Goal: Information Seeking & Learning: Find specific fact

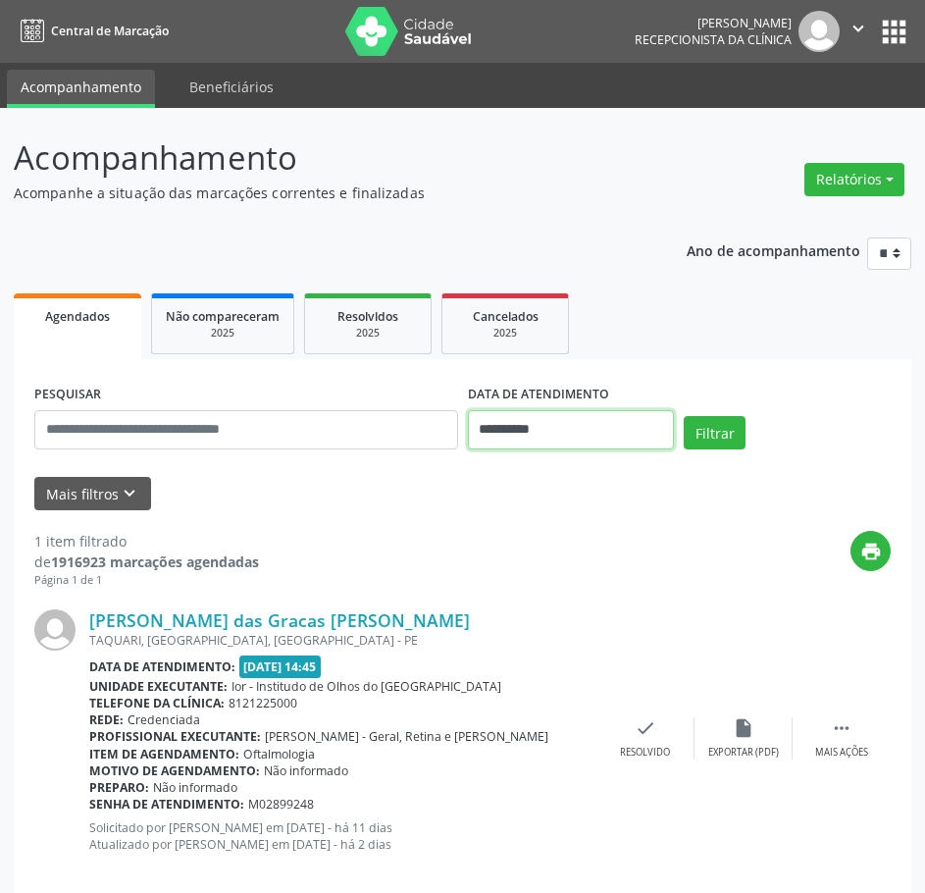
click at [516, 435] on input "**********" at bounding box center [571, 429] width 207 height 39
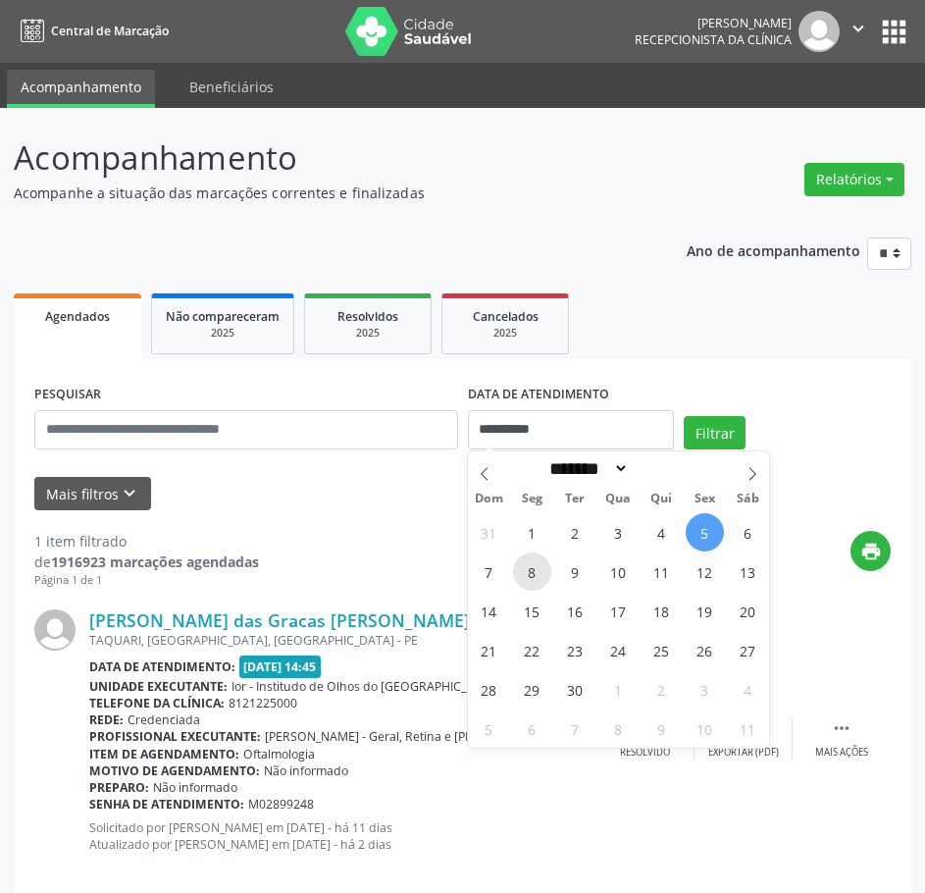
click at [535, 574] on span "8" at bounding box center [532, 571] width 38 height 38
type input "**********"
click at [535, 574] on span "8" at bounding box center [532, 571] width 38 height 38
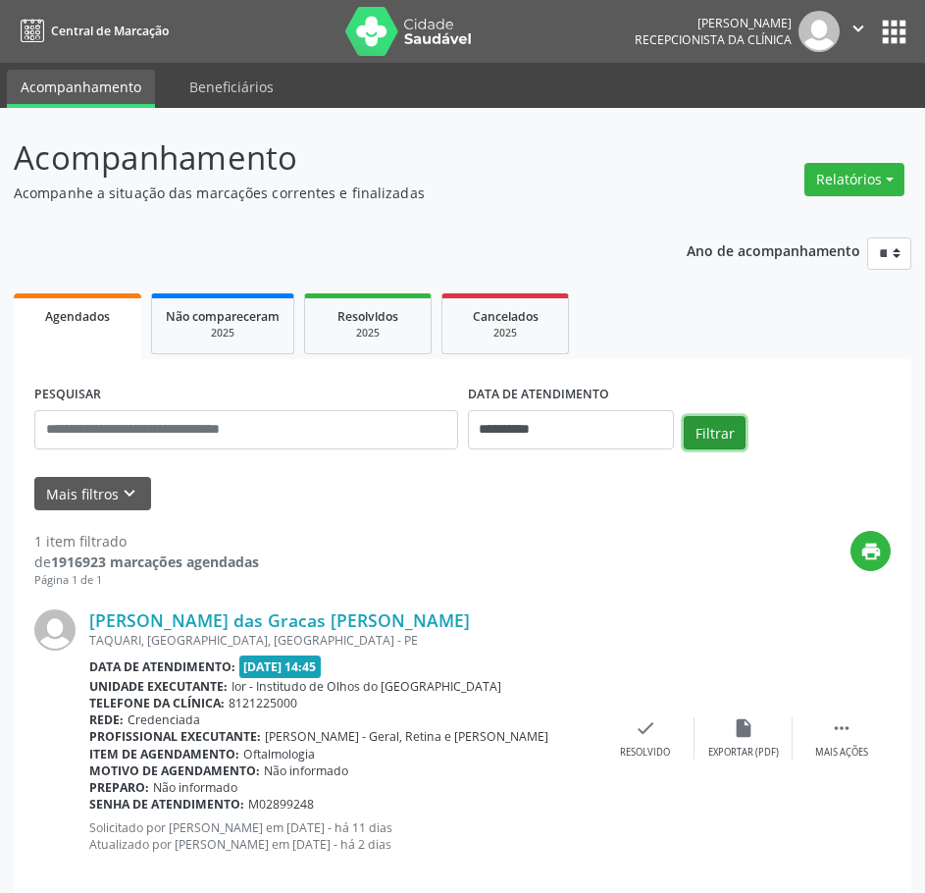
click at [705, 426] on button "Filtrar" at bounding box center [715, 432] width 62 height 33
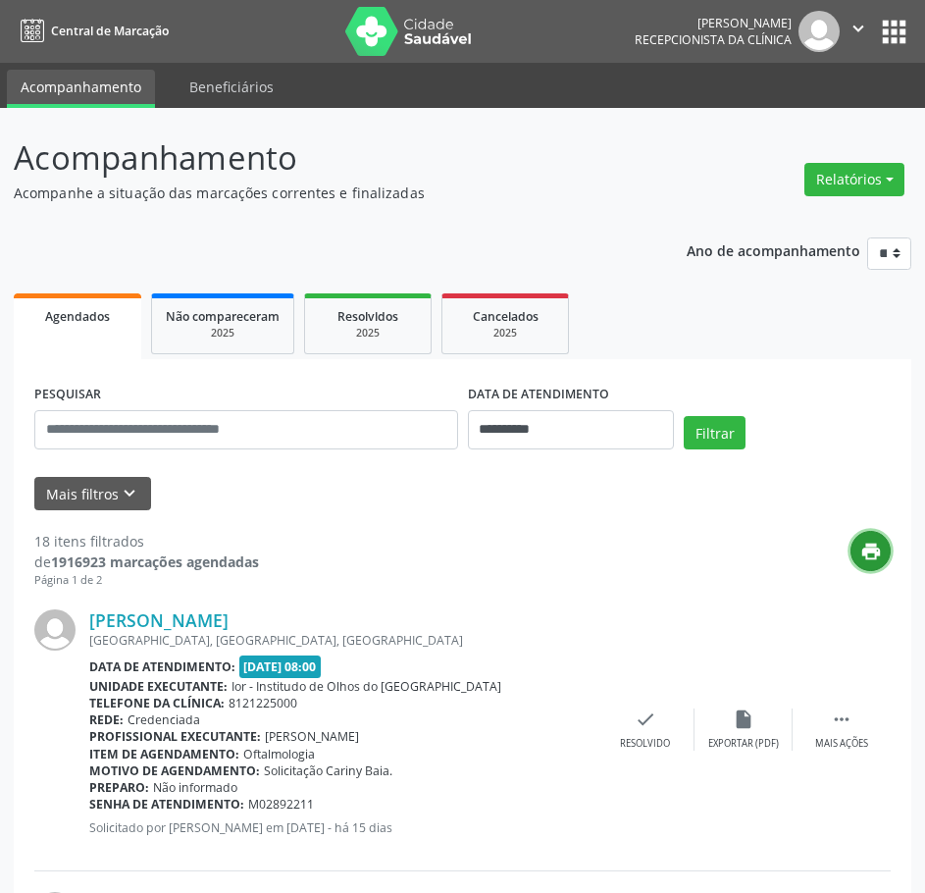
click at [863, 555] on icon "print" at bounding box center [871, 551] width 22 height 22
click at [229, 622] on link "[PERSON_NAME]" at bounding box center [158, 620] width 139 height 22
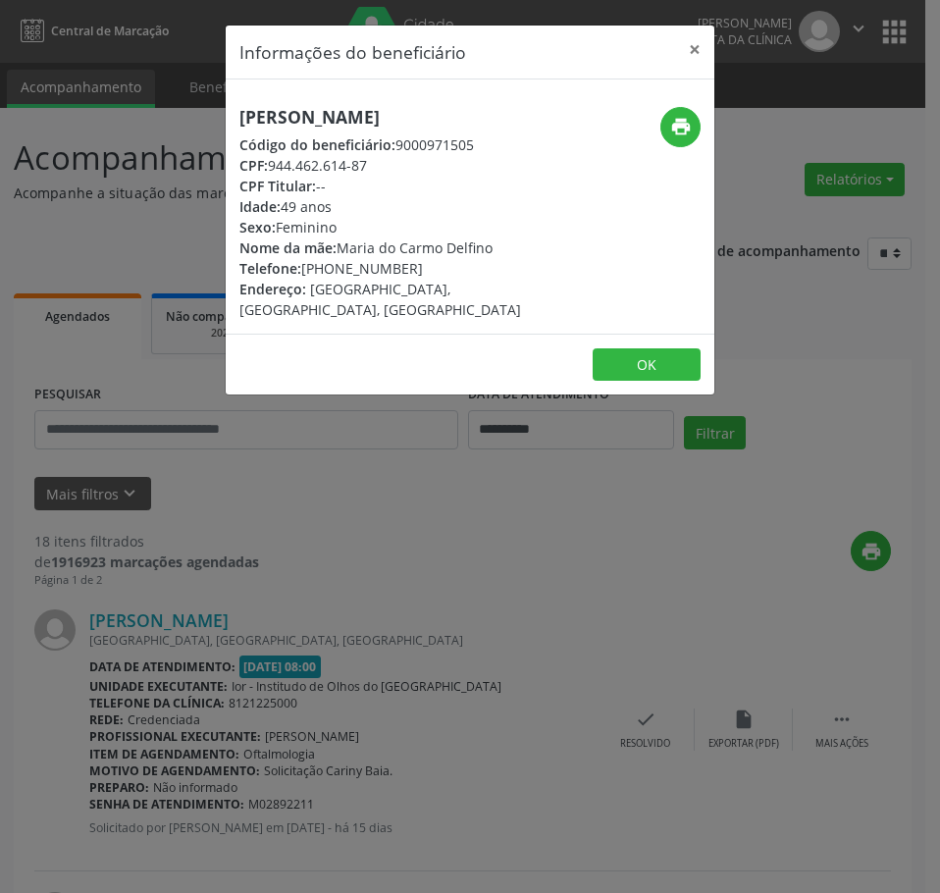
click at [362, 120] on h5 "[PERSON_NAME]" at bounding box center [388, 117] width 298 height 21
copy div "[PERSON_NAME]"
click at [214, 505] on div "Informações do beneficiário × [PERSON_NAME] Código do beneficiário: 9000971505 …" at bounding box center [470, 446] width 940 height 893
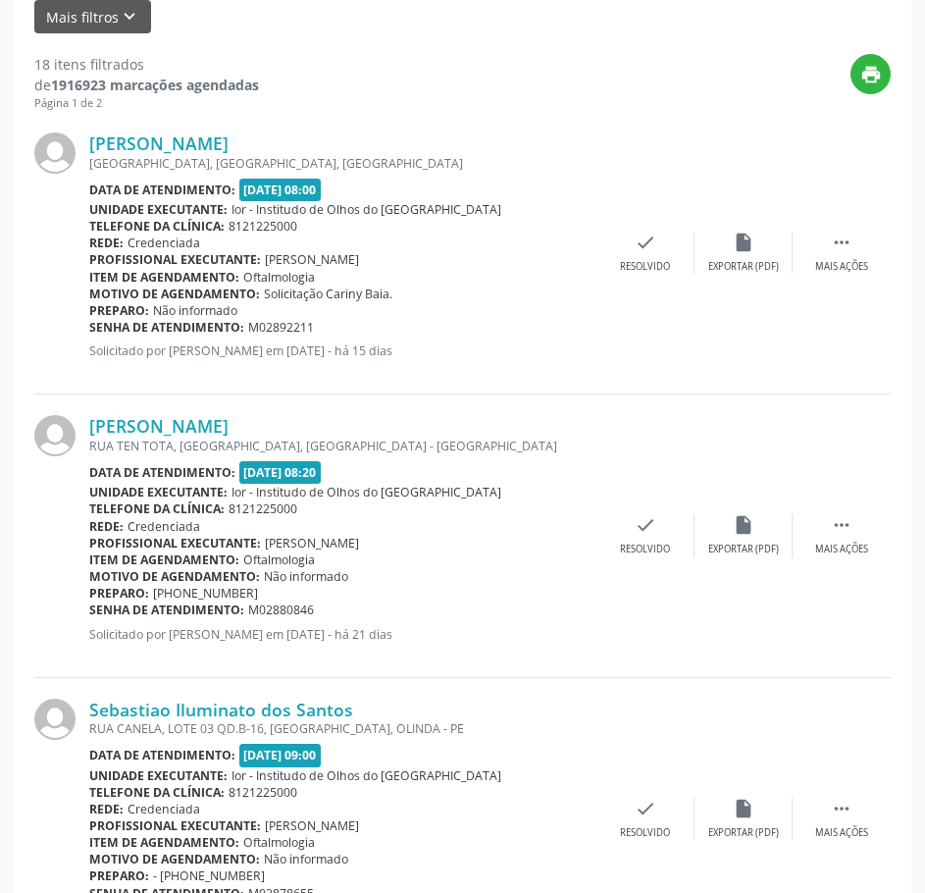
scroll to position [490, 0]
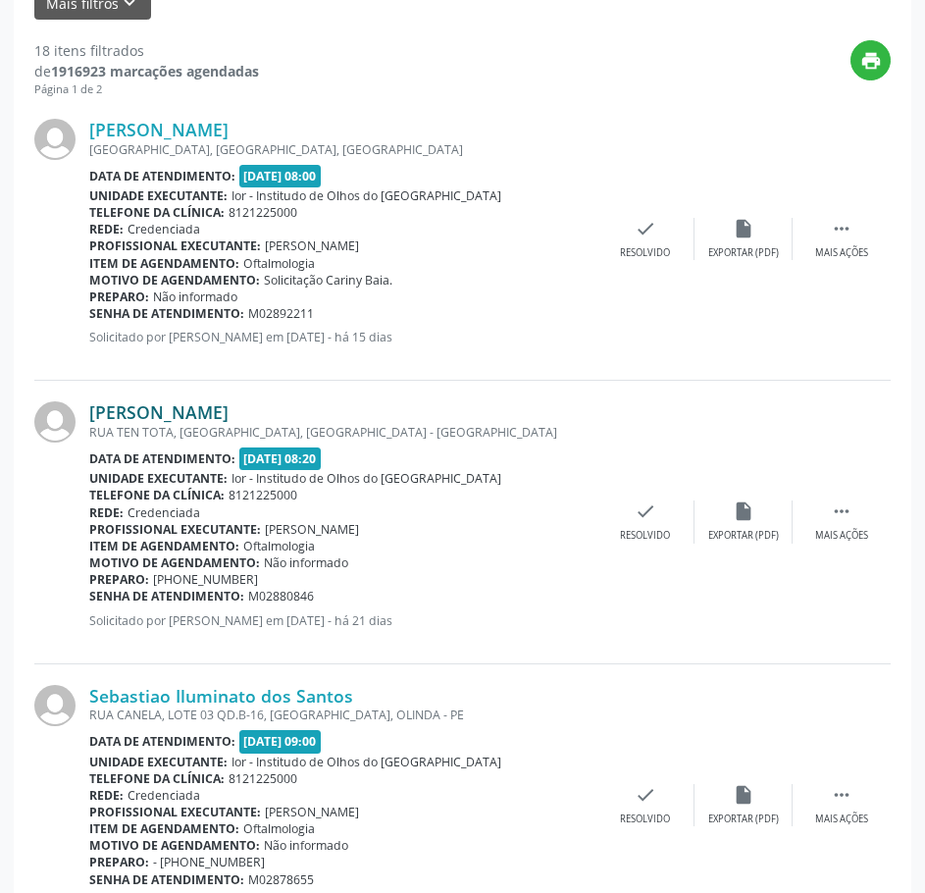
click at [195, 407] on link "[PERSON_NAME]" at bounding box center [158, 412] width 139 height 22
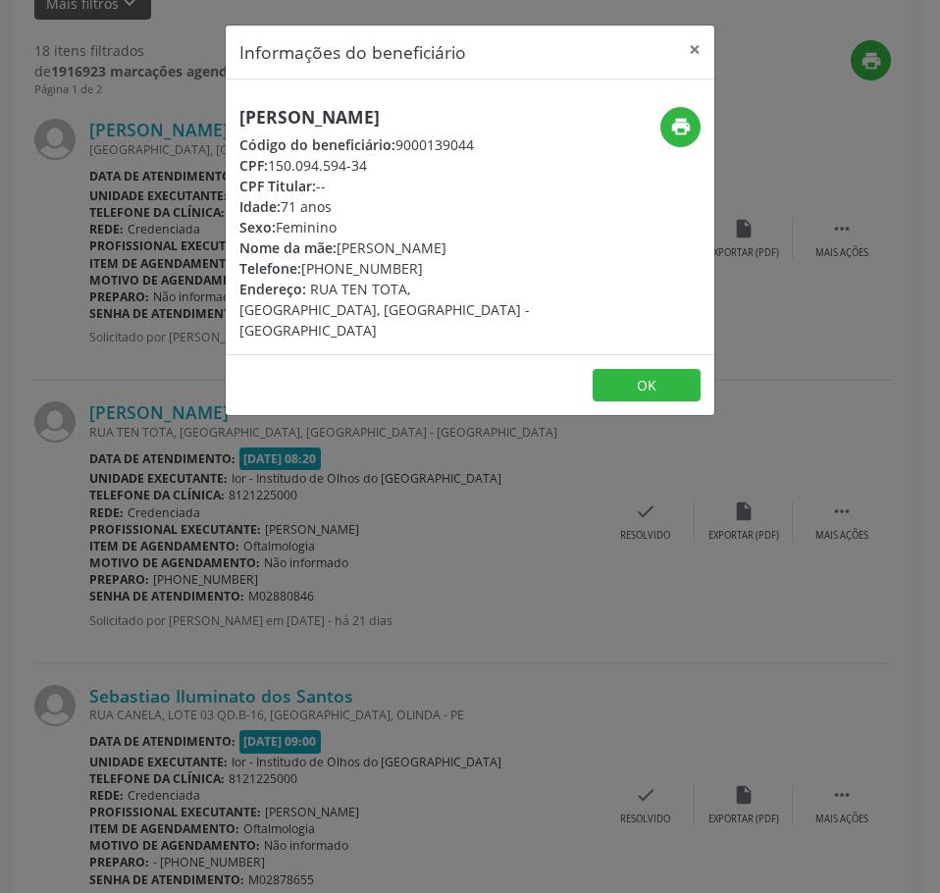
click at [374, 120] on h5 "[PERSON_NAME]" at bounding box center [388, 117] width 298 height 21
copy div "[PERSON_NAME]"
click at [455, 642] on div "Informações do beneficiário × [PERSON_NAME] Código do beneficiário: 9000139044 …" at bounding box center [470, 446] width 940 height 893
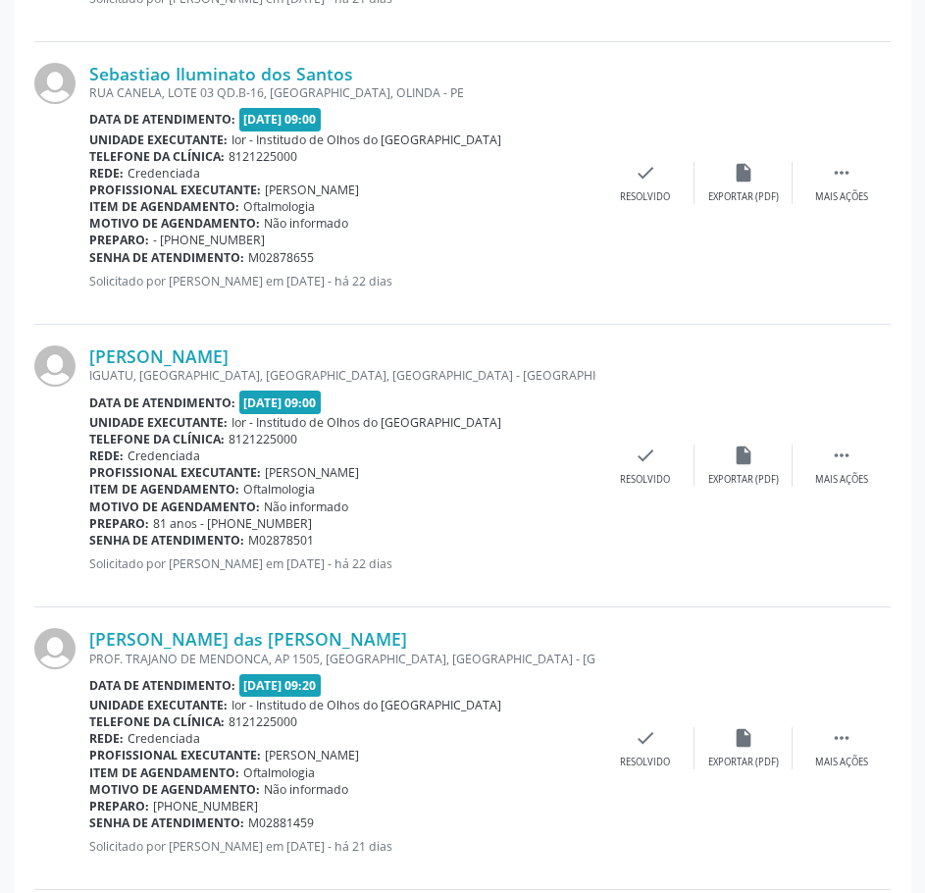
scroll to position [1079, 0]
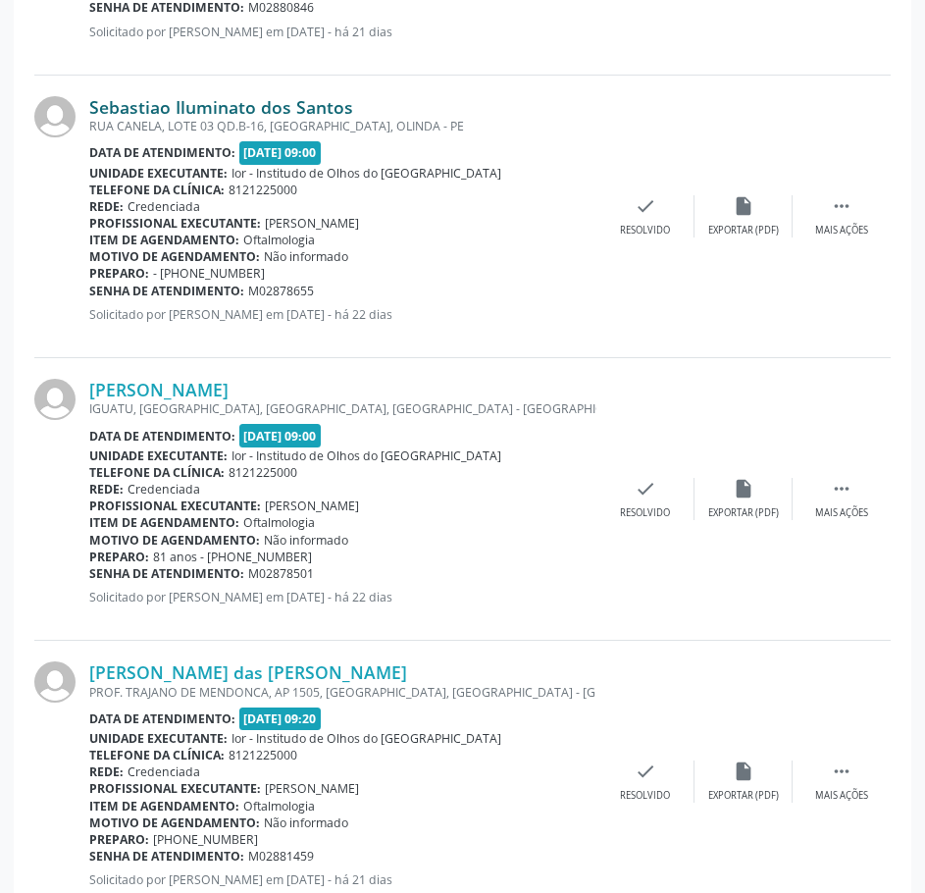
click at [270, 110] on link "Sebastiao Iluminato dos Santos" at bounding box center [221, 107] width 264 height 22
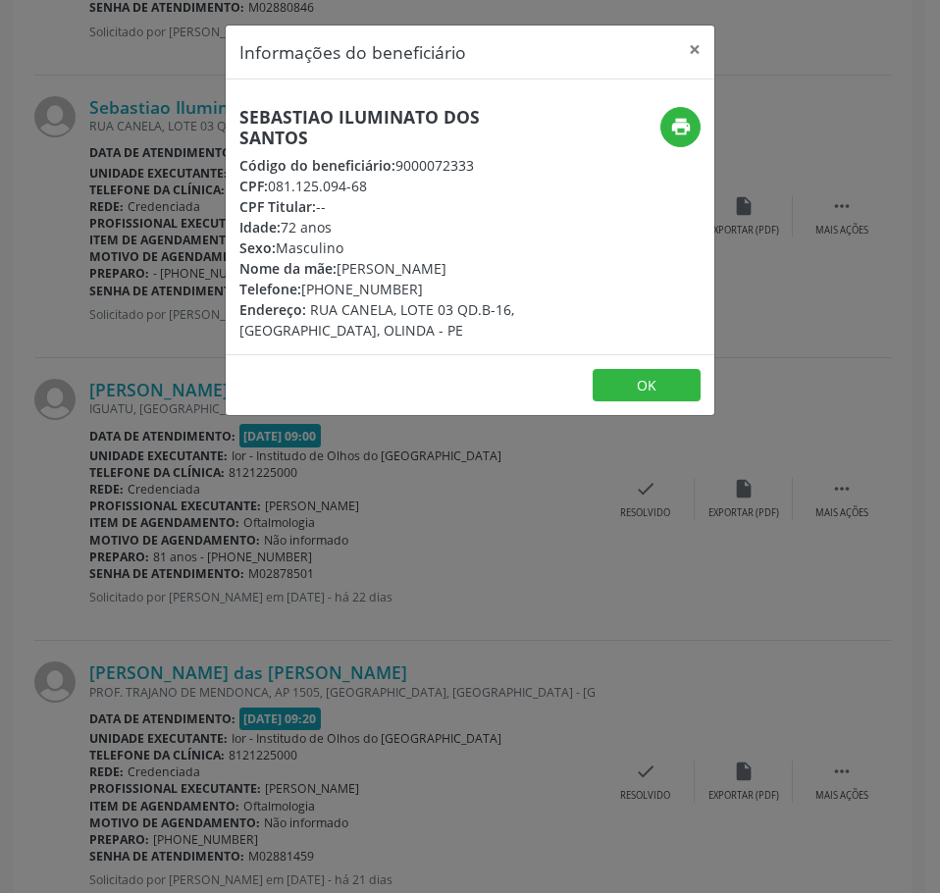
click at [326, 114] on h5 "Sebastiao Iluminato dos Santos" at bounding box center [388, 127] width 298 height 41
copy div "Sebastiao Iluminato dos Santos"
click at [129, 521] on div "Informações do beneficiário × Sebastiao Iluminato dos Santos Código do benefici…" at bounding box center [470, 446] width 940 height 893
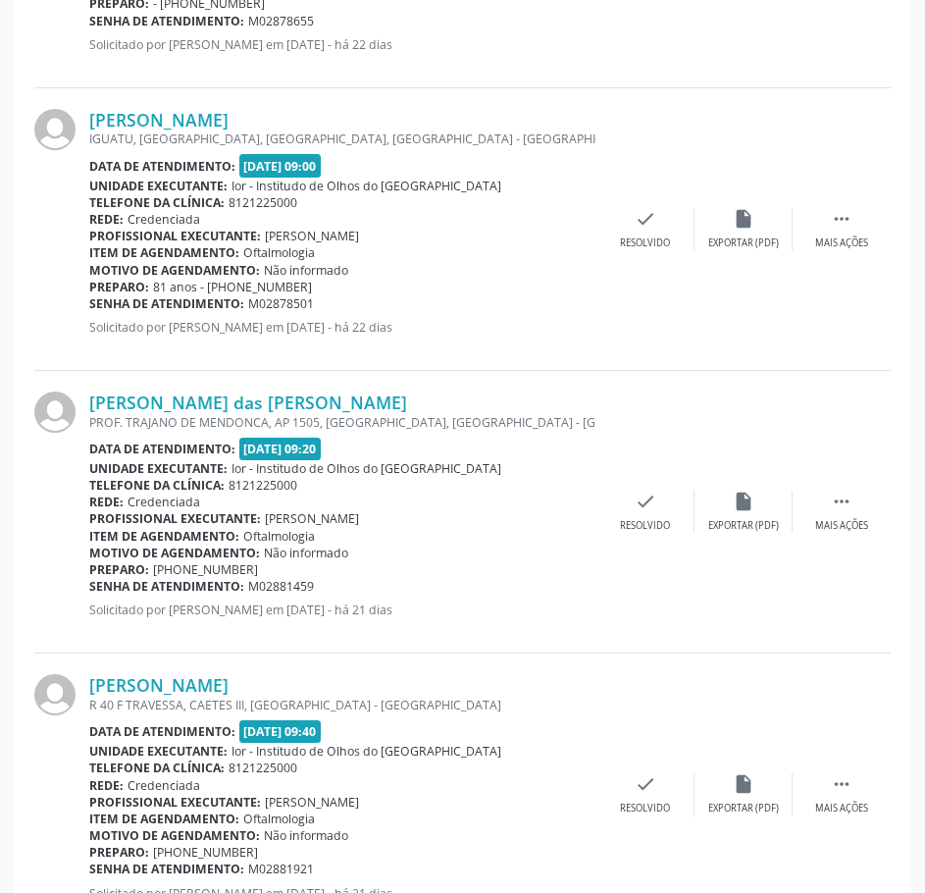
scroll to position [1373, 0]
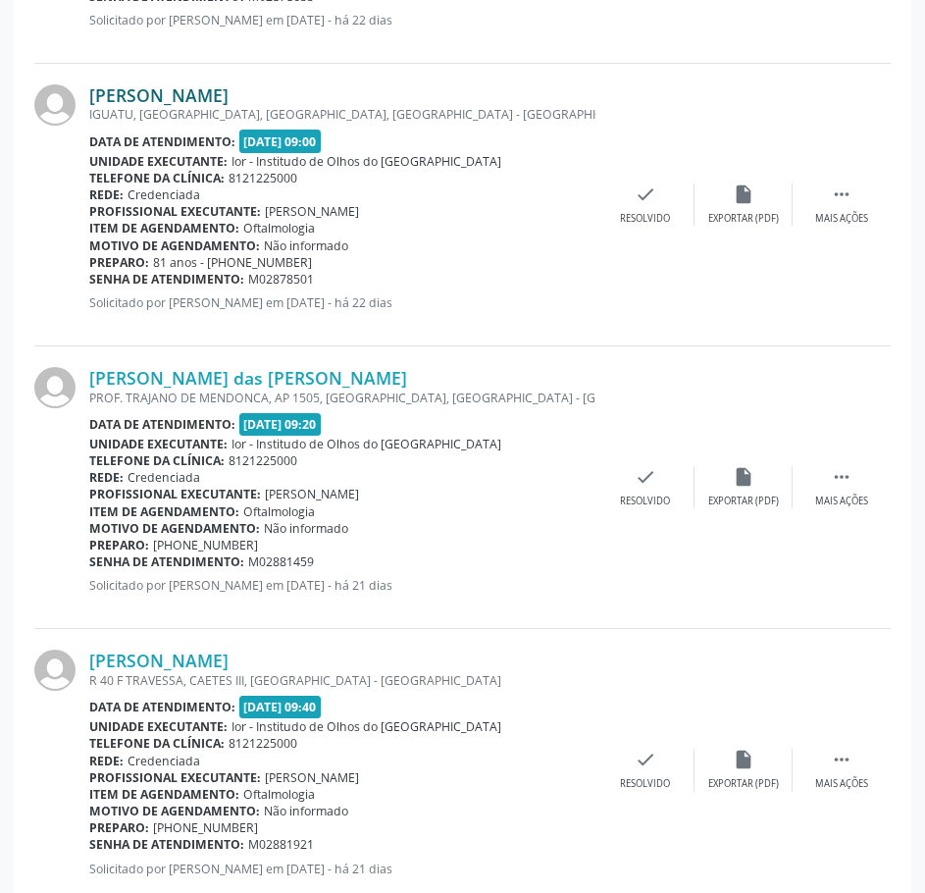
click at [167, 99] on link "[PERSON_NAME]" at bounding box center [158, 95] width 139 height 22
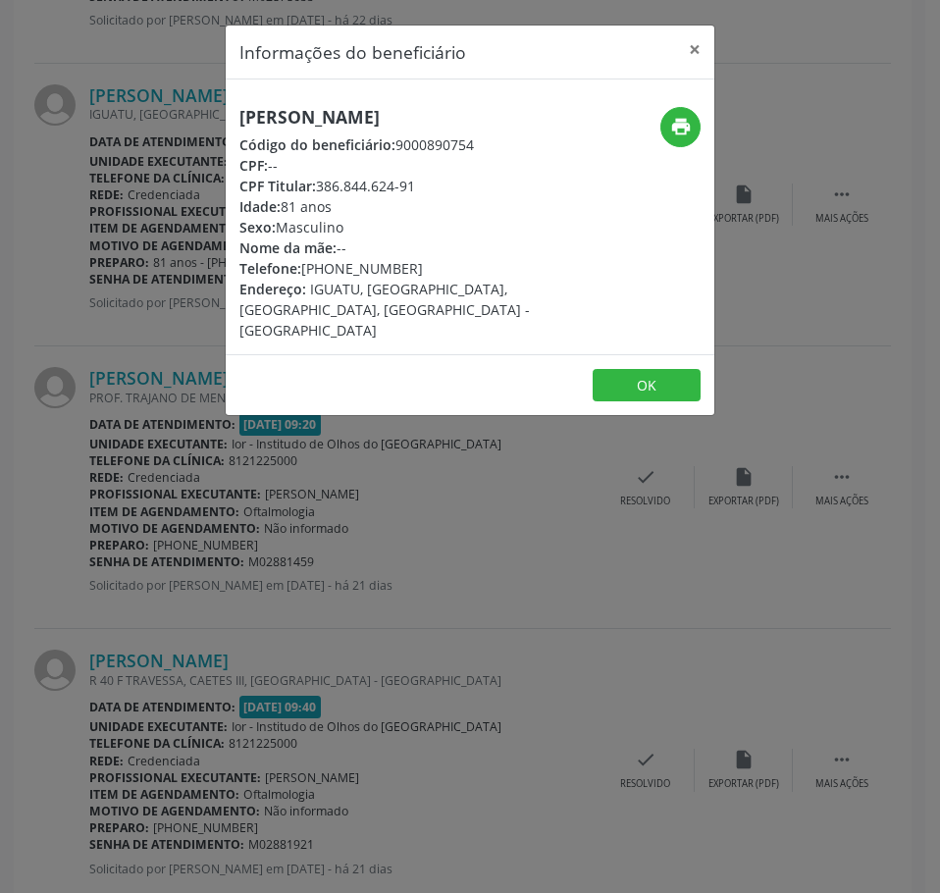
click at [286, 113] on h5 "[PERSON_NAME]" at bounding box center [388, 117] width 298 height 21
copy div "[PERSON_NAME]"
click at [257, 510] on div "Informações do beneficiário × [PERSON_NAME] Código do beneficiário: 9000890754 …" at bounding box center [470, 446] width 940 height 893
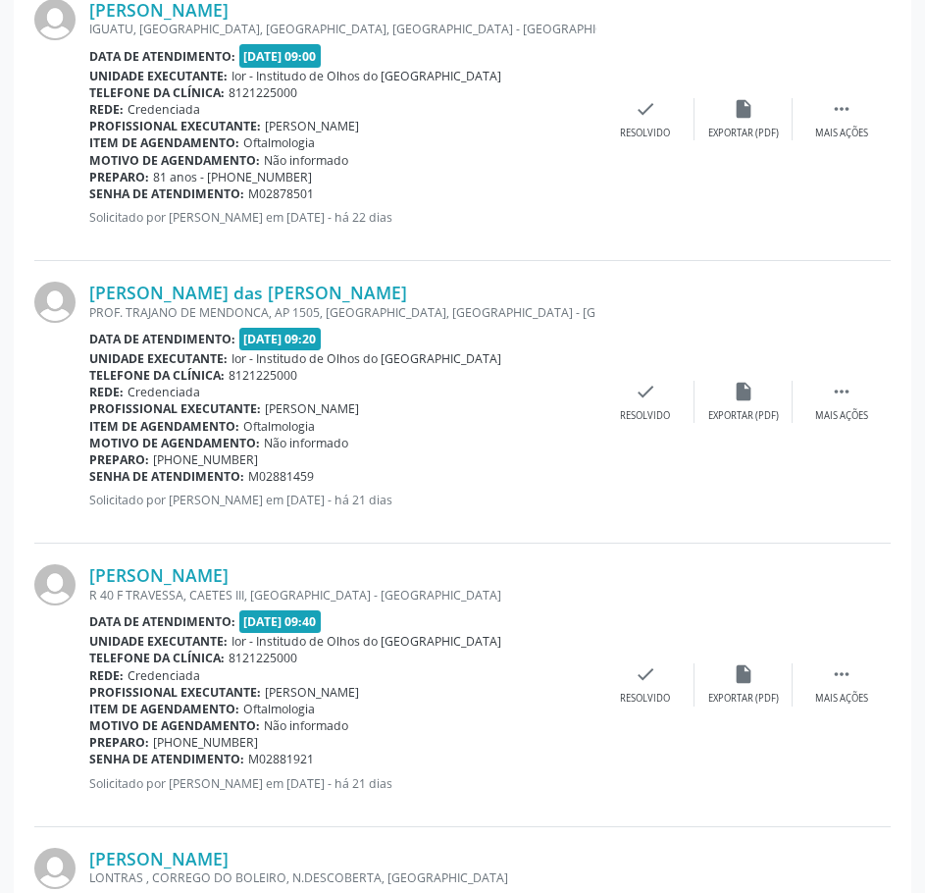
scroll to position [1667, 0]
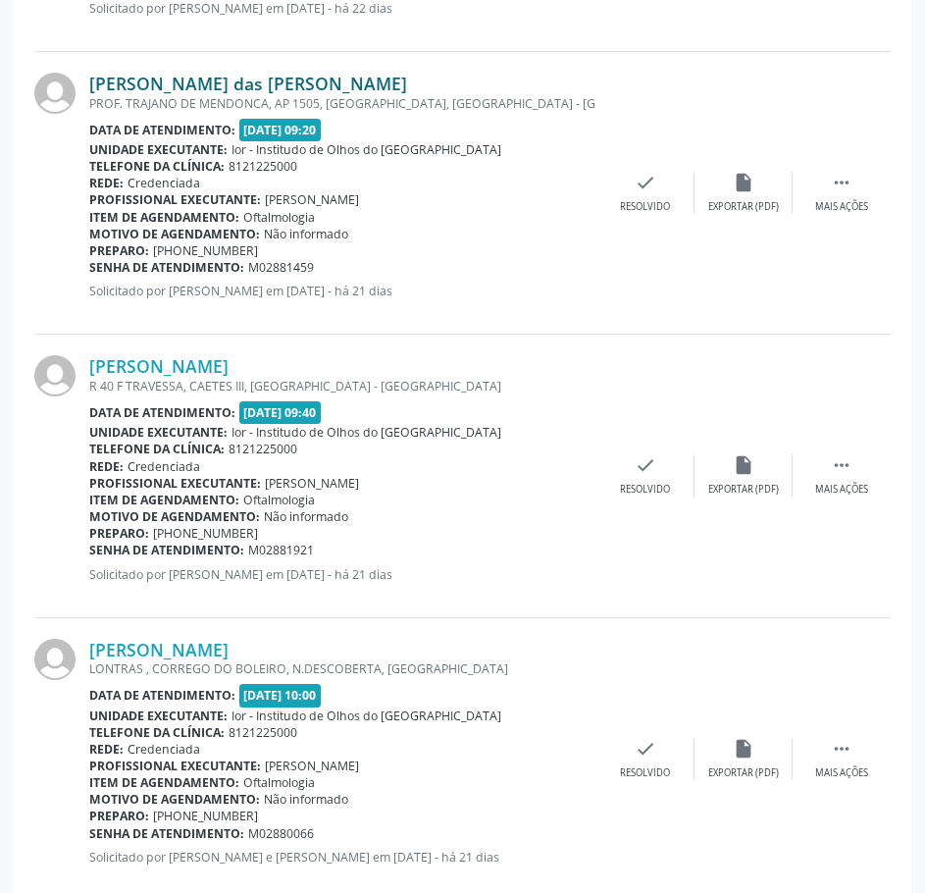
click at [272, 85] on link "[PERSON_NAME] das [PERSON_NAME]" at bounding box center [248, 84] width 318 height 22
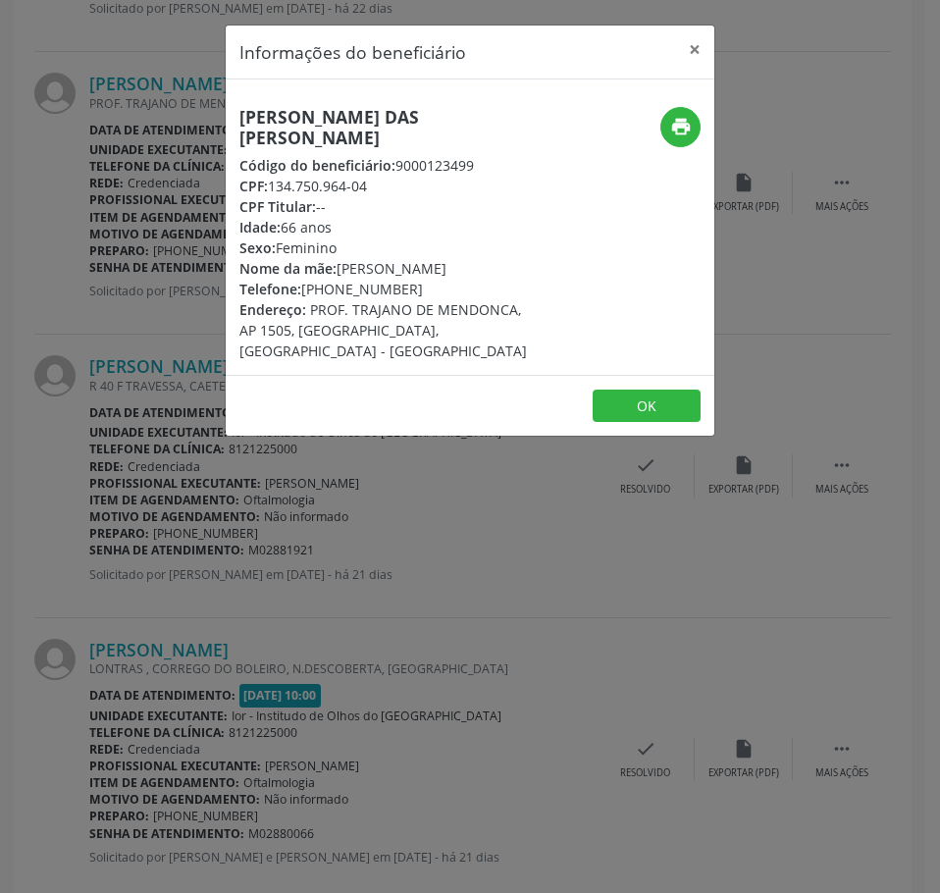
click at [283, 128] on h5 "[PERSON_NAME] das [PERSON_NAME]" at bounding box center [388, 127] width 298 height 41
copy div "[PERSON_NAME] das [PERSON_NAME]"
click at [212, 557] on div "Informações do beneficiário × [PERSON_NAME] das [PERSON_NAME] Código do benefic…" at bounding box center [470, 446] width 940 height 893
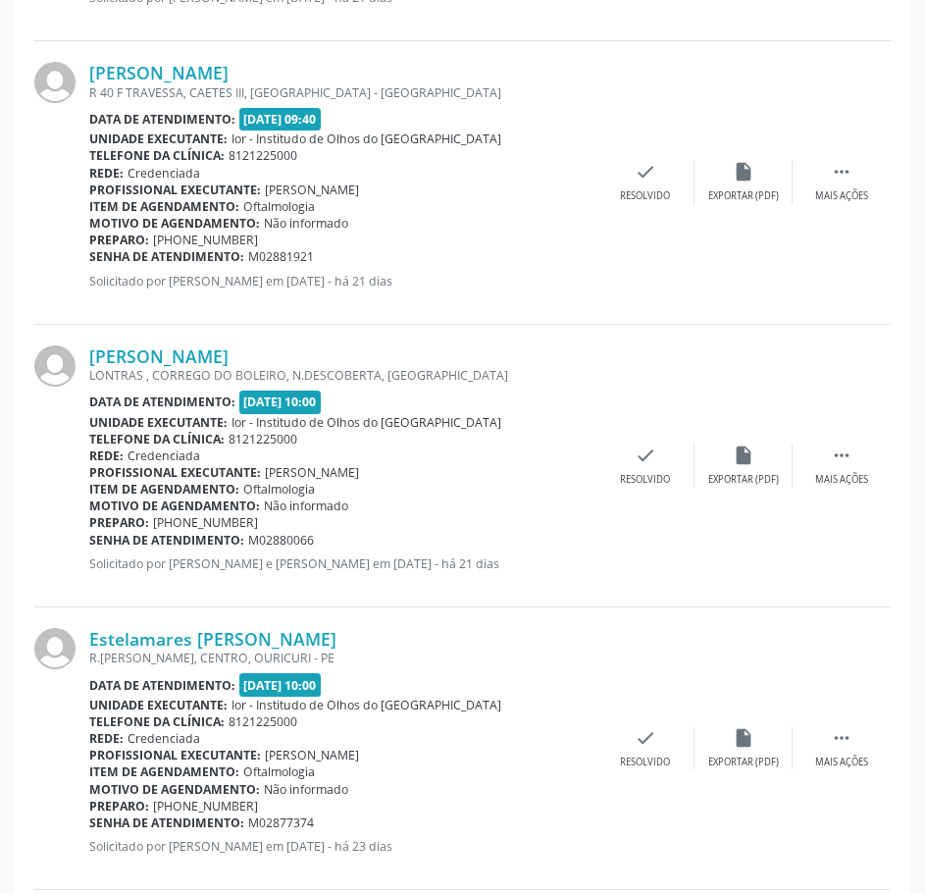
scroll to position [1962, 0]
click at [225, 66] on link "[PERSON_NAME]" at bounding box center [158, 72] width 139 height 22
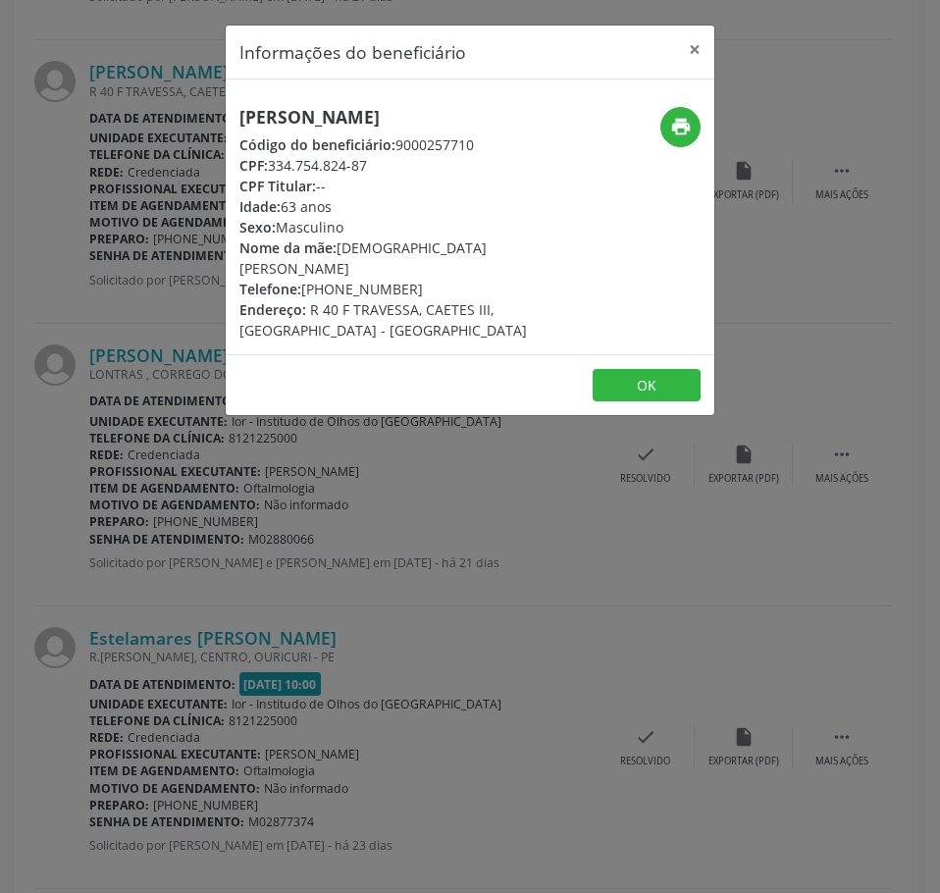
click at [309, 117] on h5 "[PERSON_NAME]" at bounding box center [388, 117] width 298 height 21
copy div "[PERSON_NAME]"
click at [206, 552] on div "Informações do beneficiário × [PERSON_NAME] Código do beneficiário: 9000257710 …" at bounding box center [470, 446] width 940 height 893
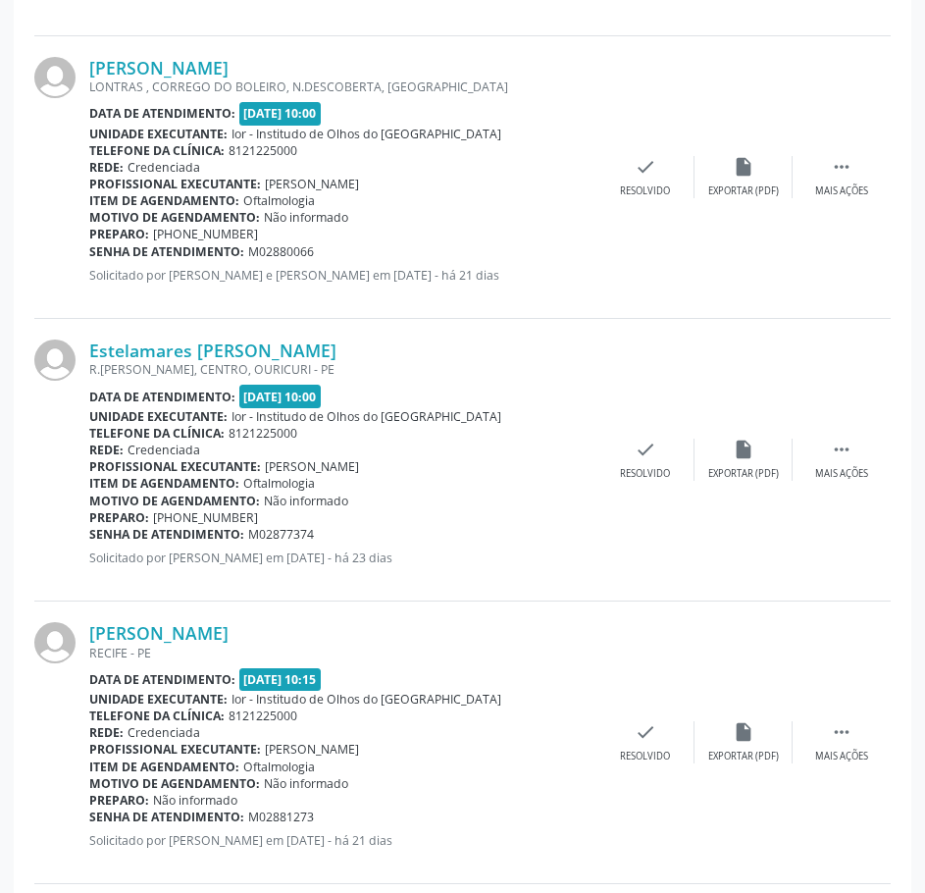
scroll to position [2256, 0]
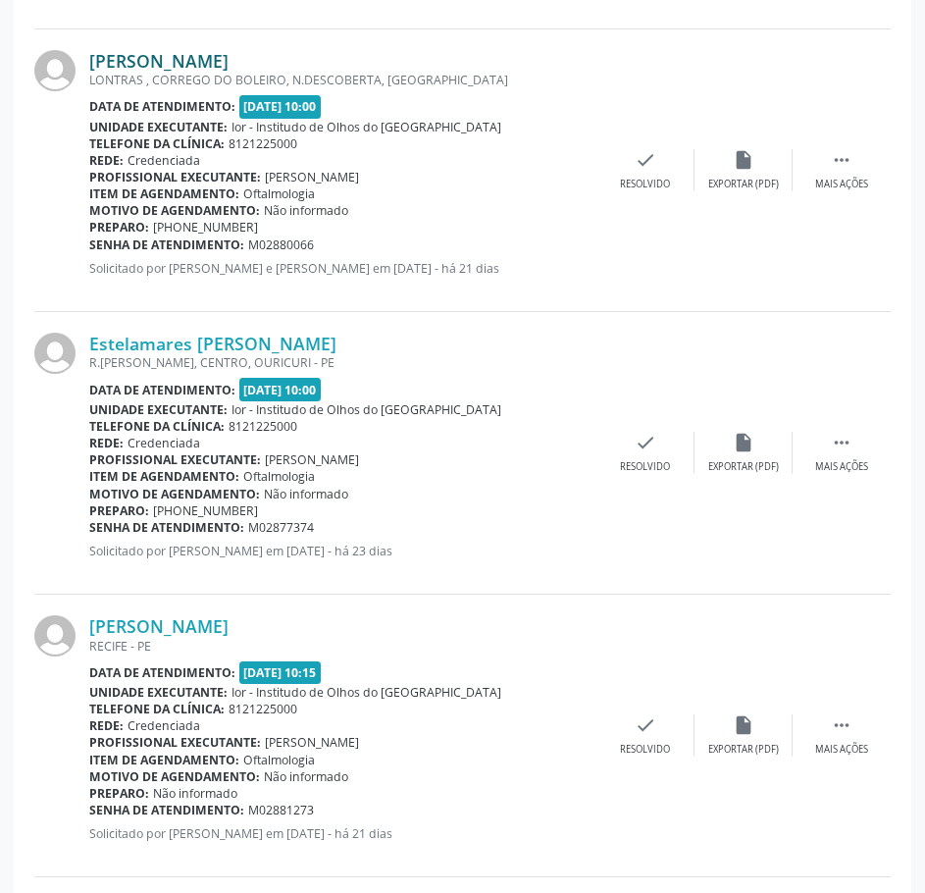
click at [229, 67] on link "[PERSON_NAME]" at bounding box center [158, 61] width 139 height 22
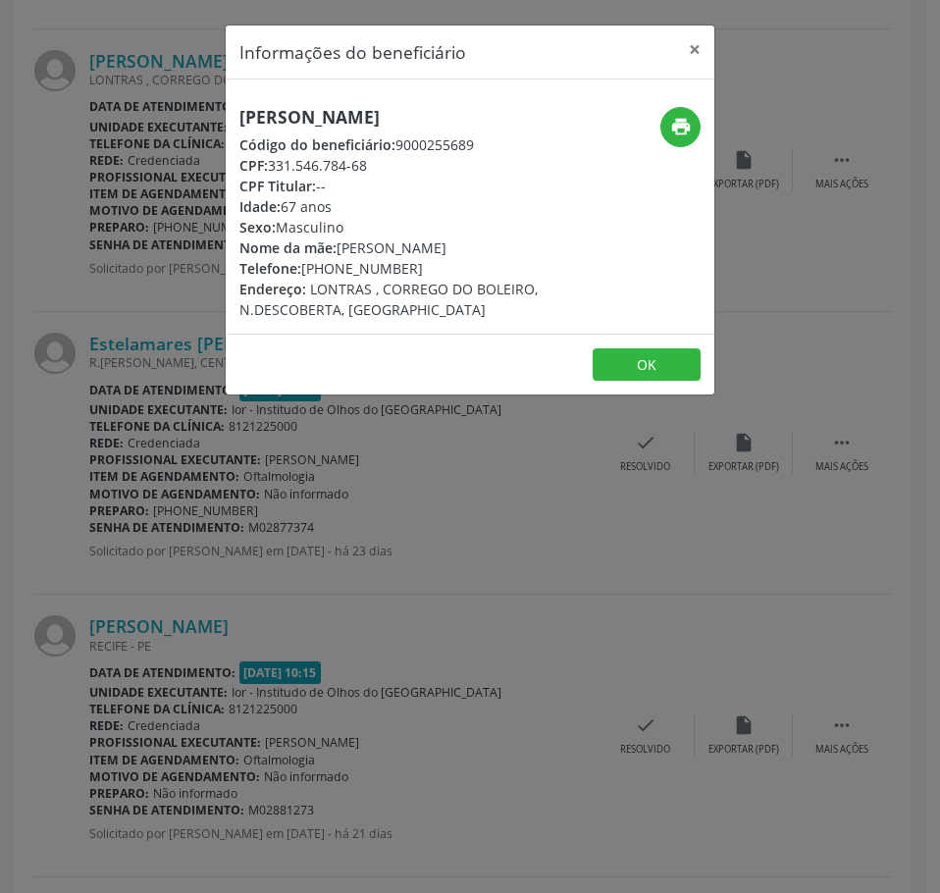
click at [320, 114] on h5 "[PERSON_NAME]" at bounding box center [388, 117] width 298 height 21
drag, startPoint x: 319, startPoint y: 114, endPoint x: 192, endPoint y: 476, distance: 383.4
click at [192, 476] on div "Informações do beneficiário × [PERSON_NAME] Código do beneficiário: 9000255689 …" at bounding box center [470, 446] width 940 height 893
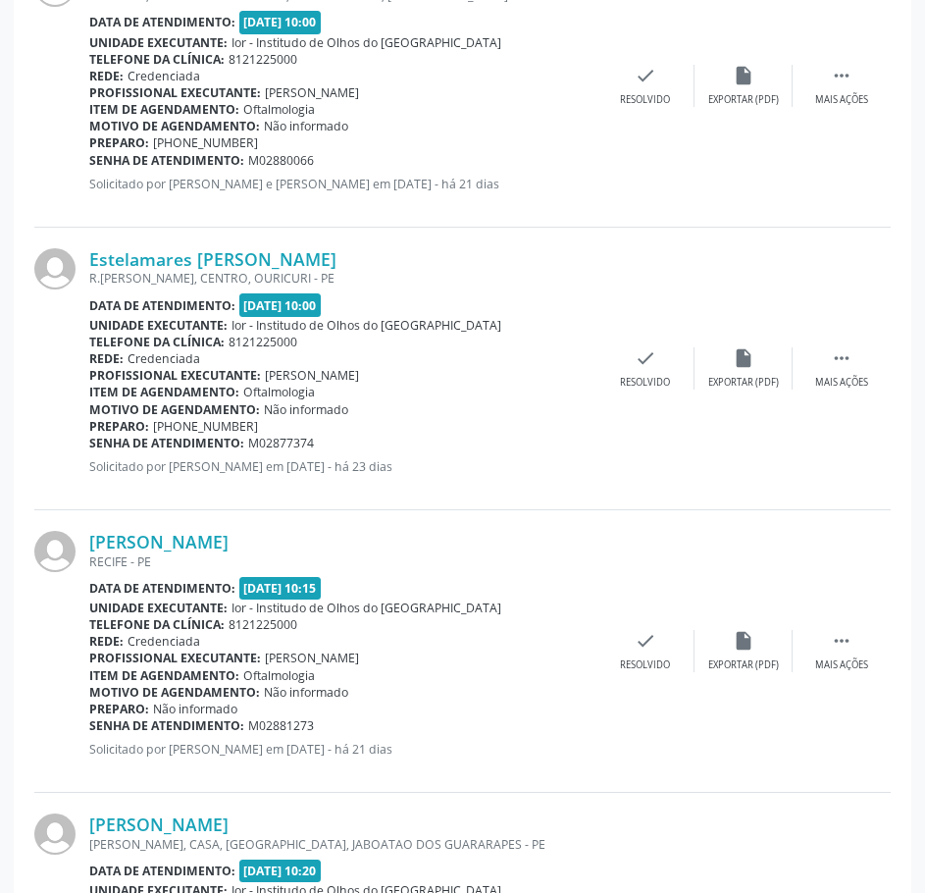
scroll to position [2550, 0]
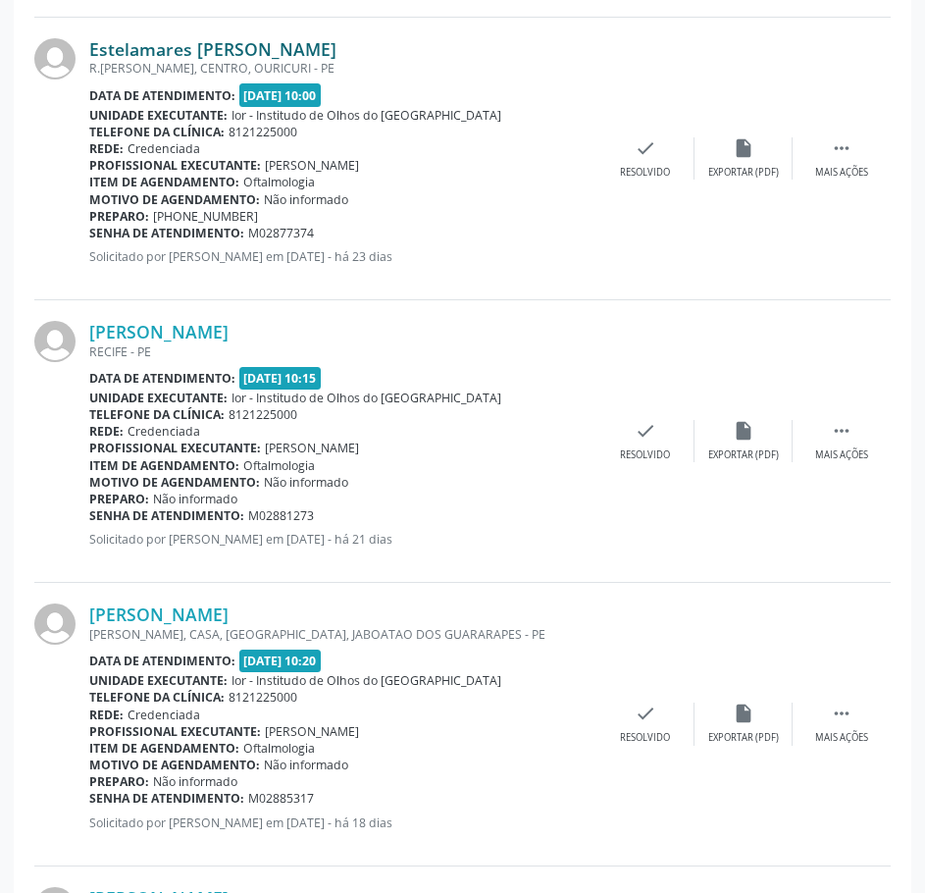
click at [179, 57] on link "Estelamares [PERSON_NAME]" at bounding box center [212, 49] width 247 height 22
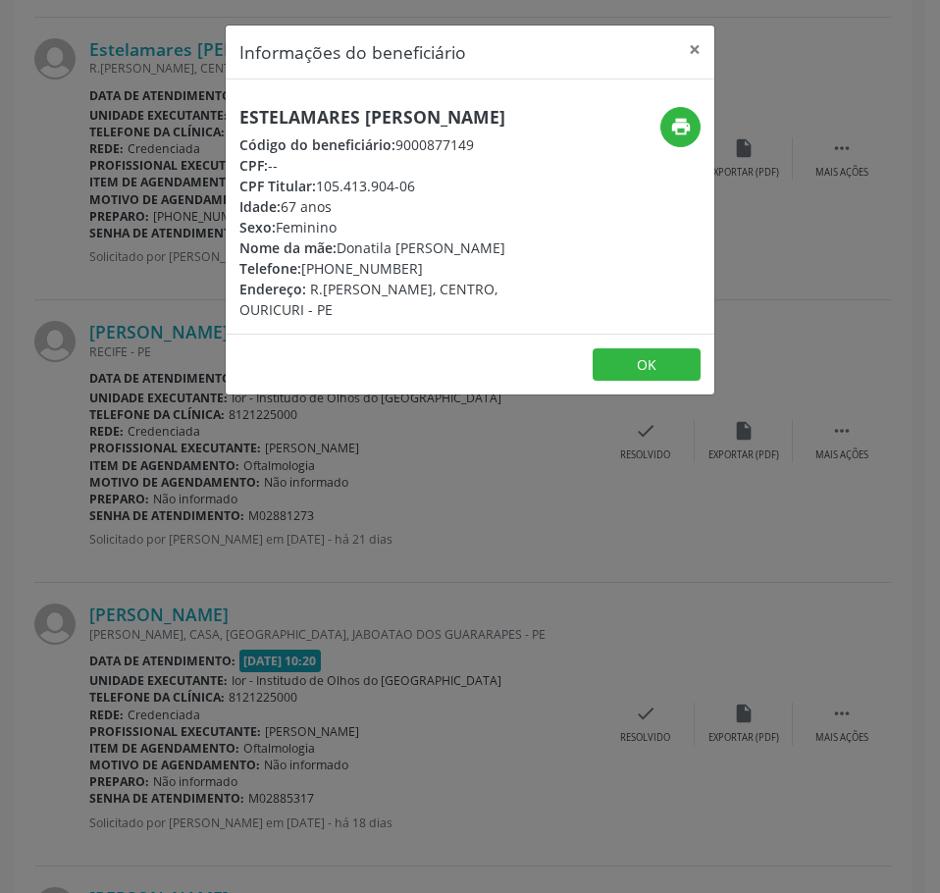
click at [307, 118] on h5 "Estelamares [PERSON_NAME]" at bounding box center [388, 117] width 298 height 21
copy div "Estelamares [PERSON_NAME]"
click at [195, 530] on div "Informações do beneficiário × Estelamares [PERSON_NAME] Código do beneficiário:…" at bounding box center [470, 446] width 940 height 893
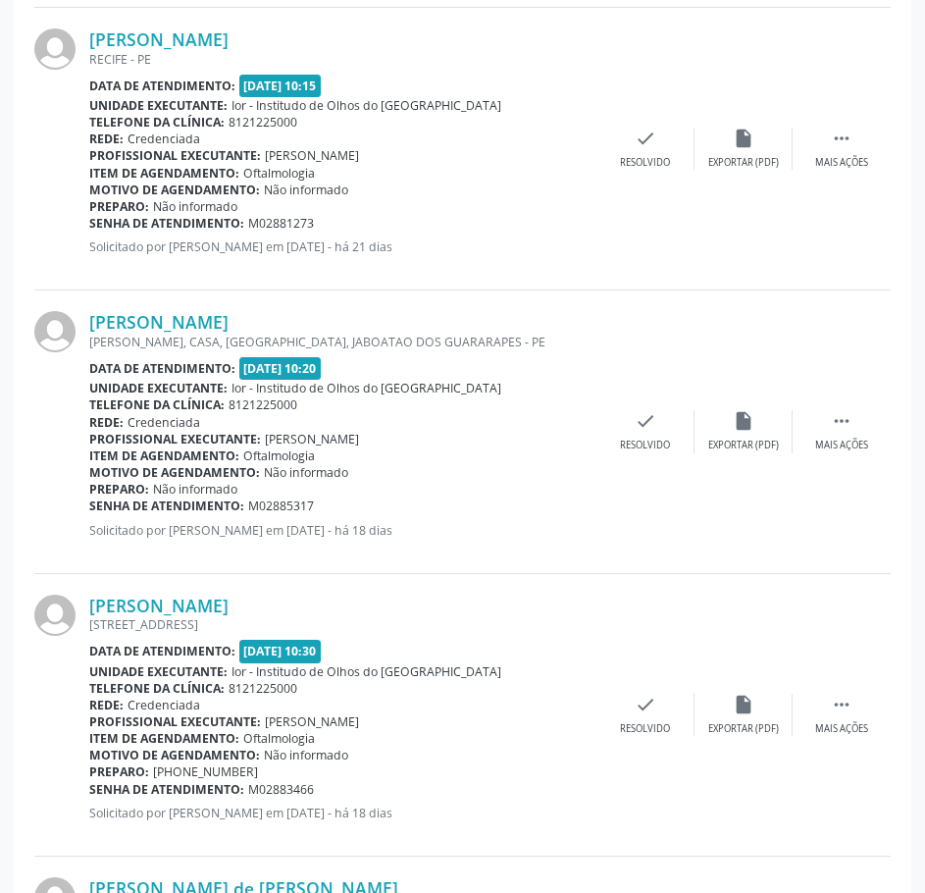
scroll to position [2844, 0]
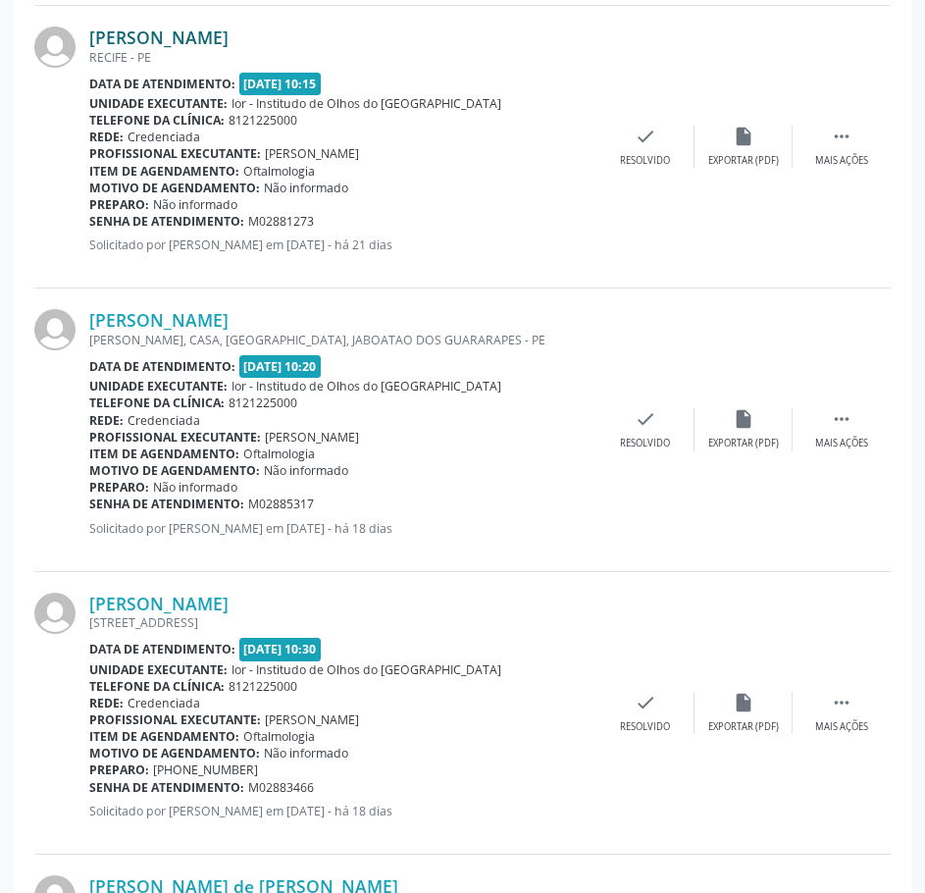
click at [200, 33] on link "[PERSON_NAME]" at bounding box center [158, 37] width 139 height 22
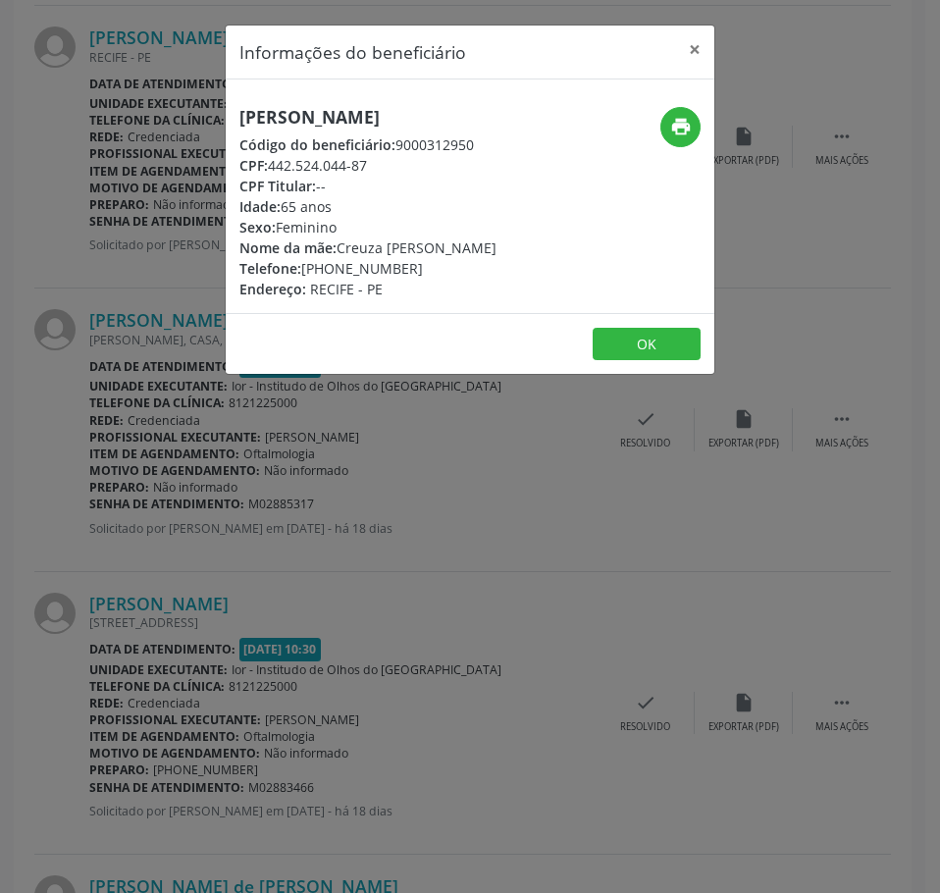
click at [294, 119] on h5 "[PERSON_NAME]" at bounding box center [367, 117] width 257 height 21
click at [294, 118] on h5 "[PERSON_NAME]" at bounding box center [367, 117] width 257 height 21
copy div "[PERSON_NAME]"
click at [297, 584] on div "Informações do beneficiário × [PERSON_NAME] Código do beneficiário: 9000312950 …" at bounding box center [470, 446] width 940 height 893
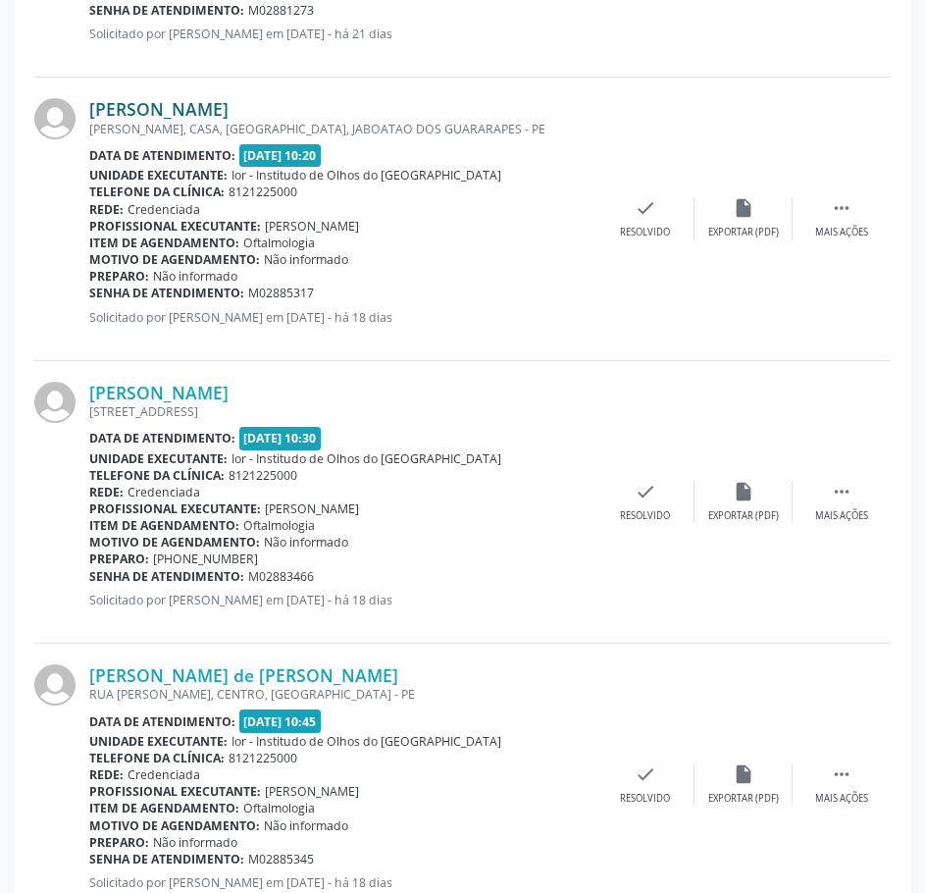
scroll to position [2943, 0]
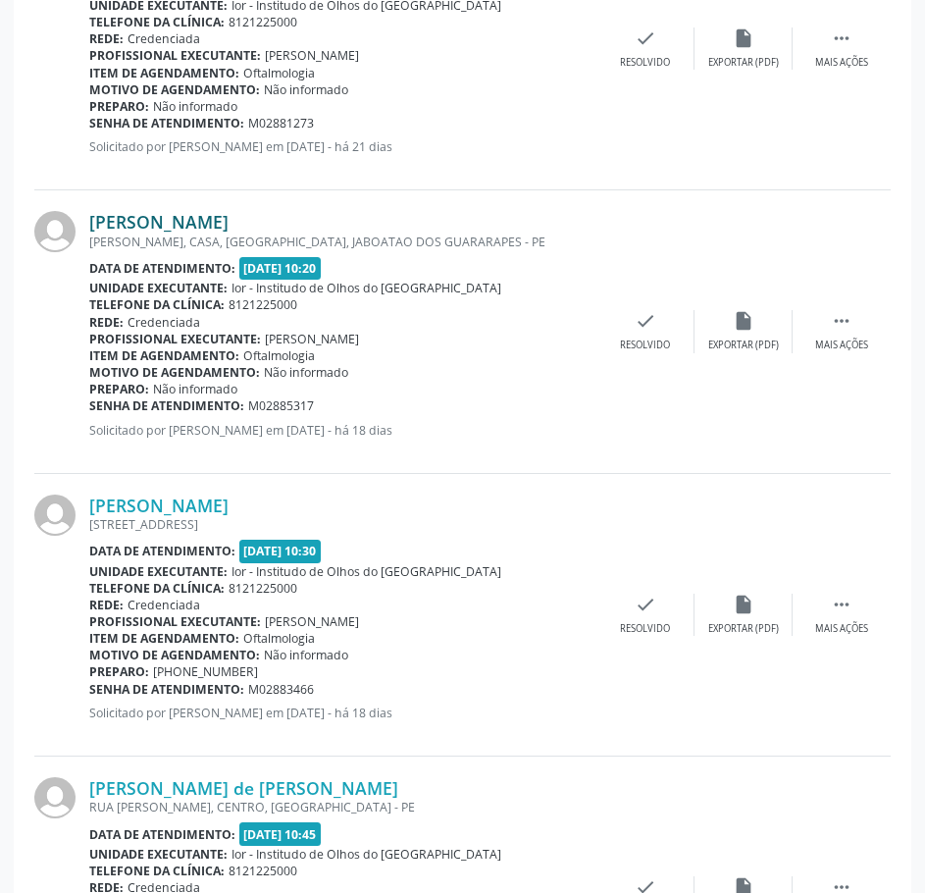
click at [229, 226] on link "[PERSON_NAME]" at bounding box center [158, 222] width 139 height 22
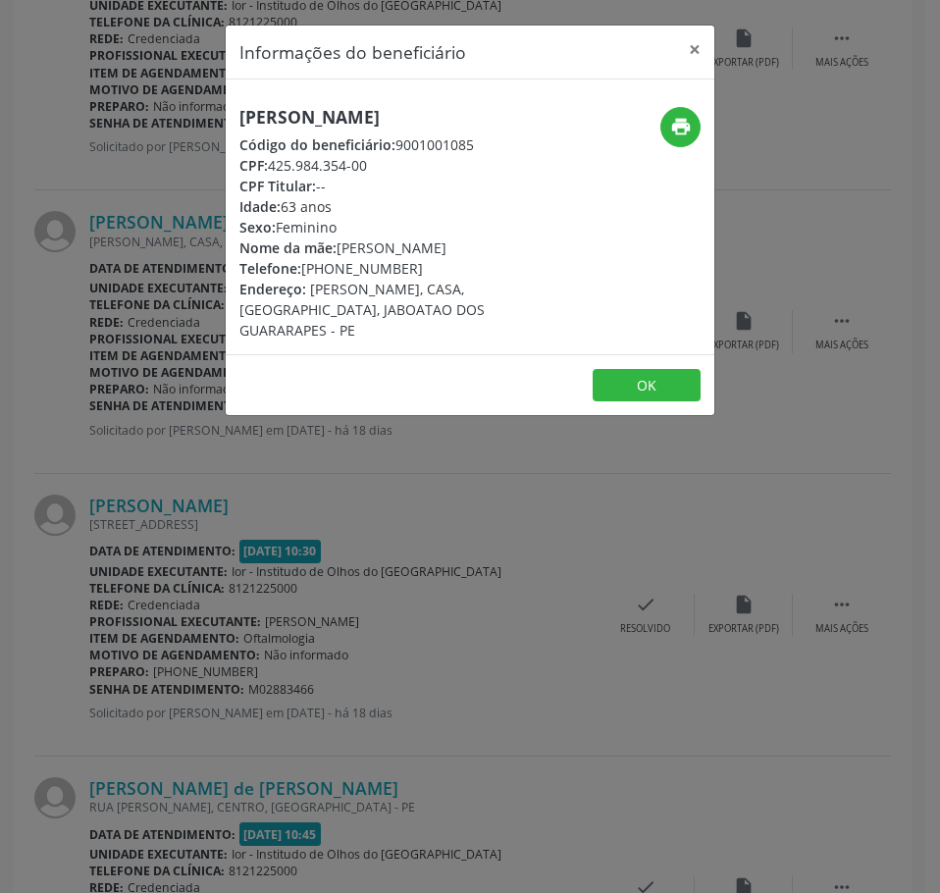
click at [333, 113] on h5 "[PERSON_NAME]" at bounding box center [388, 117] width 298 height 21
click at [334, 115] on h5 "[PERSON_NAME]" at bounding box center [388, 117] width 298 height 21
copy div "[PERSON_NAME]"
click at [247, 587] on div "Informações do beneficiário × [PERSON_NAME] Código do beneficiário: 9001001085 …" at bounding box center [470, 446] width 940 height 893
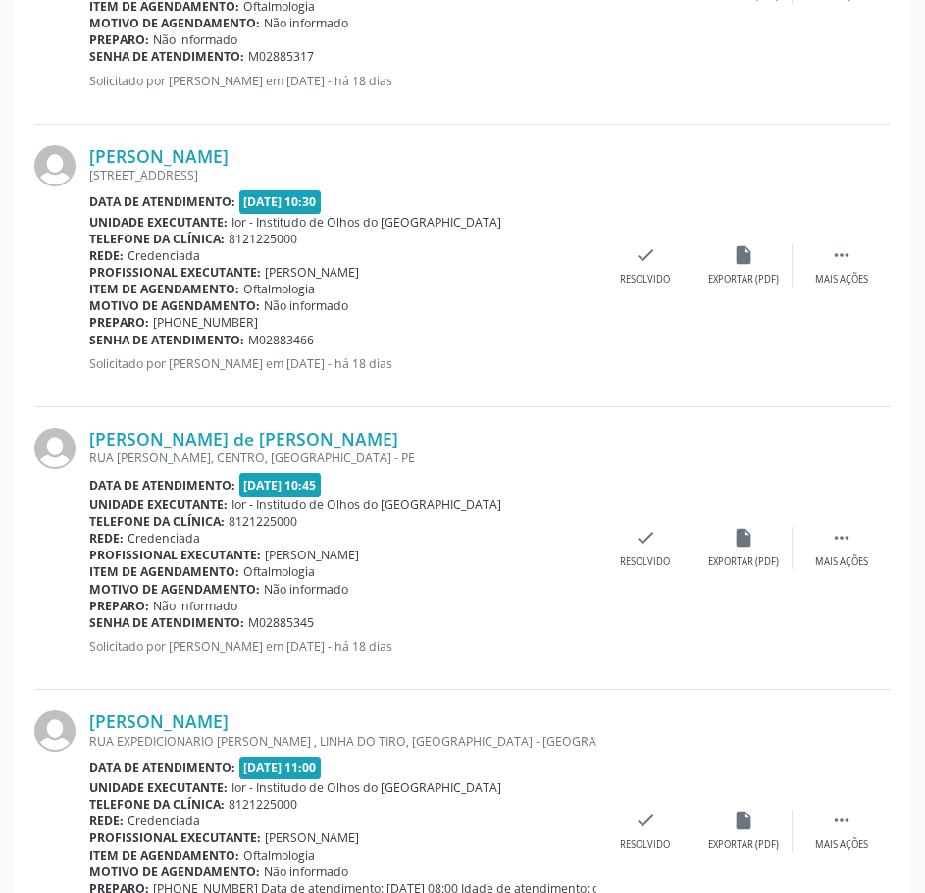
scroll to position [3335, 0]
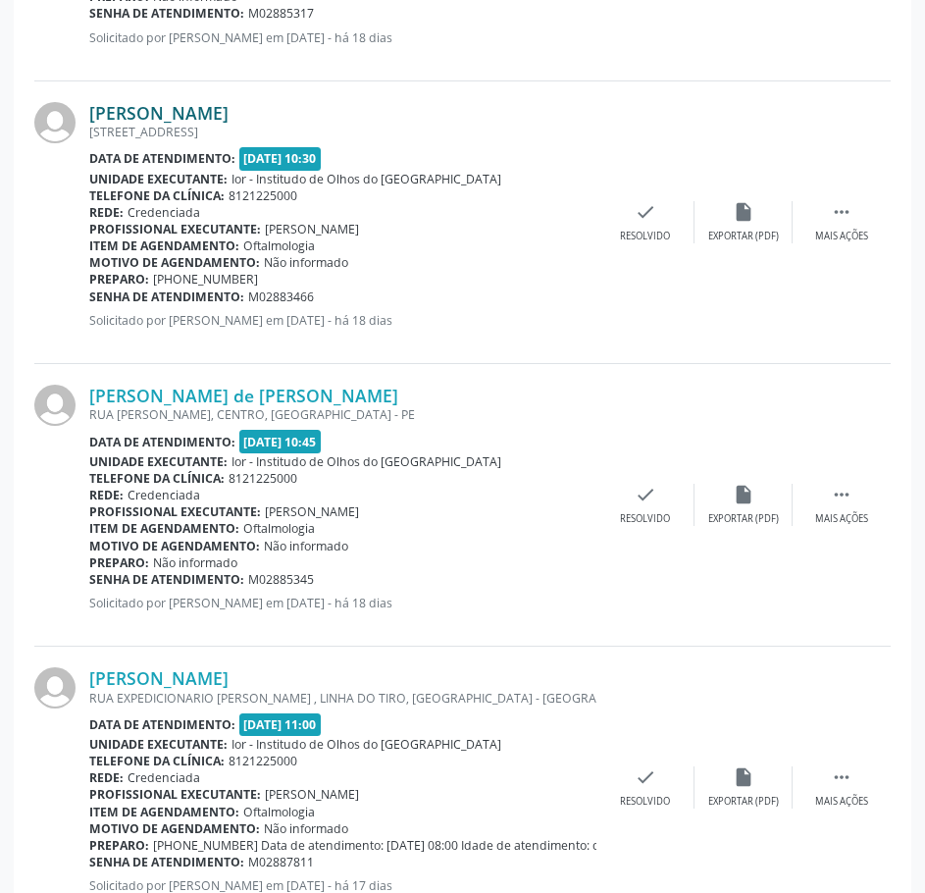
click at [229, 115] on link "[PERSON_NAME]" at bounding box center [158, 113] width 139 height 22
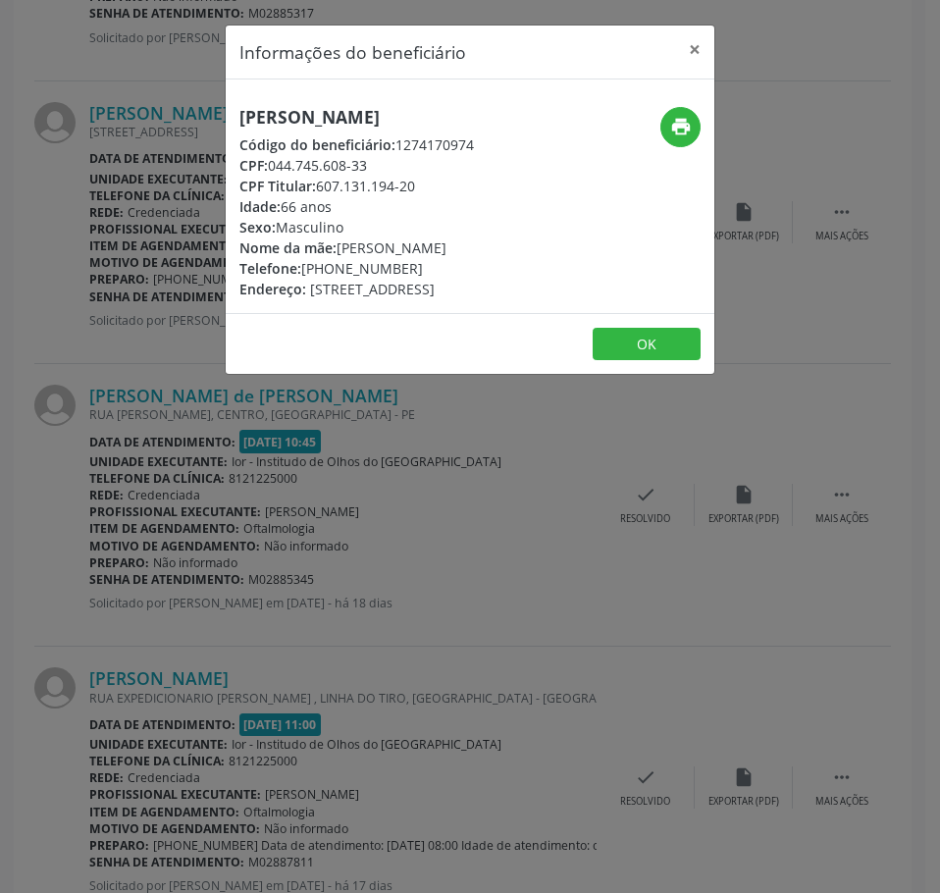
click at [321, 120] on h5 "[PERSON_NAME]" at bounding box center [356, 117] width 234 height 21
click at [320, 120] on h5 "[PERSON_NAME]" at bounding box center [356, 117] width 234 height 21
copy div "[PERSON_NAME]"
click at [334, 639] on div "Informações do beneficiário × [PERSON_NAME] Código do beneficiário: 1274170974 …" at bounding box center [470, 446] width 940 height 893
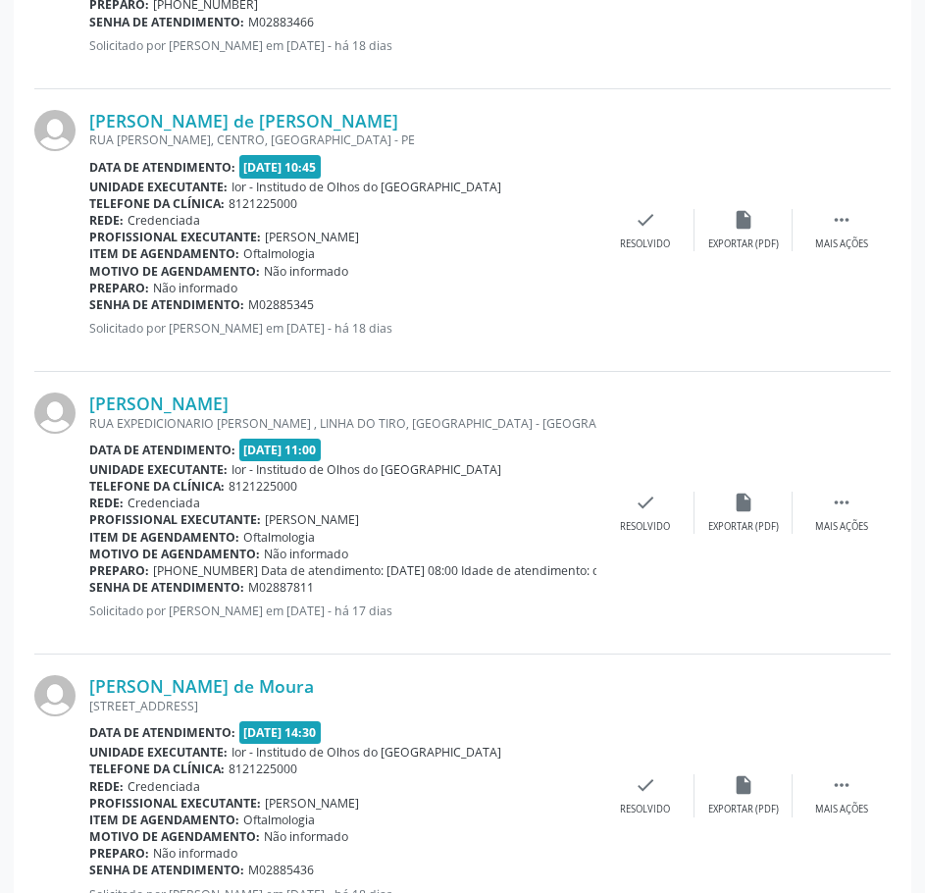
scroll to position [3629, 0]
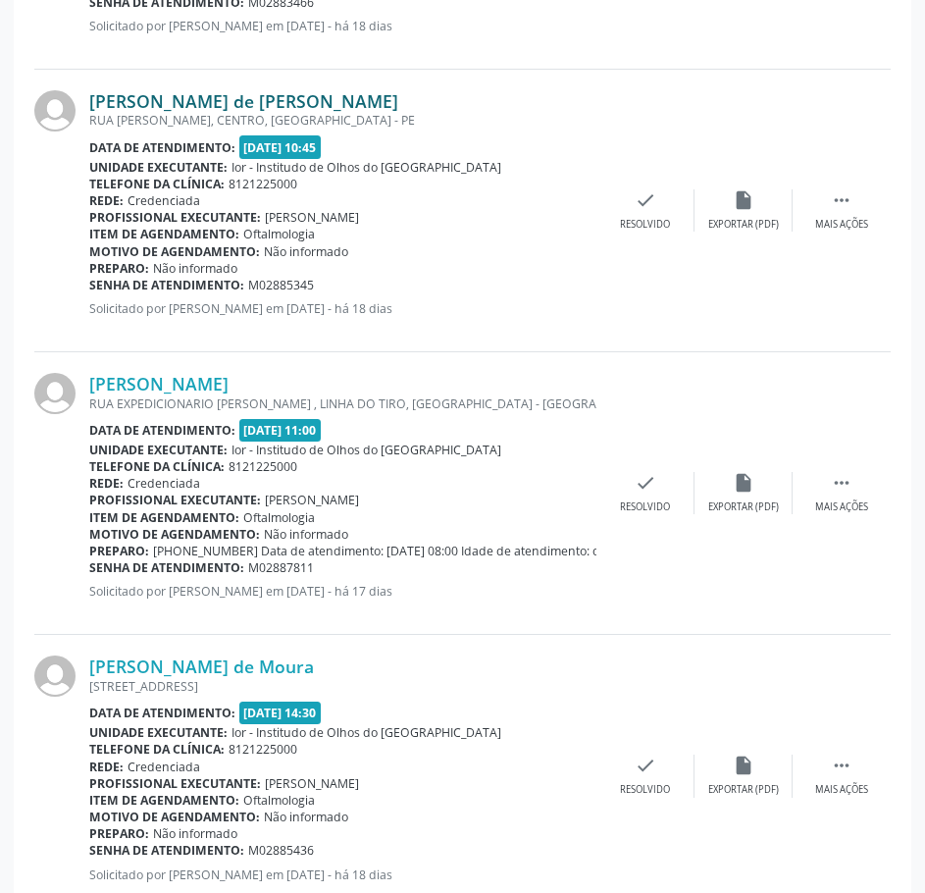
click at [265, 102] on link "[PERSON_NAME] de [PERSON_NAME]" at bounding box center [243, 101] width 309 height 22
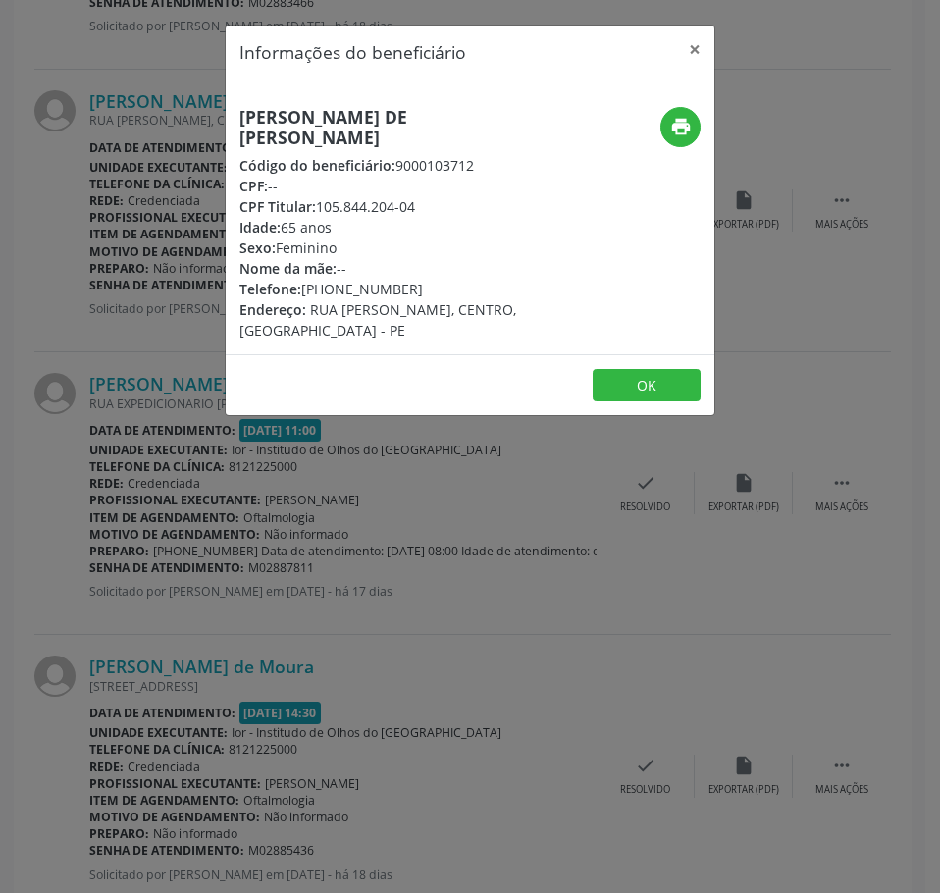
click at [279, 122] on h5 "[PERSON_NAME] de [PERSON_NAME]" at bounding box center [388, 127] width 298 height 41
click at [183, 667] on div "Informações do beneficiário × [PERSON_NAME] de [PERSON_NAME] Código do benefici…" at bounding box center [470, 446] width 940 height 893
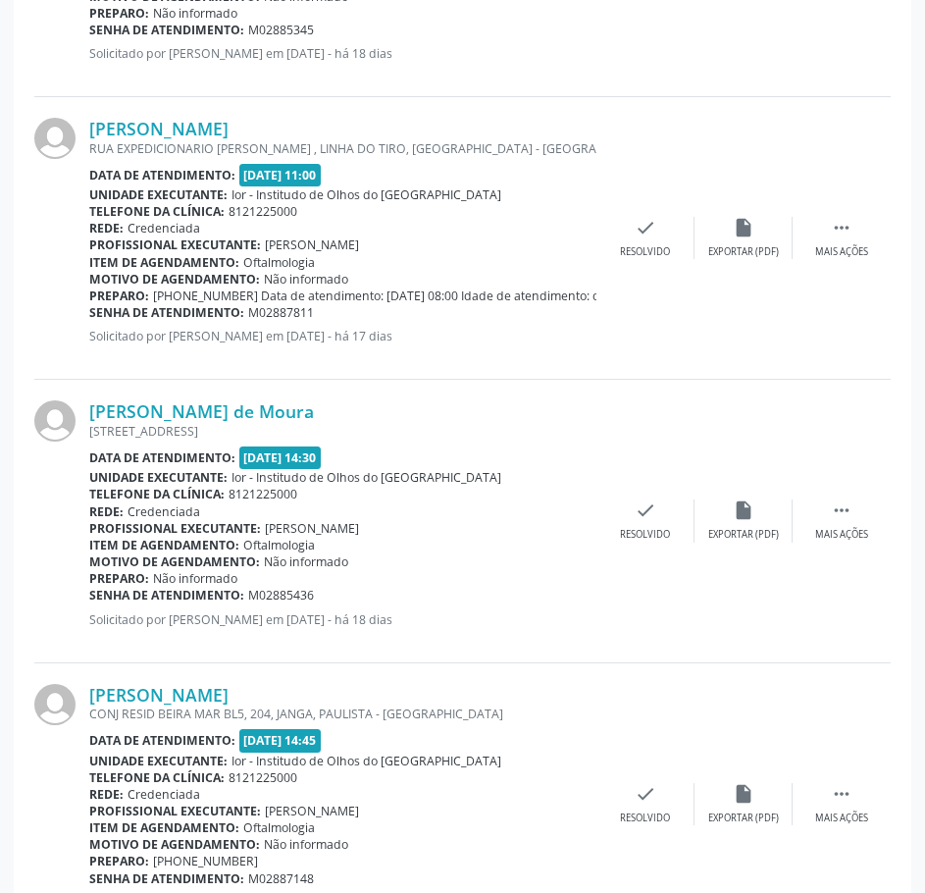
scroll to position [3923, 0]
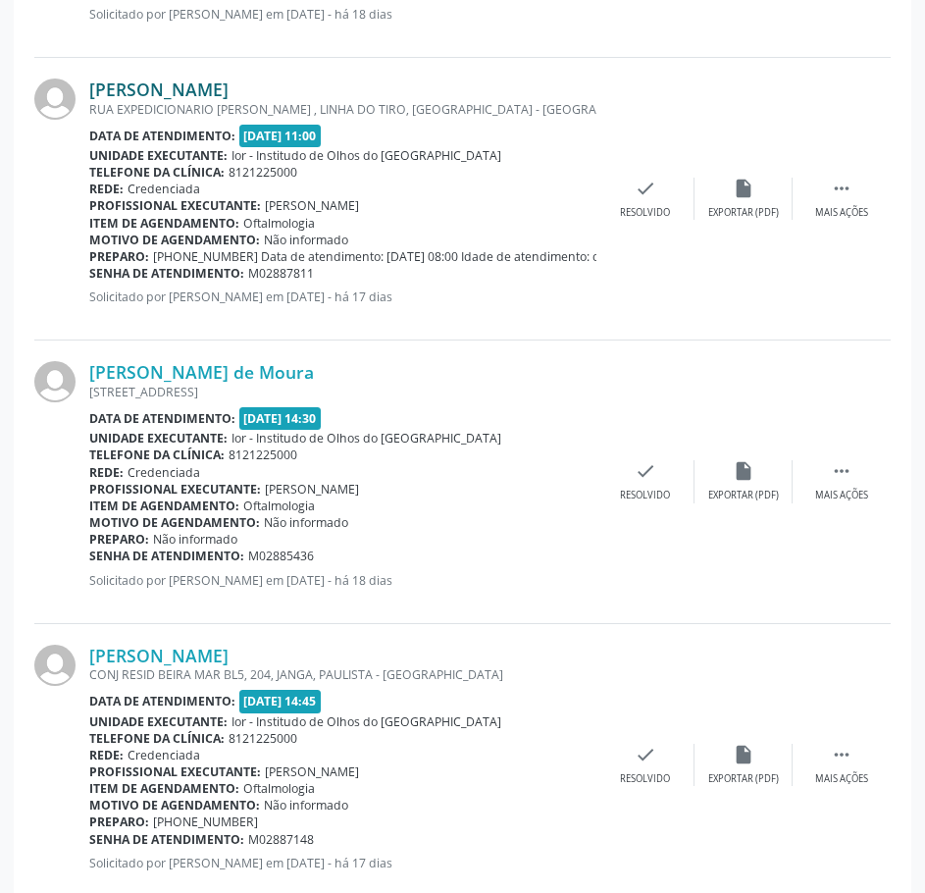
click at [198, 95] on link "[PERSON_NAME]" at bounding box center [158, 89] width 139 height 22
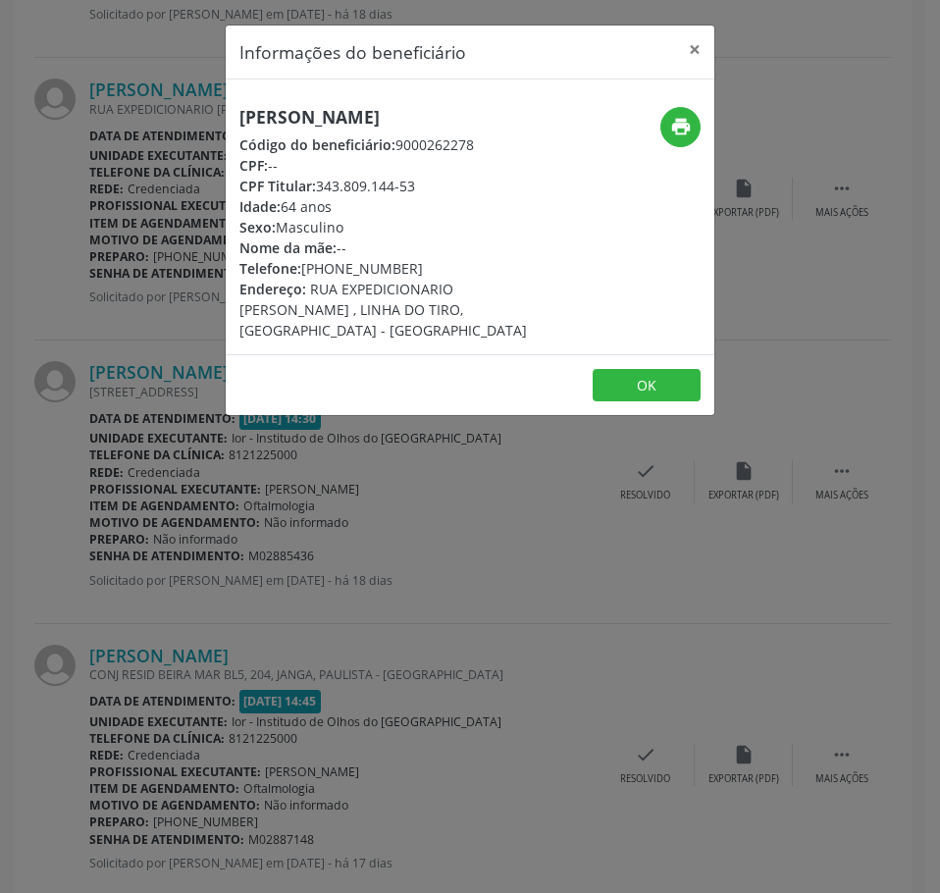
click at [305, 124] on h5 "[PERSON_NAME]" at bounding box center [388, 117] width 298 height 21
click at [305, 125] on h5 "[PERSON_NAME]" at bounding box center [388, 117] width 298 height 21
click at [364, 650] on div "Informações do beneficiário × [PERSON_NAME] Código do beneficiário: 9000262278 …" at bounding box center [470, 446] width 940 height 893
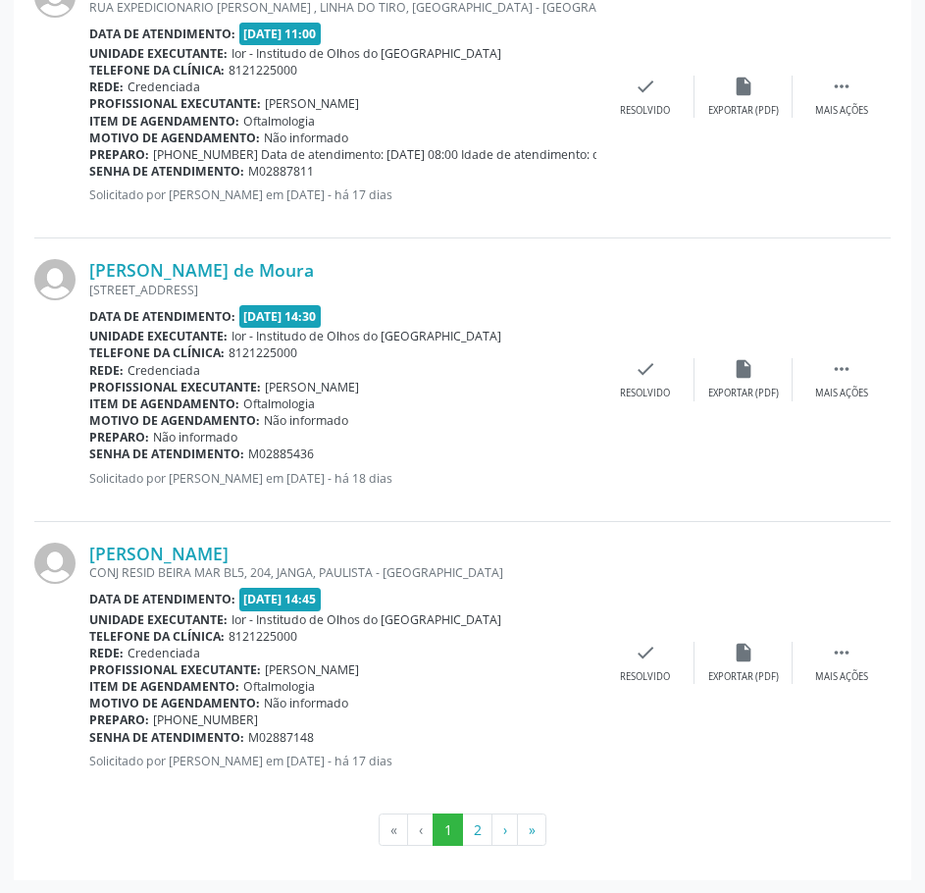
scroll to position [4026, 0]
click at [238, 266] on link "[PERSON_NAME] de Moura" at bounding box center [201, 269] width 225 height 22
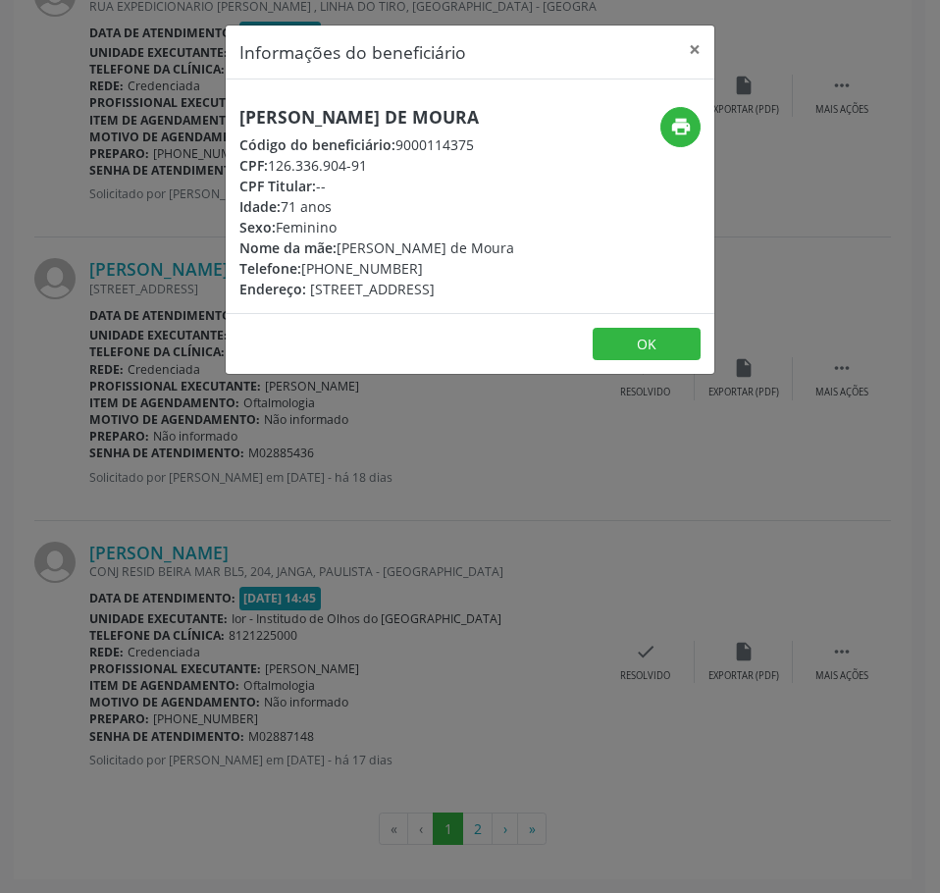
click at [322, 114] on h5 "[PERSON_NAME] de Moura" at bounding box center [376, 117] width 275 height 21
click at [132, 688] on div "Informações do beneficiário × [PERSON_NAME] de Moura Código do beneficiário: 90…" at bounding box center [470, 446] width 940 height 893
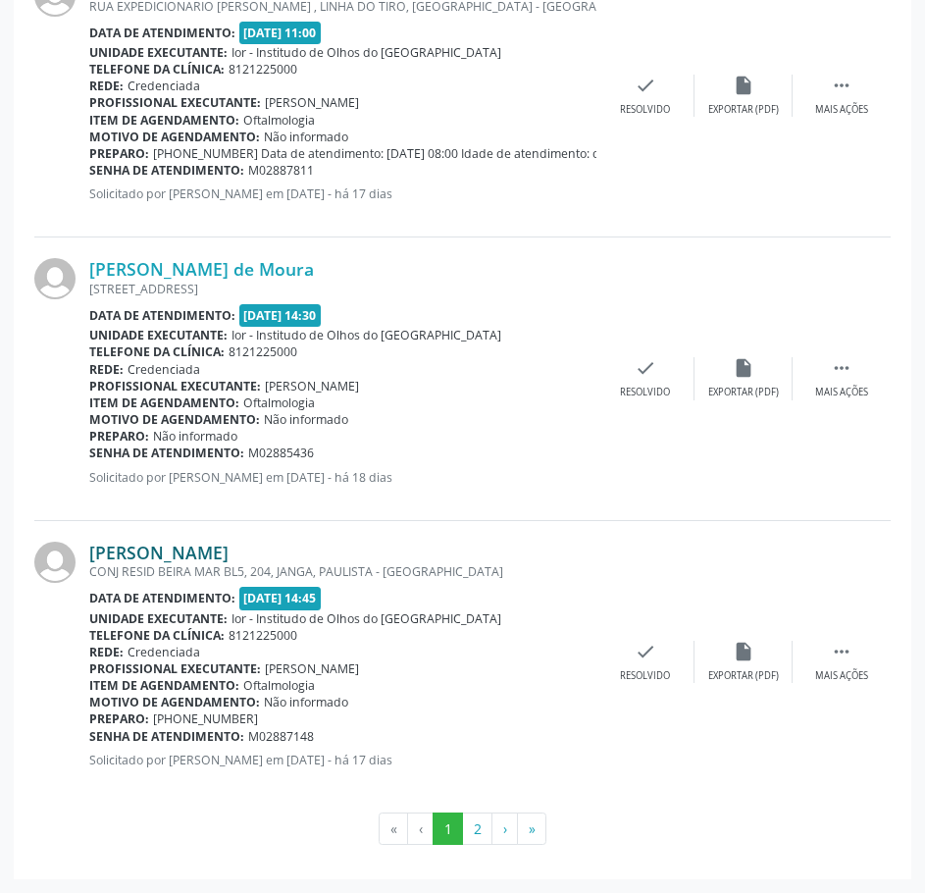
click at [229, 556] on link "[PERSON_NAME]" at bounding box center [158, 552] width 139 height 22
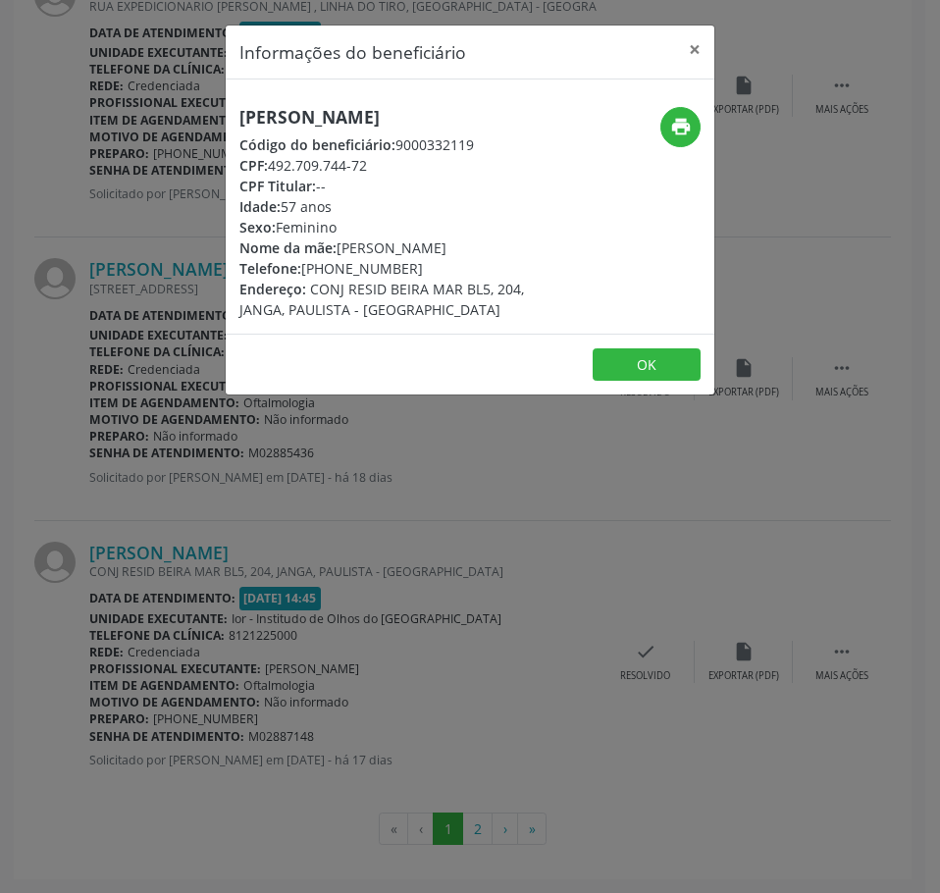
click at [308, 119] on h5 "[PERSON_NAME]" at bounding box center [388, 117] width 298 height 21
click at [495, 653] on div "Informações do beneficiário × [PERSON_NAME] Código do beneficiário: 9000332119 …" at bounding box center [470, 446] width 940 height 893
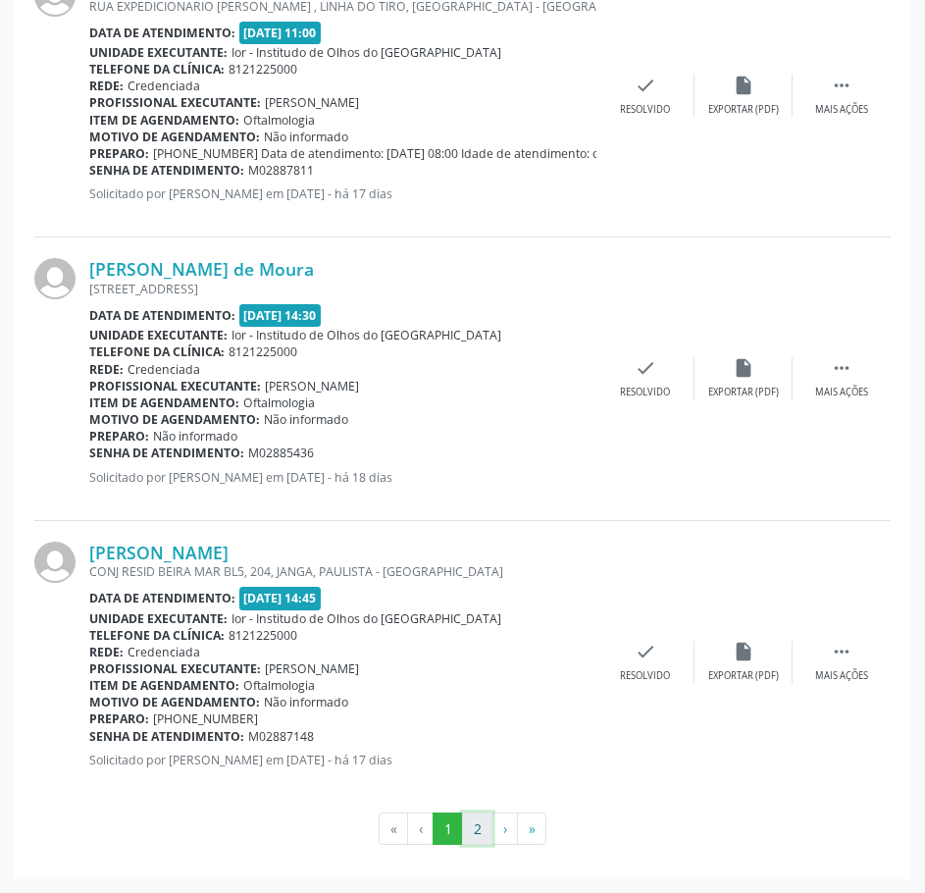
click at [484, 826] on button "2" at bounding box center [477, 828] width 30 height 33
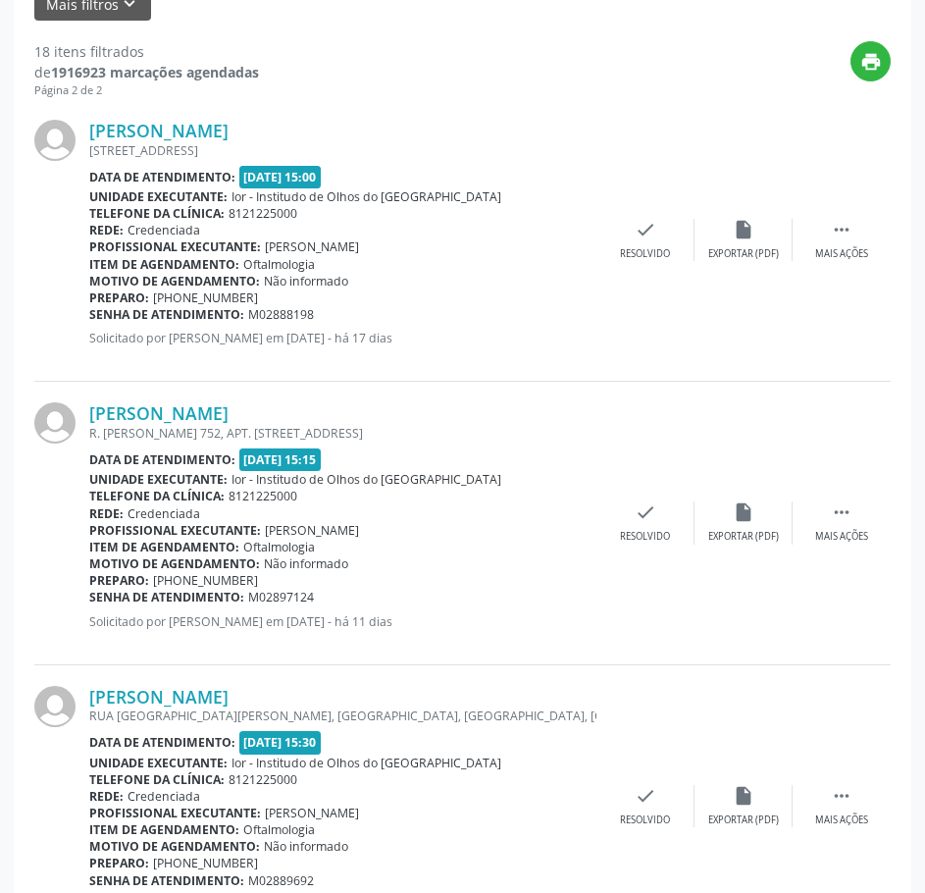
scroll to position [589, 0]
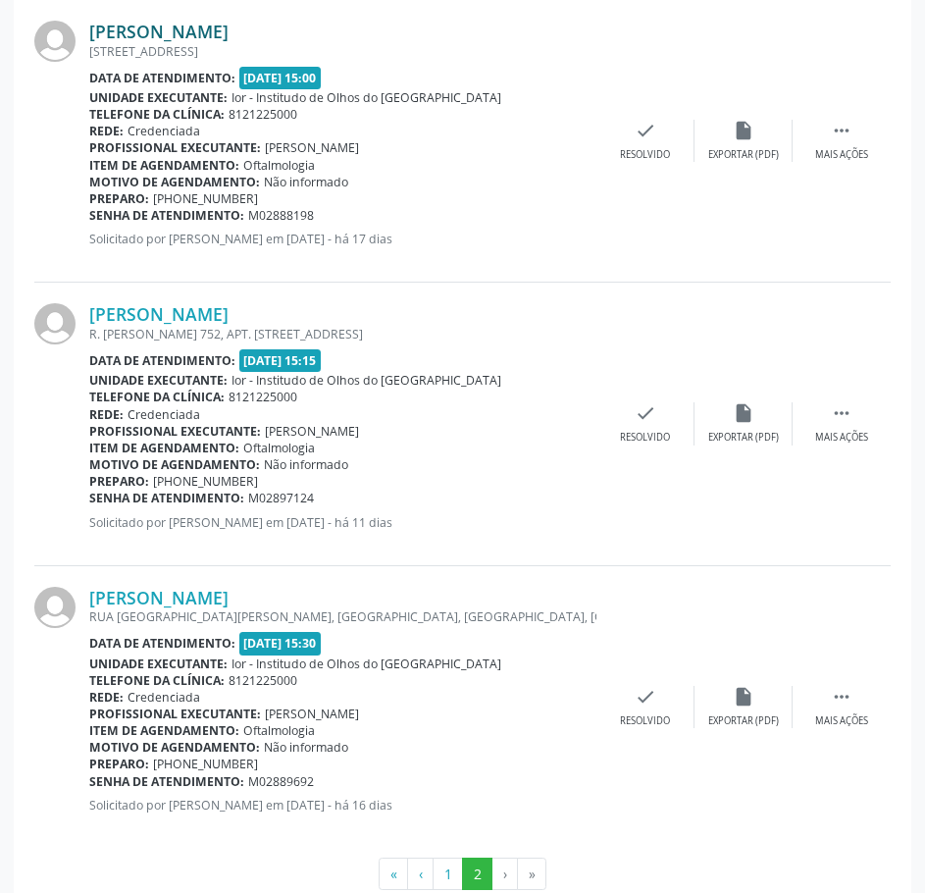
click at [229, 32] on link "[PERSON_NAME]" at bounding box center [158, 32] width 139 height 22
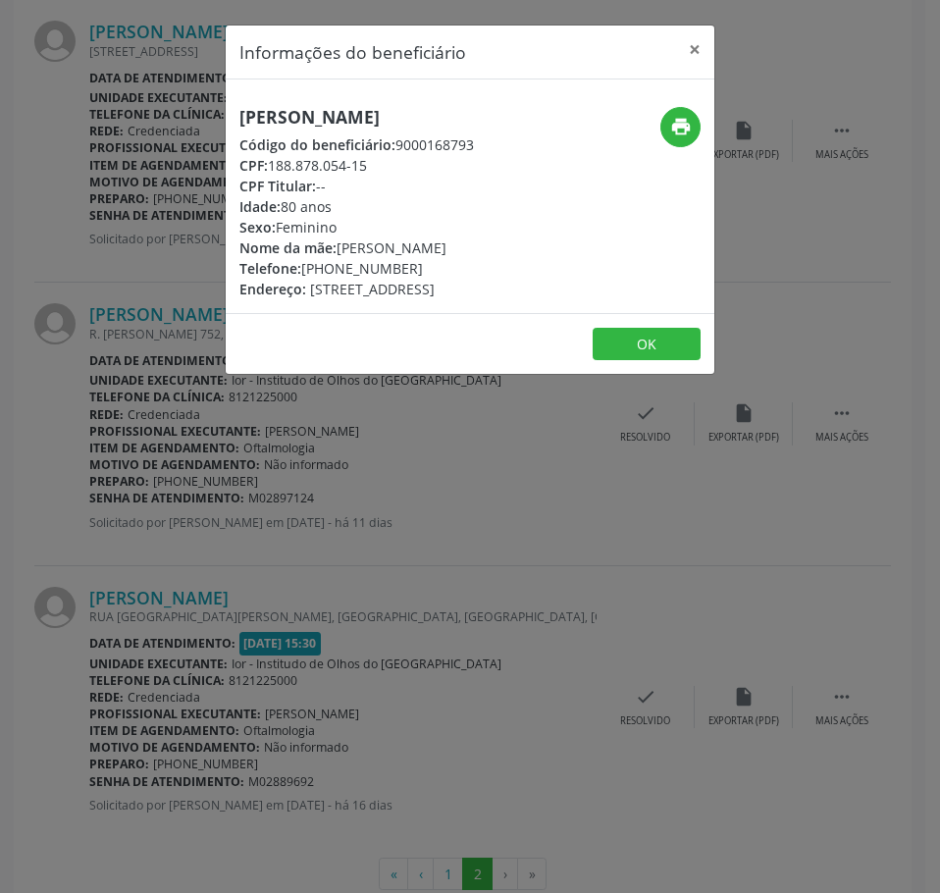
click at [299, 123] on h5 "[PERSON_NAME]" at bounding box center [356, 117] width 234 height 21
click at [299, 122] on h5 "[PERSON_NAME]" at bounding box center [356, 117] width 234 height 21
click at [803, 212] on div "Informações do beneficiário × [PERSON_NAME] Código do beneficiário: 9000168793 …" at bounding box center [470, 446] width 940 height 893
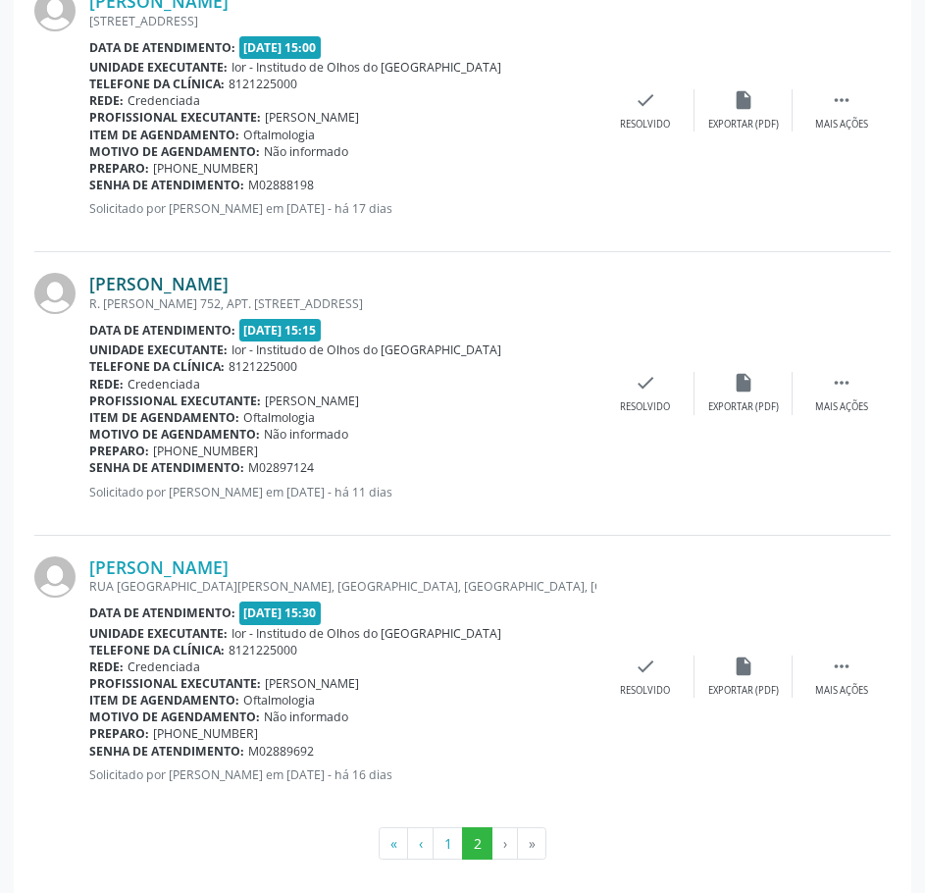
scroll to position [634, 0]
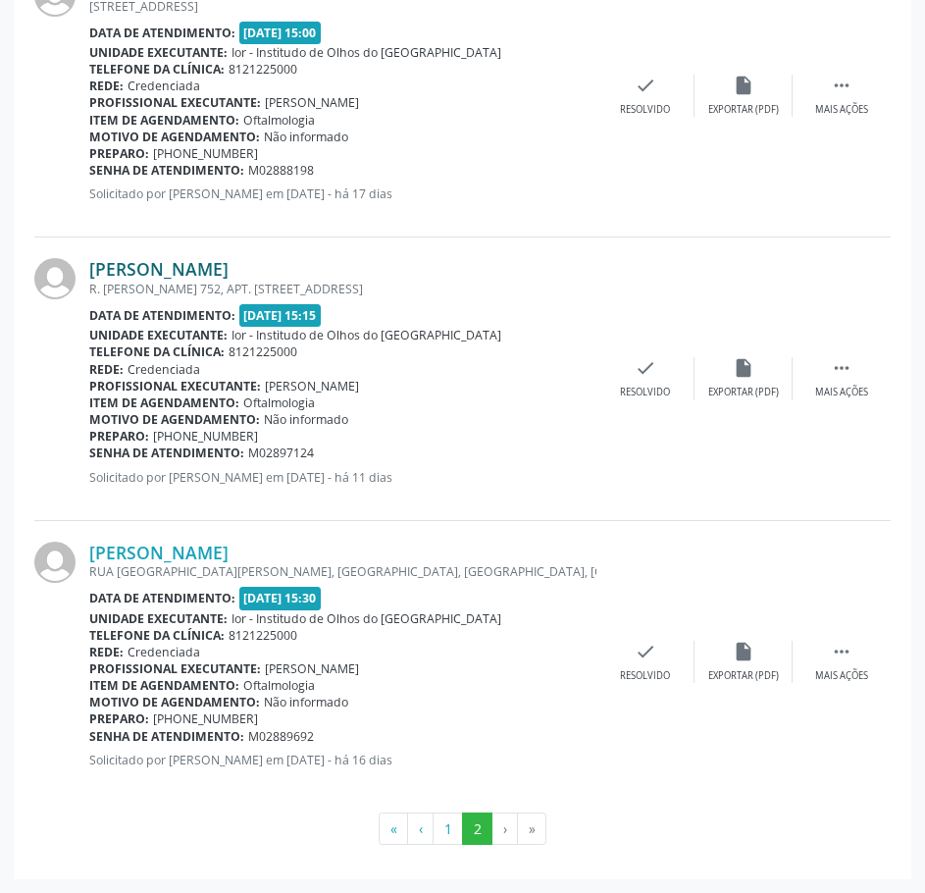
click at [229, 267] on link "[PERSON_NAME]" at bounding box center [158, 269] width 139 height 22
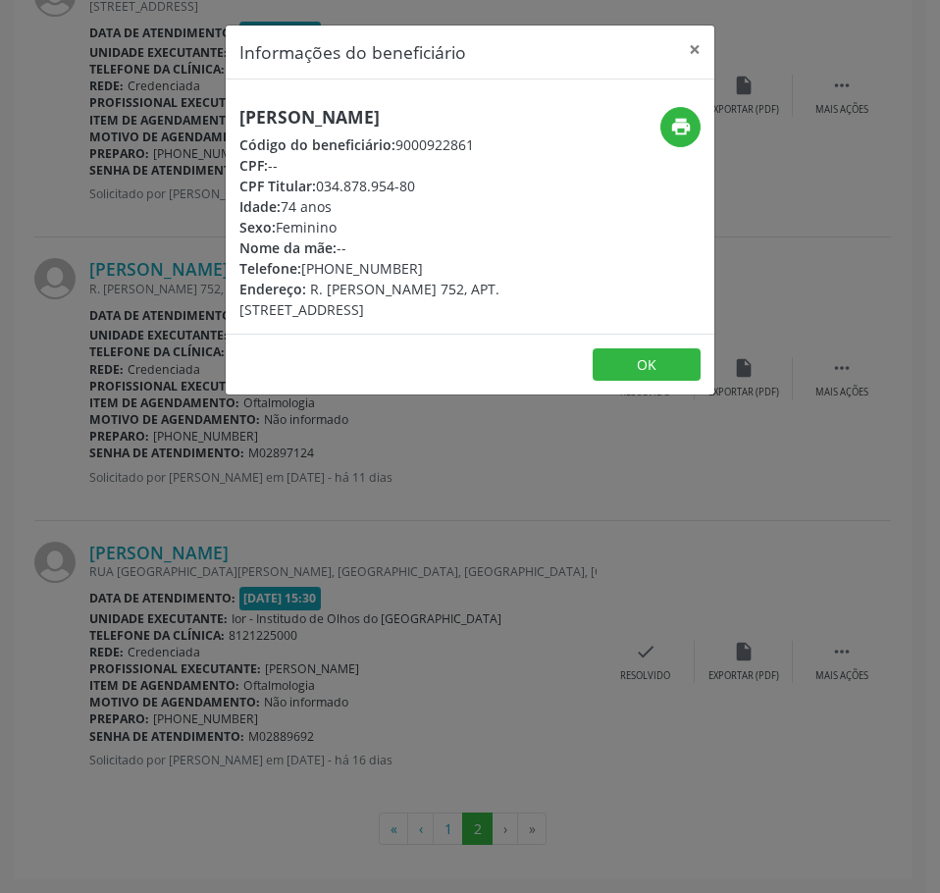
click at [319, 119] on h5 "[PERSON_NAME]" at bounding box center [388, 117] width 298 height 21
click at [388, 570] on div "Informações do beneficiário × [PERSON_NAME] Código do beneficiário: 9000922861 …" at bounding box center [470, 446] width 940 height 893
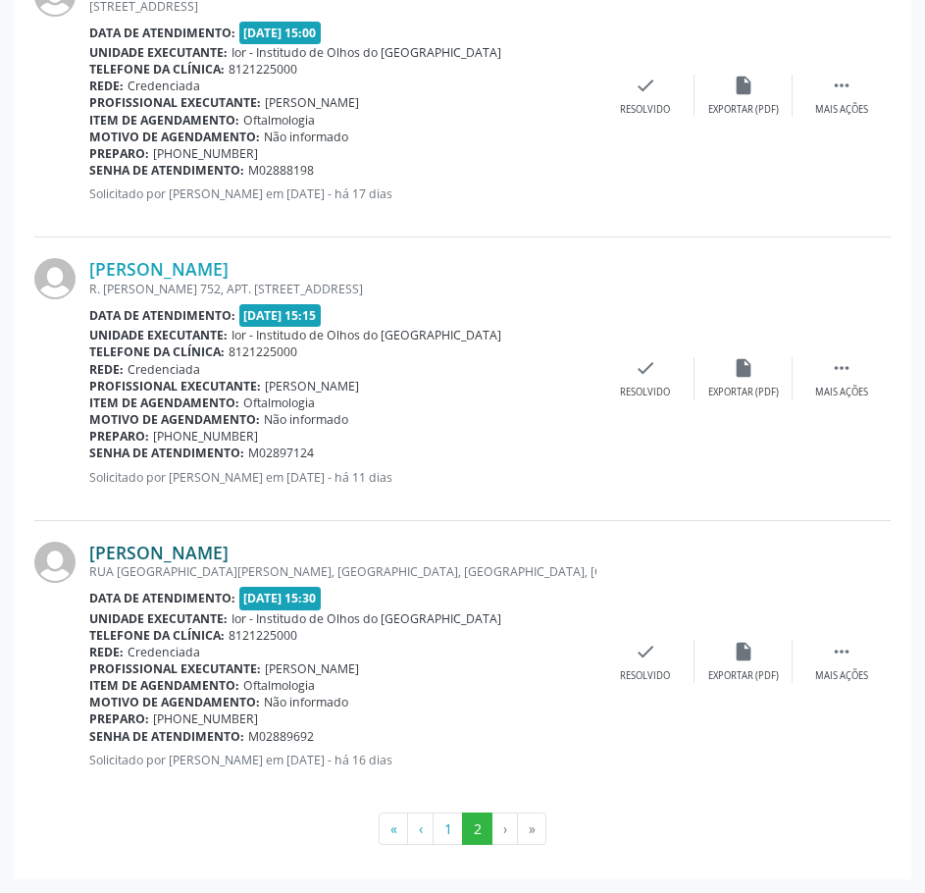
click at [173, 560] on link "[PERSON_NAME]" at bounding box center [158, 552] width 139 height 22
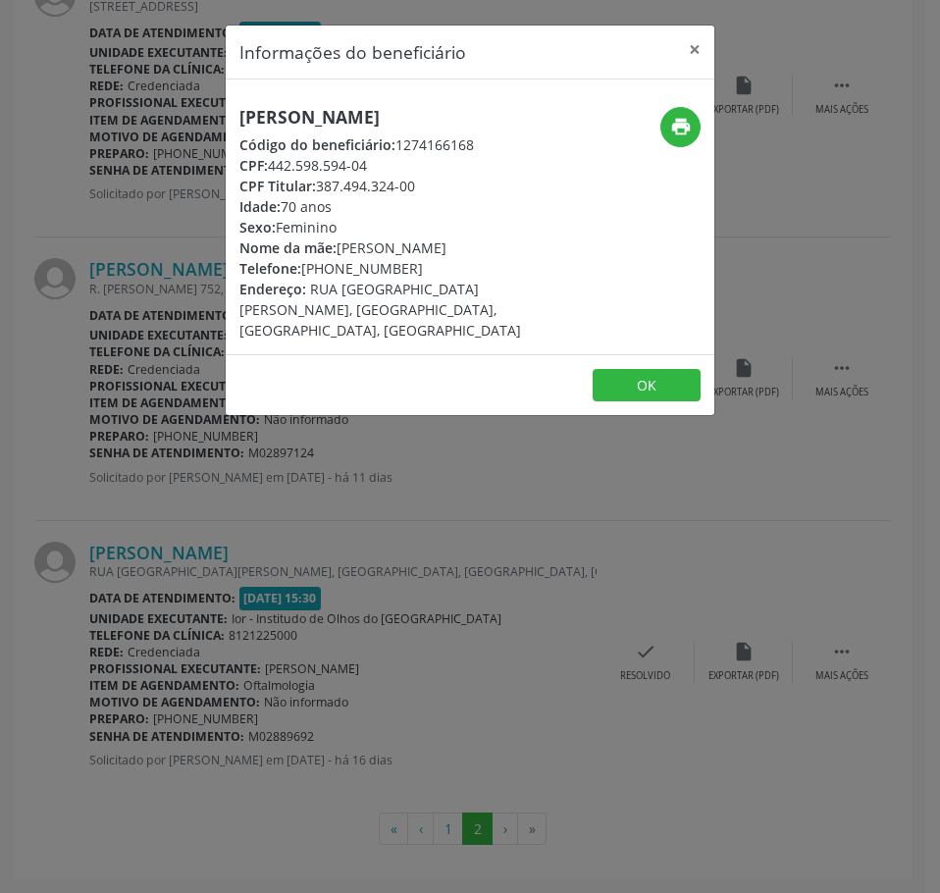
click at [338, 121] on h5 "[PERSON_NAME]" at bounding box center [388, 117] width 298 height 21
click at [282, 658] on div "Informações do beneficiário × [PERSON_NAME] Código do beneficiário: 1274166168 …" at bounding box center [470, 446] width 940 height 893
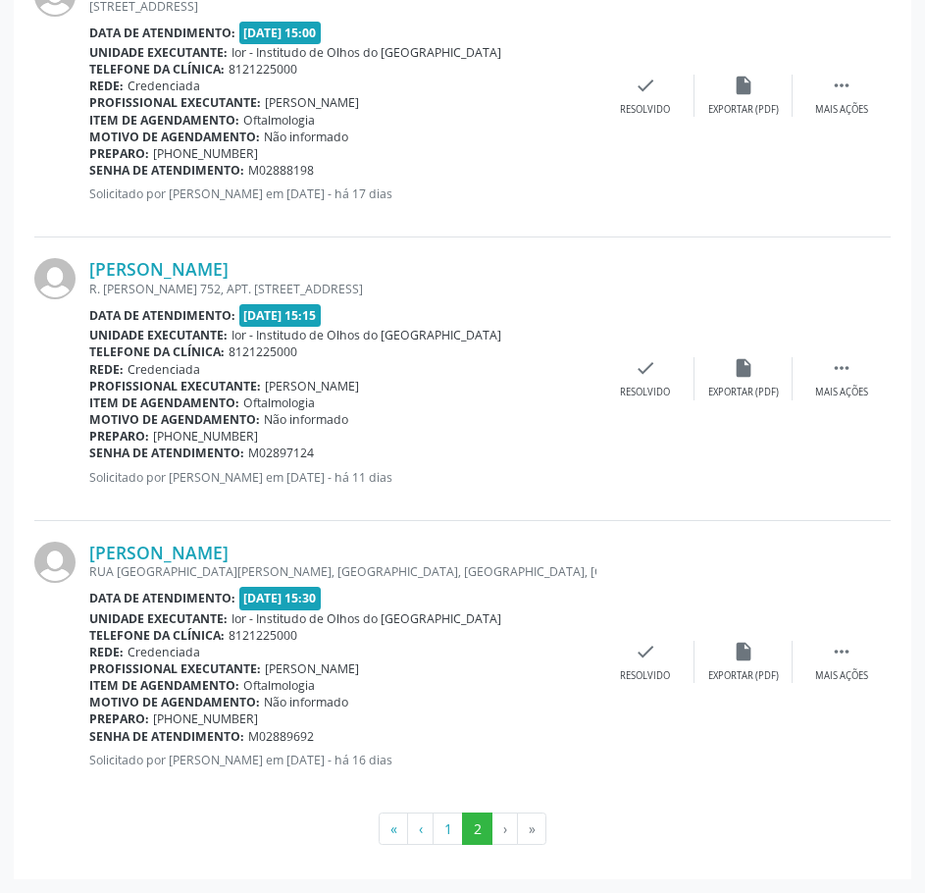
click at [289, 835] on ul "« ‹ 1 2 › »" at bounding box center [462, 828] width 856 height 33
click at [491, 818] on button "2" at bounding box center [477, 828] width 30 height 33
click at [506, 828] on li "›" at bounding box center [505, 828] width 26 height 33
click at [505, 828] on li "›" at bounding box center [505, 828] width 26 height 33
click at [447, 819] on button "1" at bounding box center [448, 828] width 30 height 33
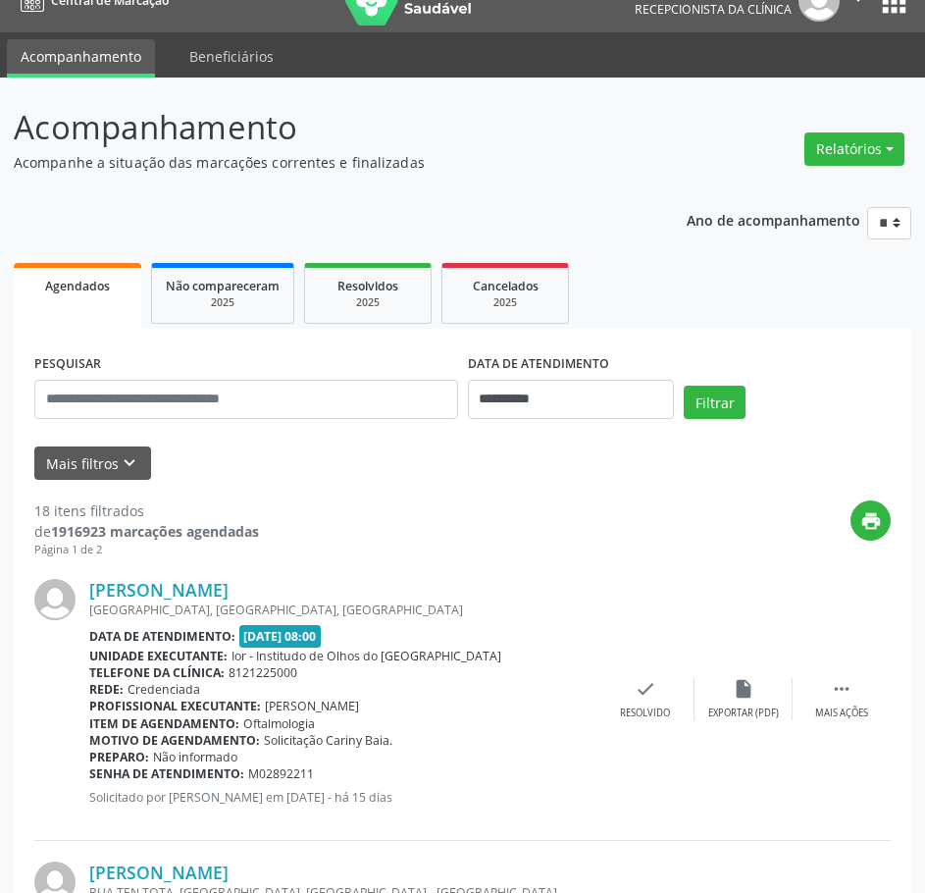
scroll to position [0, 0]
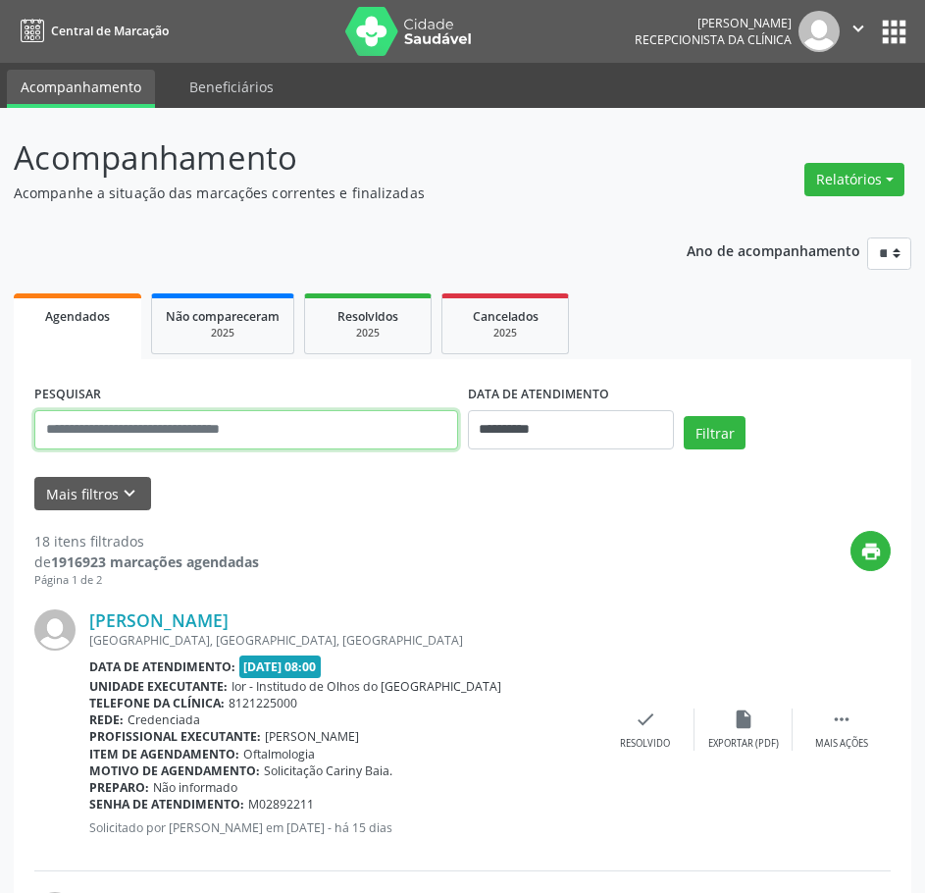
click at [357, 427] on input "text" at bounding box center [246, 429] width 424 height 39
type input "**********"
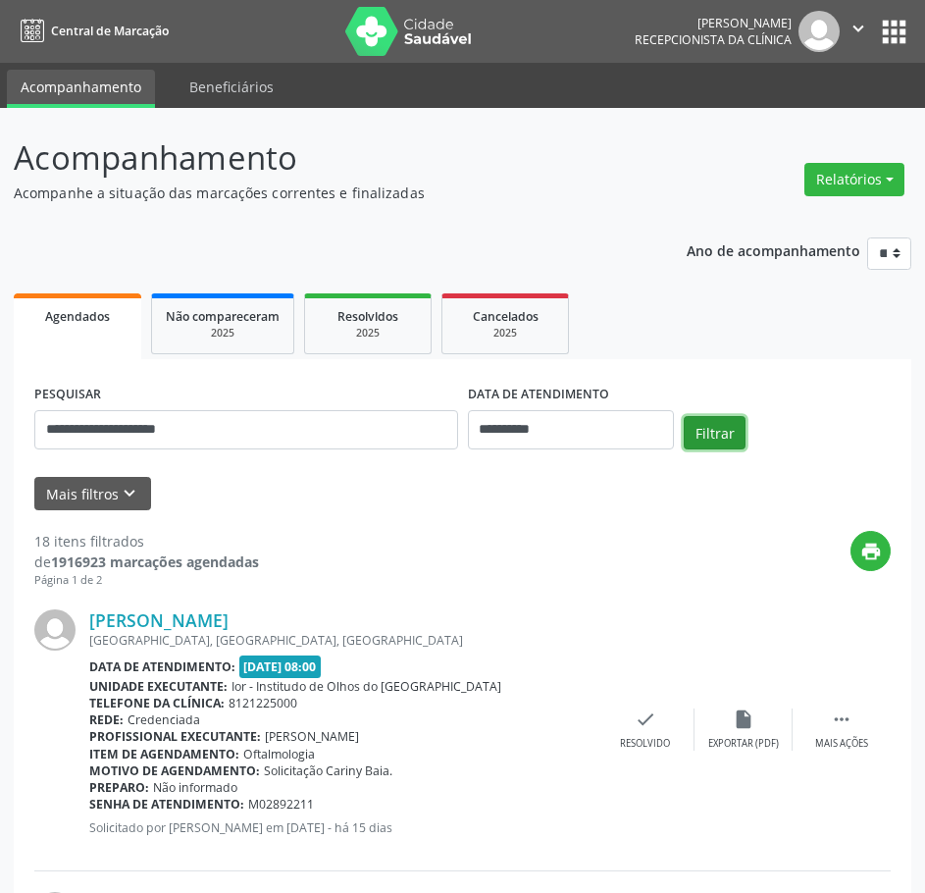
click at [729, 436] on button "Filtrar" at bounding box center [715, 432] width 62 height 33
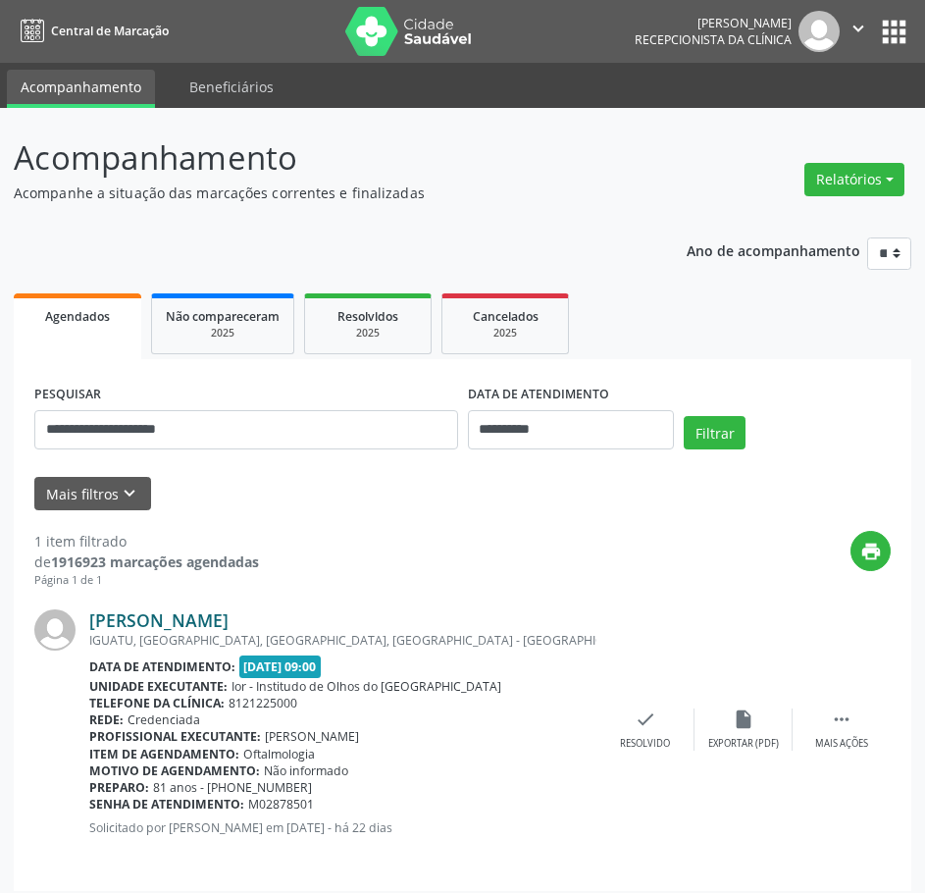
click at [224, 622] on link "[PERSON_NAME]" at bounding box center [158, 620] width 139 height 22
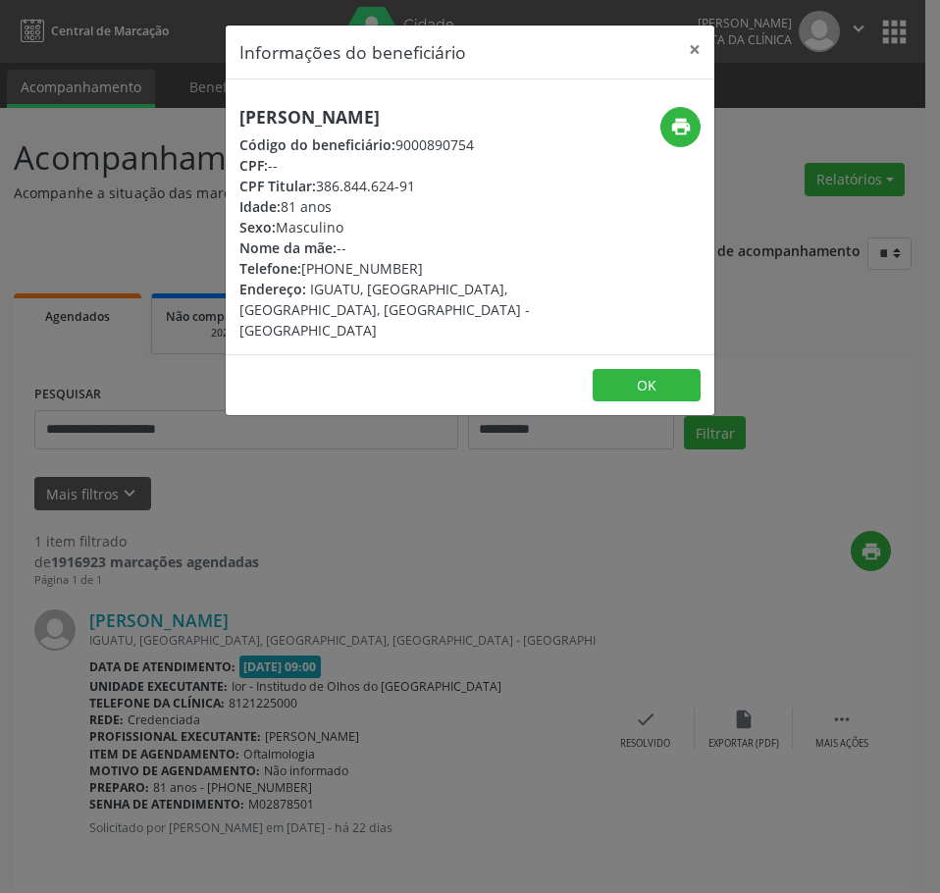
click at [341, 123] on h5 "[PERSON_NAME]" at bounding box center [388, 117] width 298 height 21
click at [685, 129] on icon "print" at bounding box center [681, 127] width 22 height 22
drag, startPoint x: 312, startPoint y: 613, endPoint x: 309, endPoint y: 728, distance: 114.8
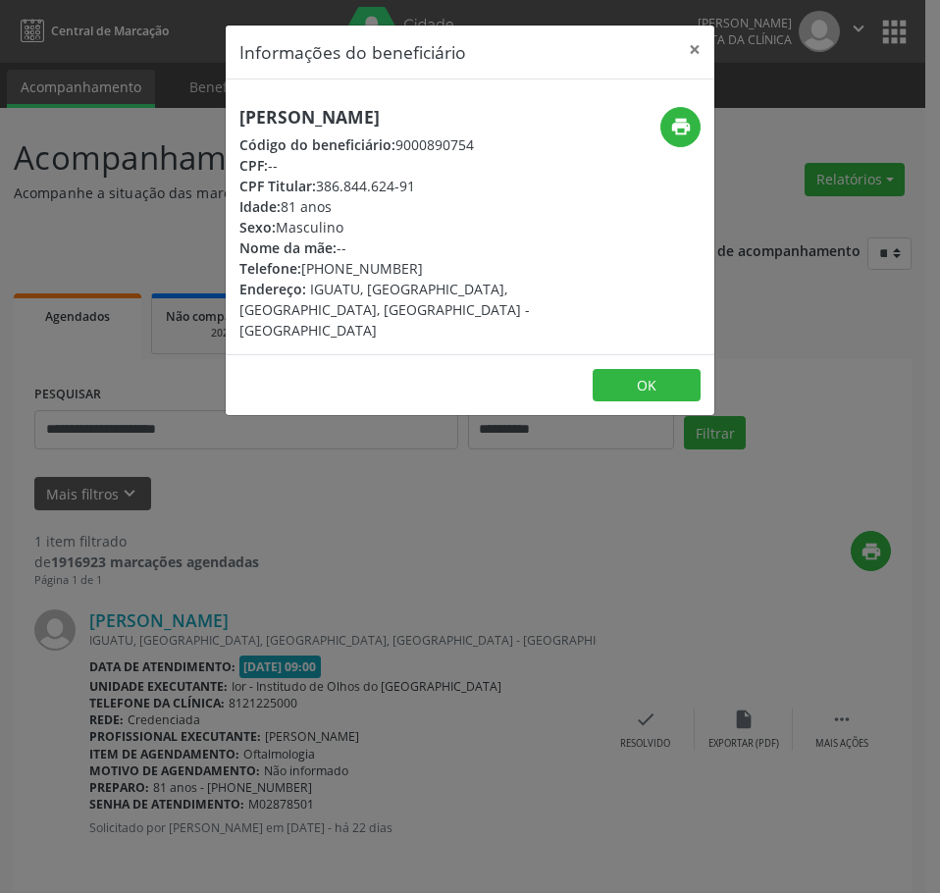
click at [311, 613] on div "Informações do beneficiário × [PERSON_NAME] Código do beneficiário: 9000890754 …" at bounding box center [470, 446] width 940 height 893
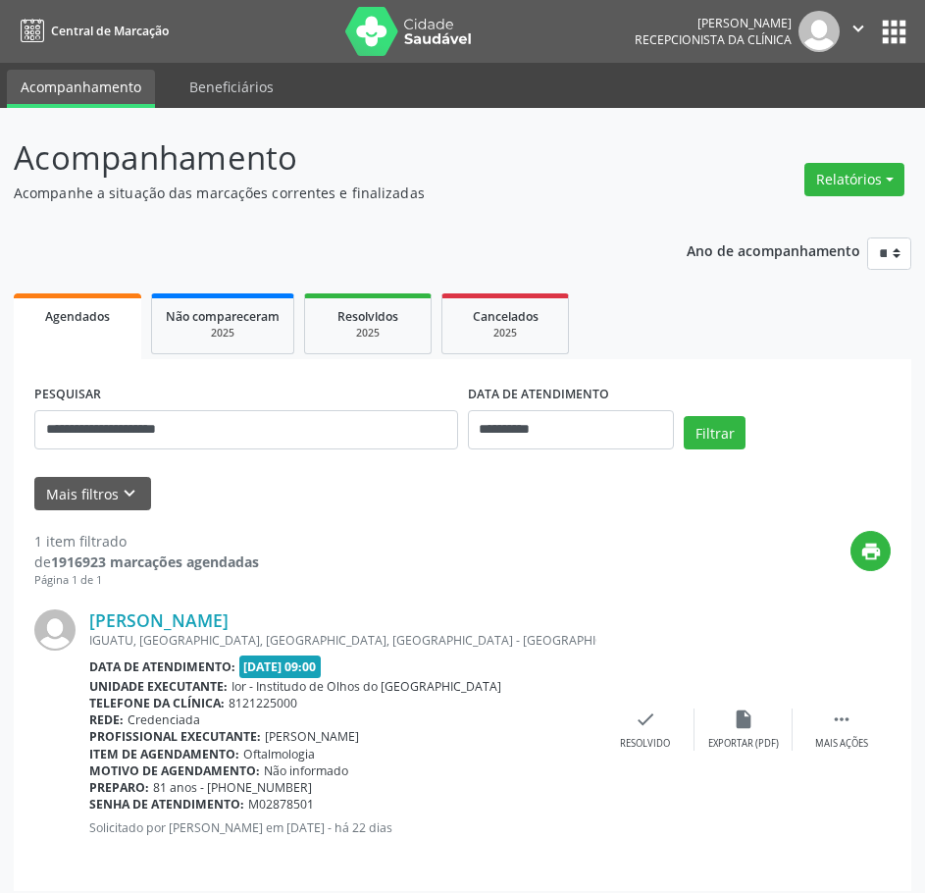
drag, startPoint x: 320, startPoint y: 801, endPoint x: 91, endPoint y: 803, distance: 228.5
click at [91, 803] on div "Senha de atendimento: M02878501" at bounding box center [342, 803] width 507 height 17
drag, startPoint x: 231, startPoint y: 433, endPoint x: -18, endPoint y: 413, distance: 248.9
click at [0, 413] on html "**********" at bounding box center [462, 446] width 925 height 893
click at [736, 449] on div "Filtrar" at bounding box center [787, 439] width 217 height 47
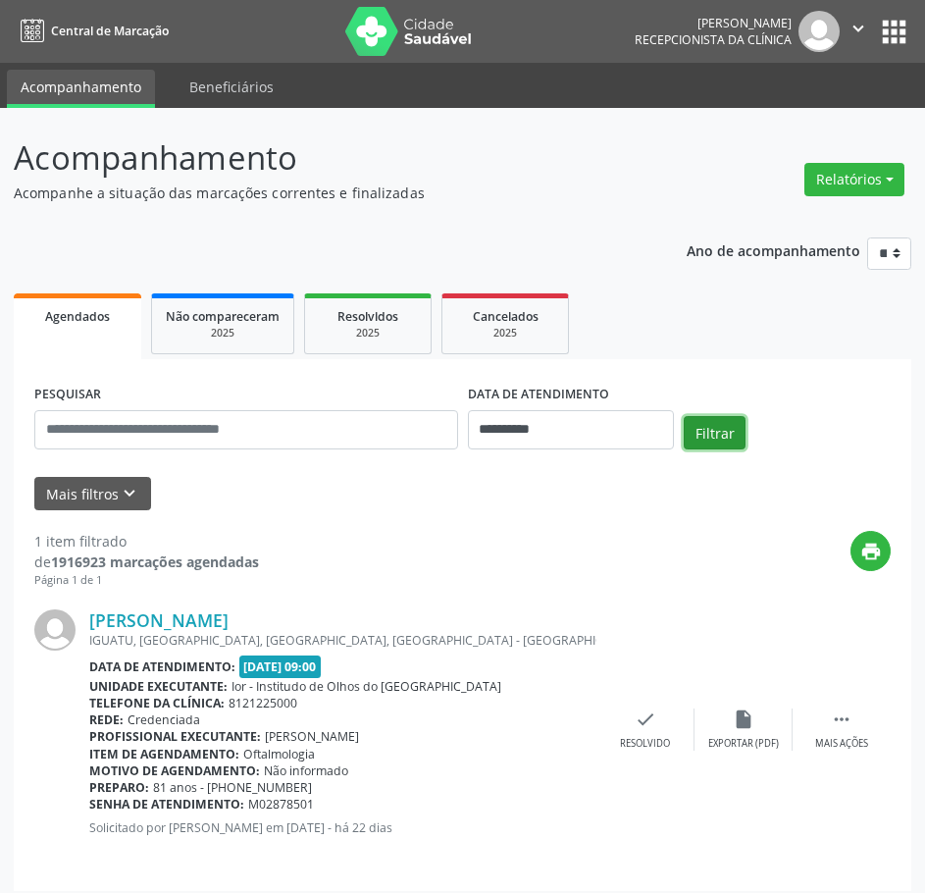
click at [716, 427] on button "Filtrar" at bounding box center [715, 432] width 62 height 33
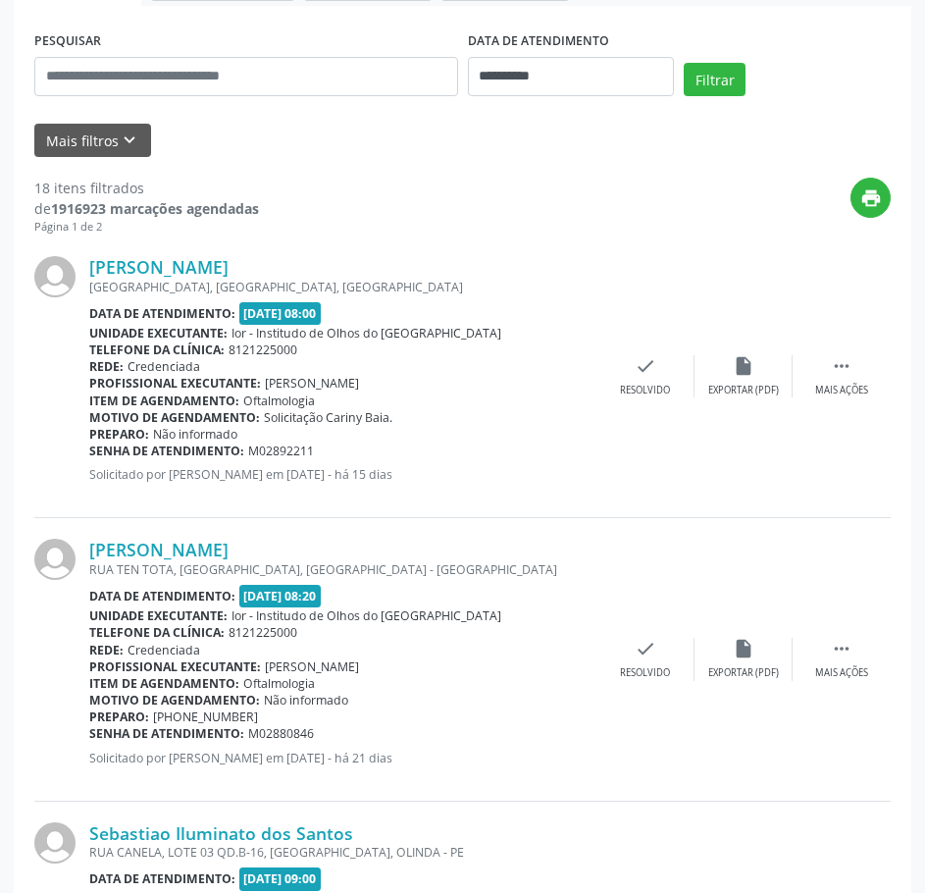
scroll to position [392, 0]
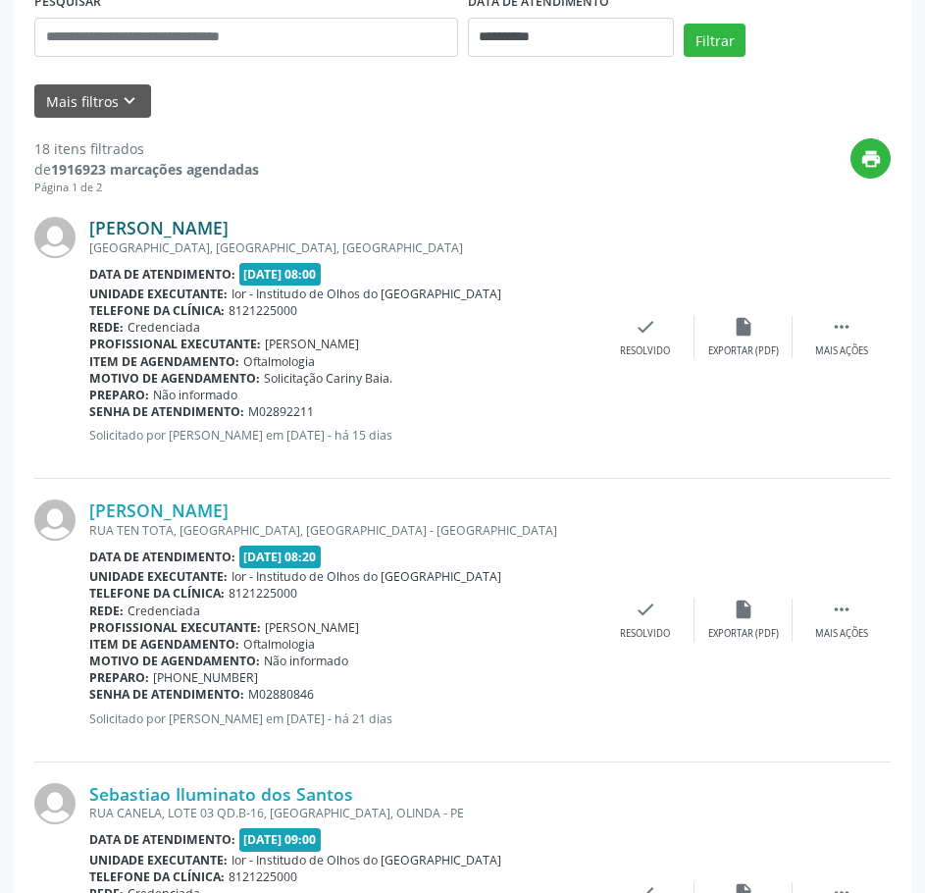
click at [194, 223] on link "[PERSON_NAME]" at bounding box center [158, 228] width 139 height 22
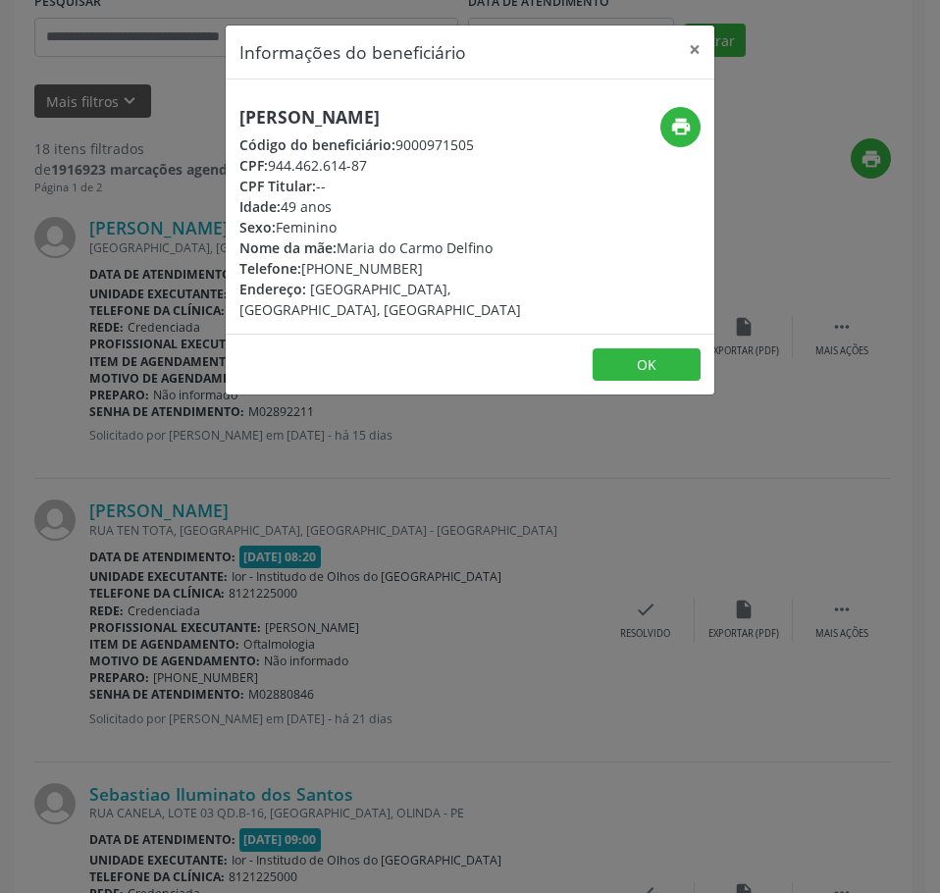
click at [282, 522] on div "Informações do beneficiário × [PERSON_NAME] Código do beneficiário: 9000971505 …" at bounding box center [470, 446] width 940 height 893
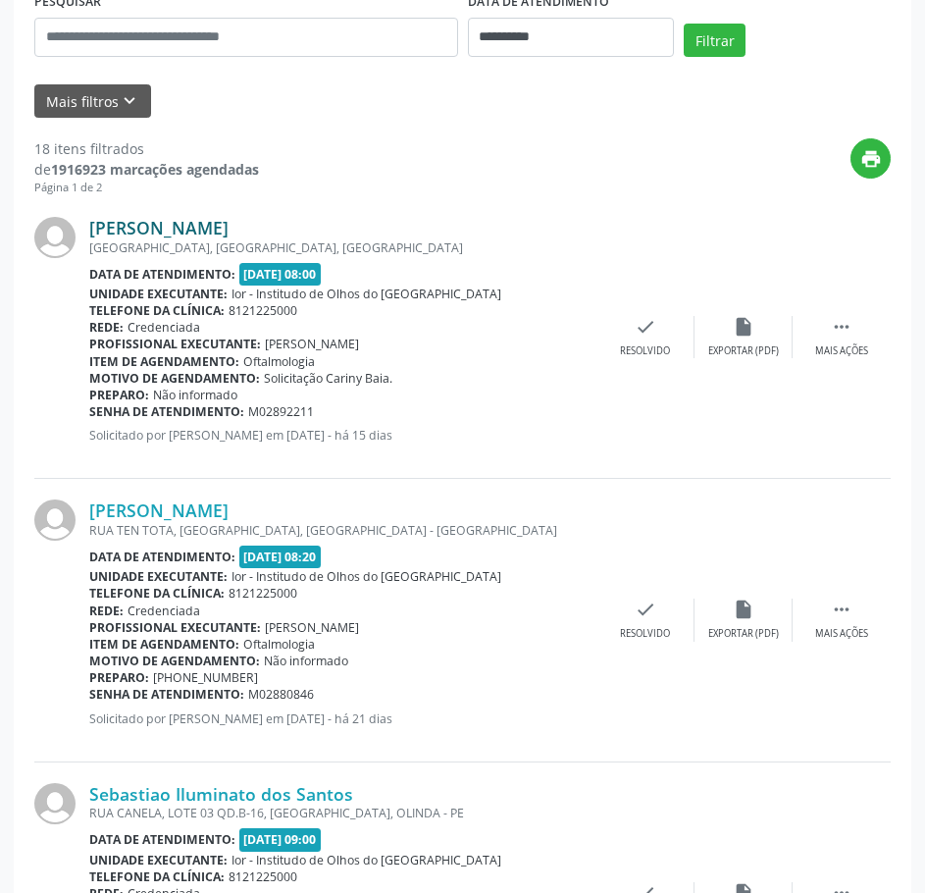
click at [229, 219] on link "[PERSON_NAME]" at bounding box center [158, 228] width 139 height 22
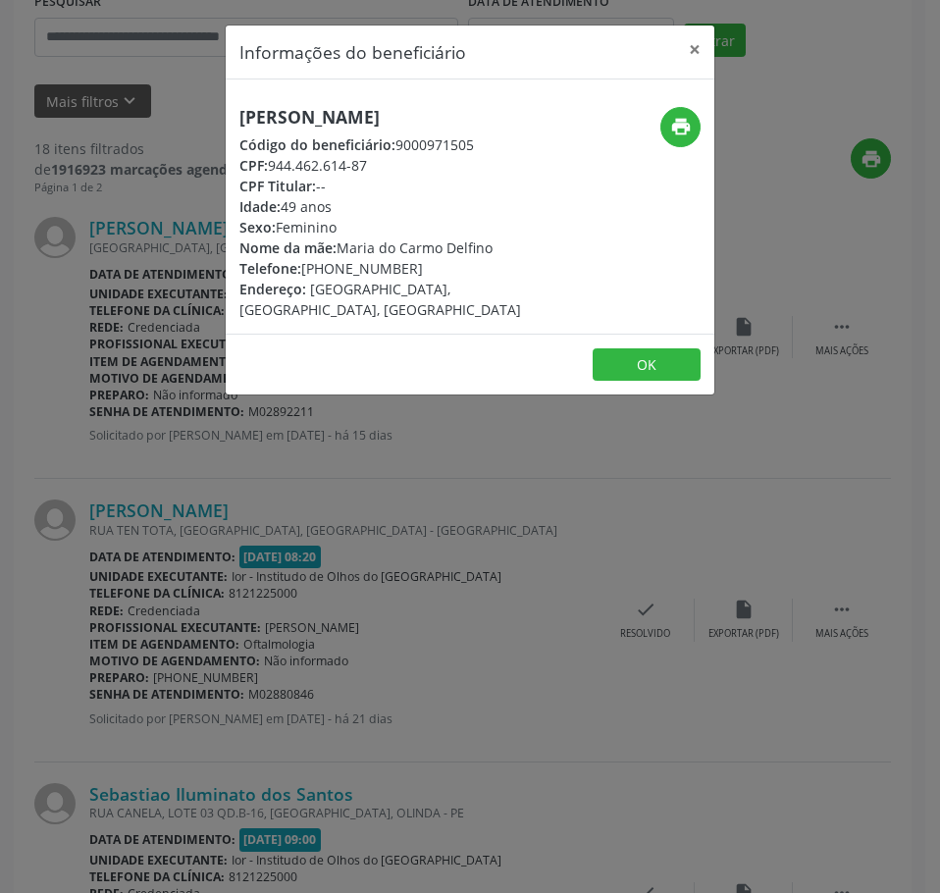
drag, startPoint x: 378, startPoint y: 163, endPoint x: 273, endPoint y: 163, distance: 105.0
click at [273, 163] on div "CPF: 944.462.614-87" at bounding box center [388, 165] width 298 height 21
click at [155, 226] on div "Informações do beneficiário × [PERSON_NAME] Código do beneficiário: 9000971505 …" at bounding box center [470, 446] width 940 height 893
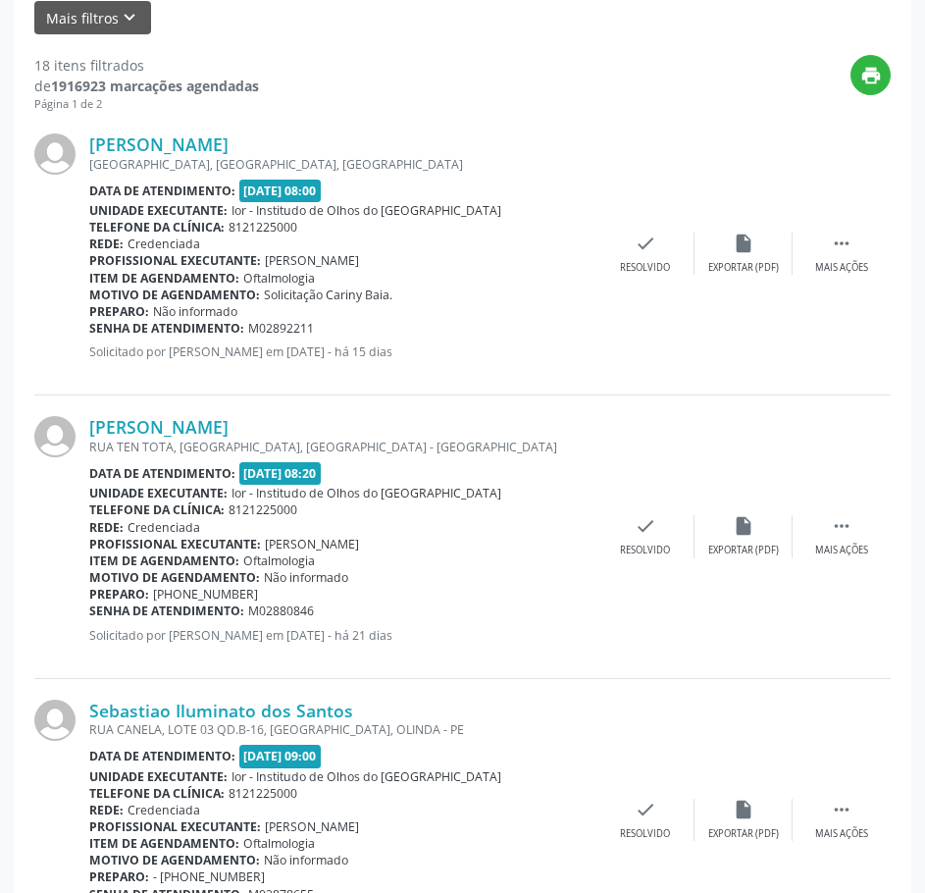
scroll to position [589, 0]
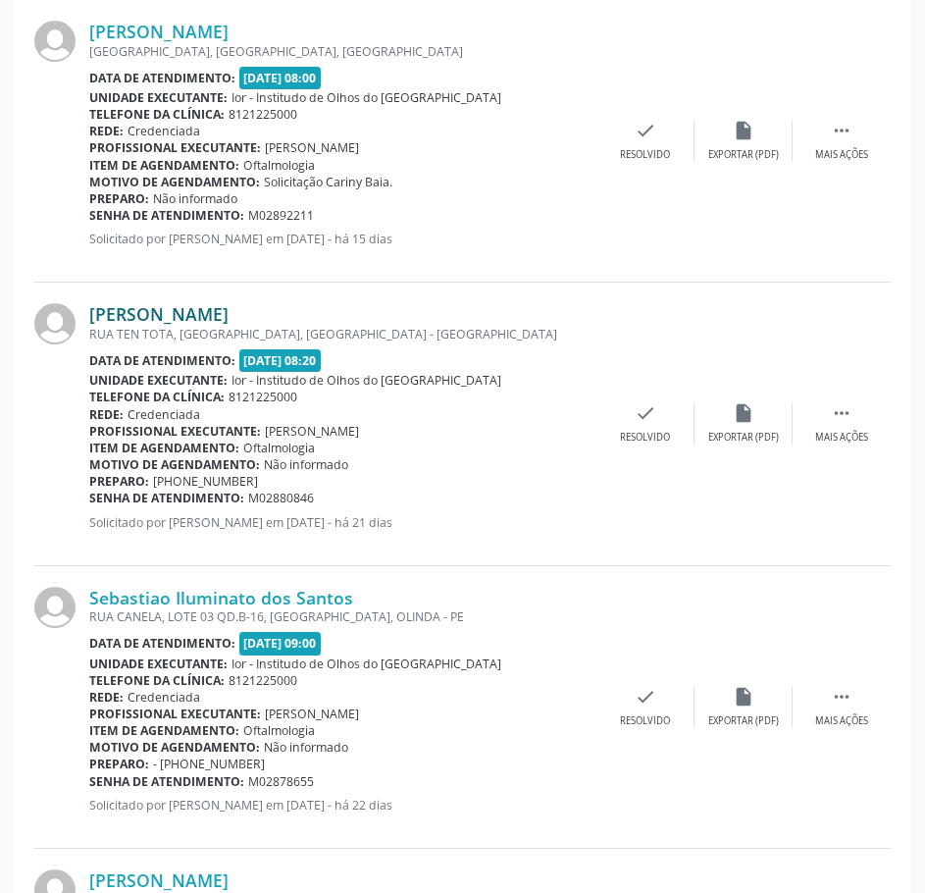
click at [229, 313] on link "[PERSON_NAME]" at bounding box center [158, 314] width 139 height 22
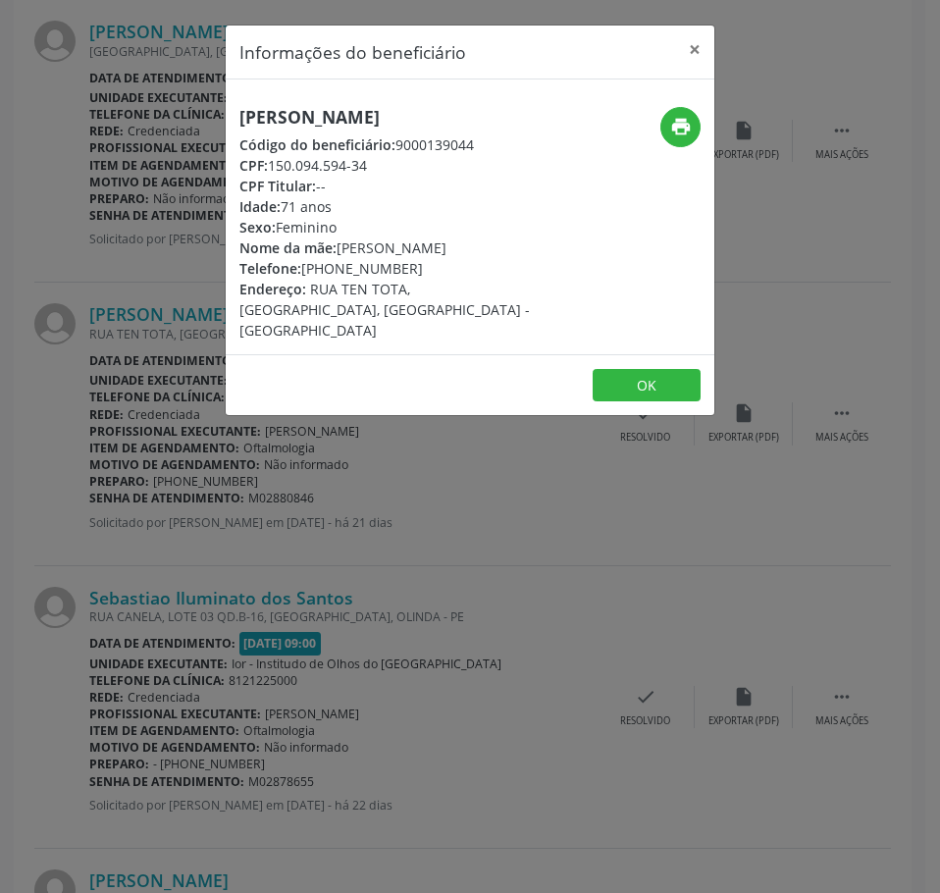
drag, startPoint x: 371, startPoint y: 168, endPoint x: 270, endPoint y: 166, distance: 101.0
click at [270, 166] on div "CPF: 150.094.594-34" at bounding box center [388, 165] width 298 height 21
click at [392, 584] on div "Informações do beneficiário × [PERSON_NAME] Código do beneficiário: 9000139044 …" at bounding box center [470, 446] width 940 height 893
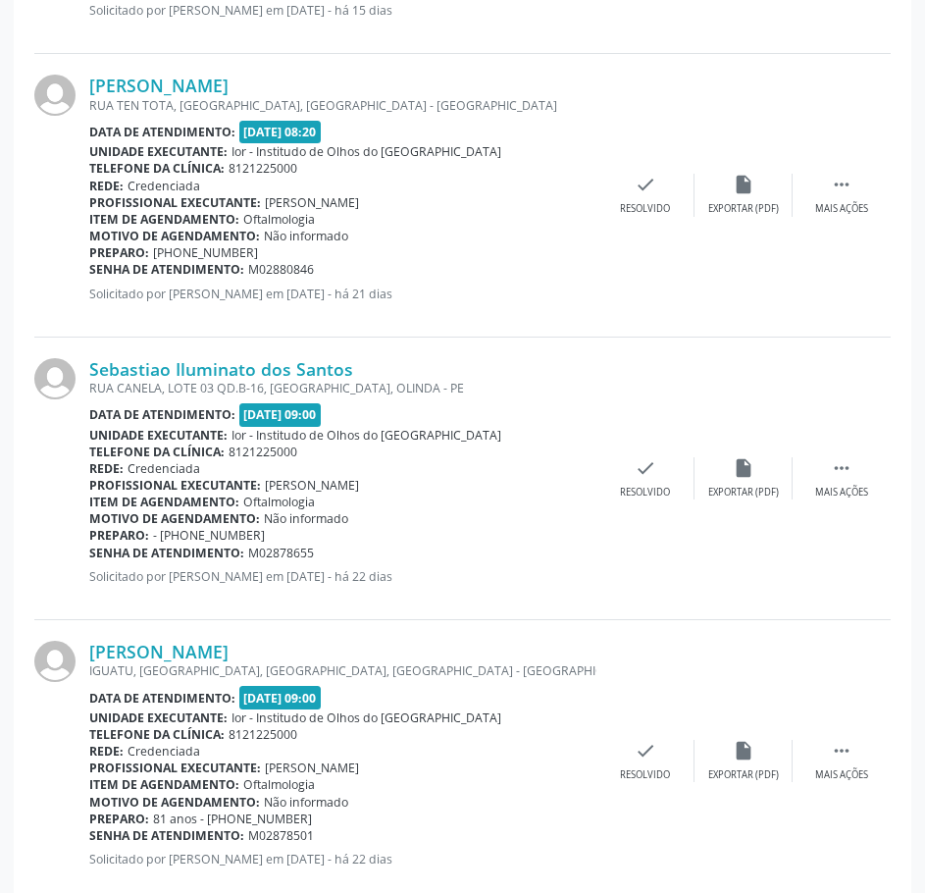
scroll to position [883, 0]
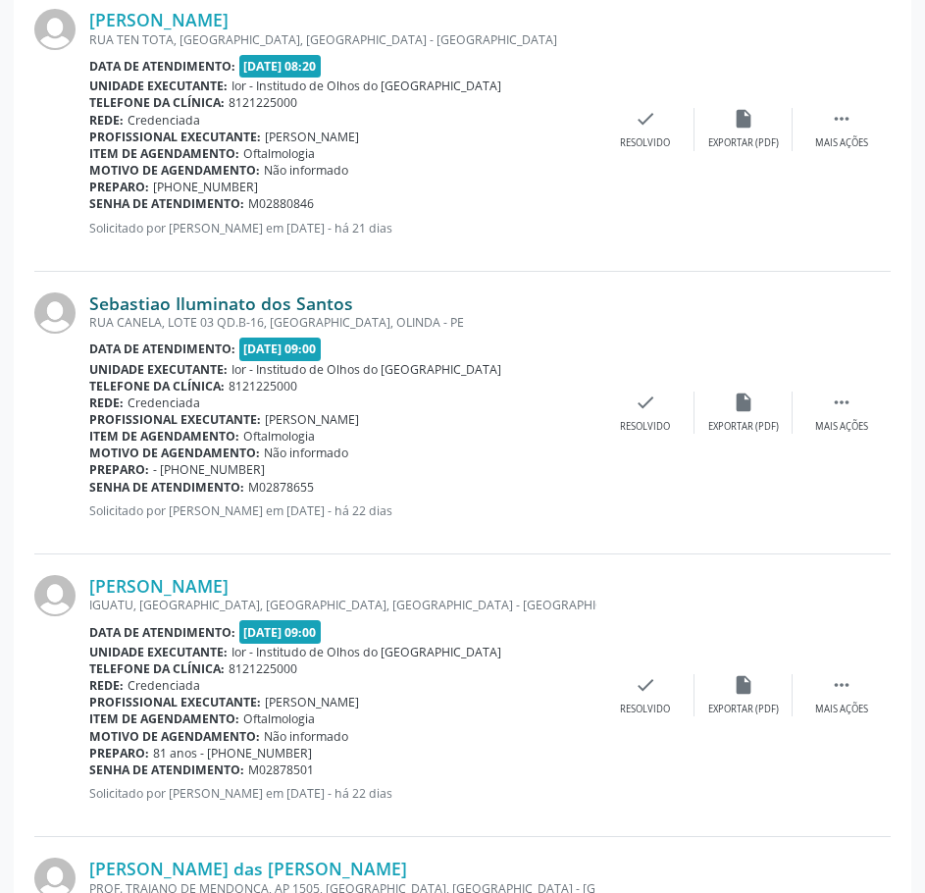
click at [275, 303] on link "Sebastiao Iluminato dos Santos" at bounding box center [221, 303] width 264 height 22
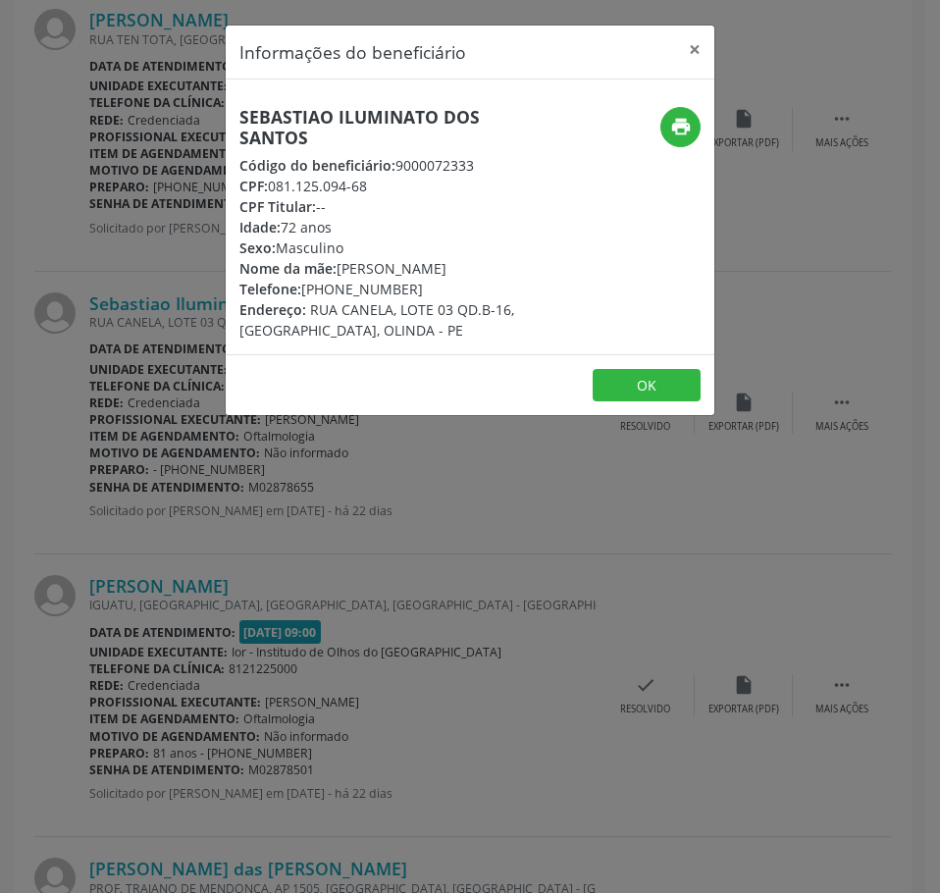
drag, startPoint x: 367, startPoint y: 187, endPoint x: 271, endPoint y: 187, distance: 96.1
click at [271, 187] on div "CPF: 081.125.094-68" at bounding box center [388, 186] width 298 height 21
click at [77, 269] on div "Informações do beneficiário × Sebastiao Iluminato dos Santos Código do benefici…" at bounding box center [470, 446] width 940 height 893
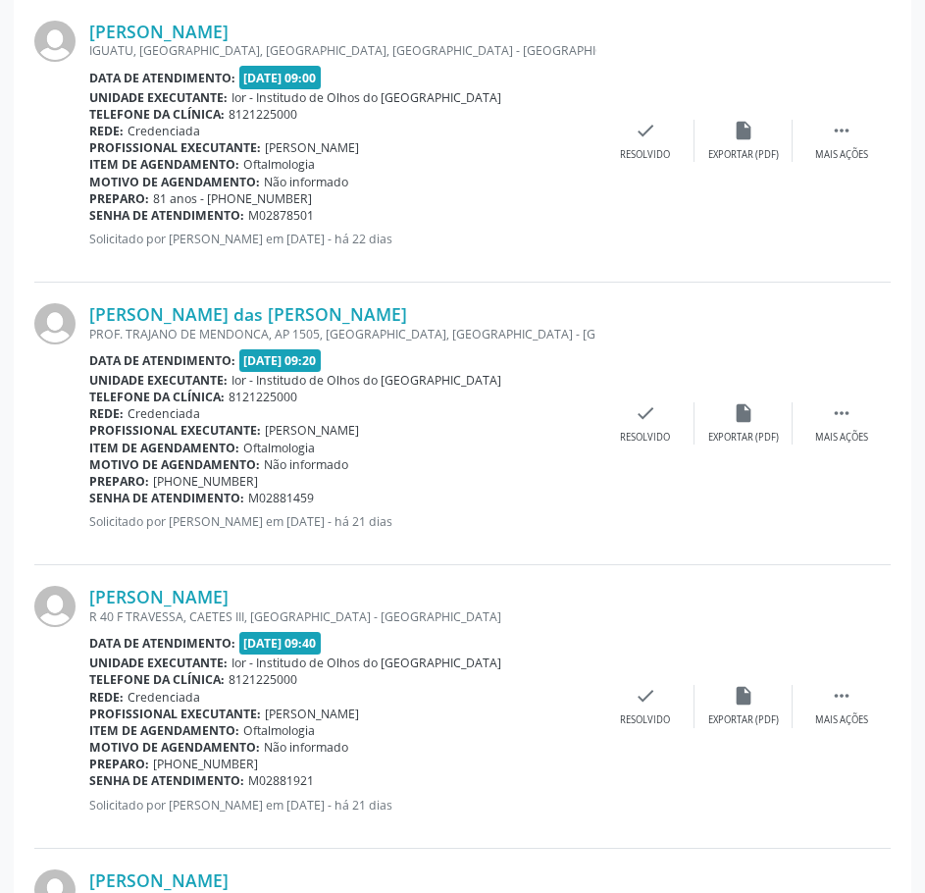
scroll to position [1471, 0]
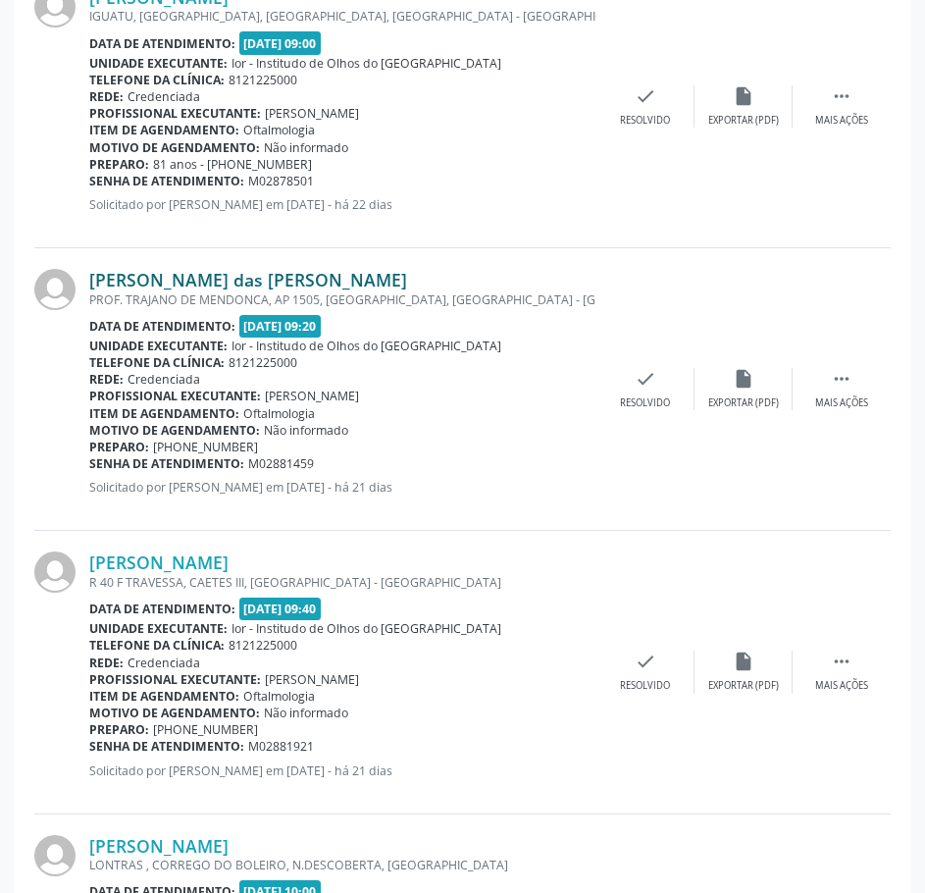
click at [314, 287] on link "[PERSON_NAME] das [PERSON_NAME]" at bounding box center [248, 280] width 318 height 22
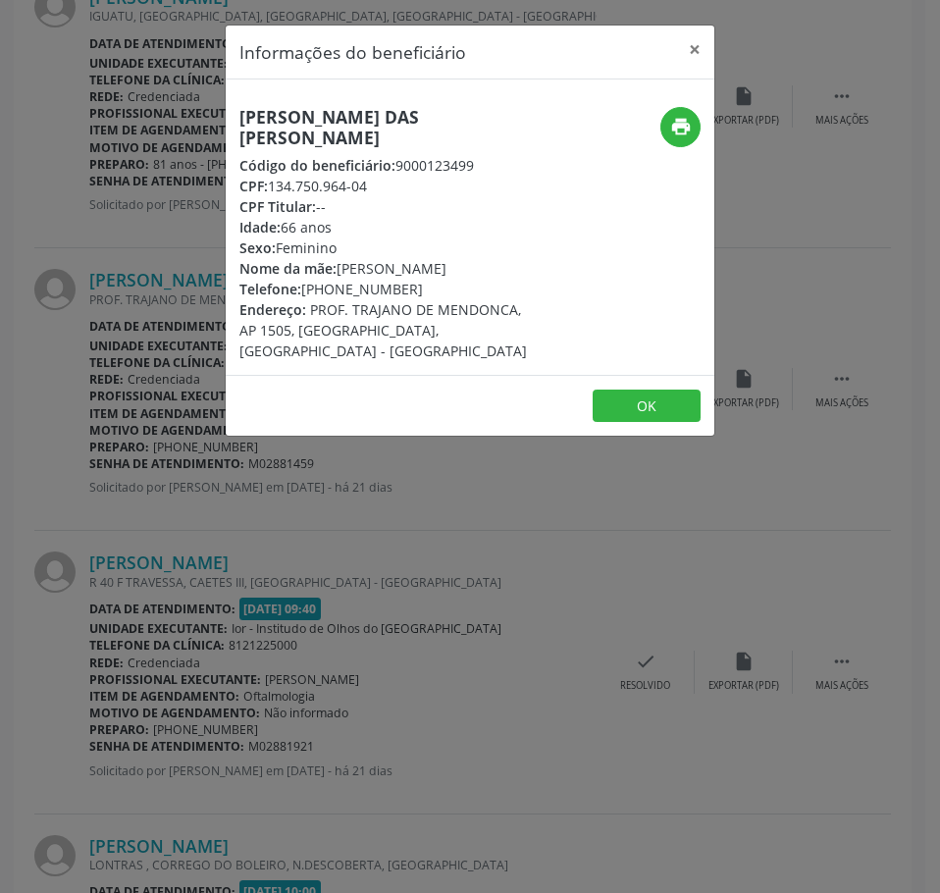
drag, startPoint x: 381, startPoint y: 182, endPoint x: 273, endPoint y: 191, distance: 108.3
click at [273, 191] on div "CPF: 134.750.964-04" at bounding box center [388, 186] width 298 height 21
click at [340, 500] on div "Informações do beneficiário × [PERSON_NAME] das [PERSON_NAME] Código do benefic…" at bounding box center [470, 446] width 940 height 893
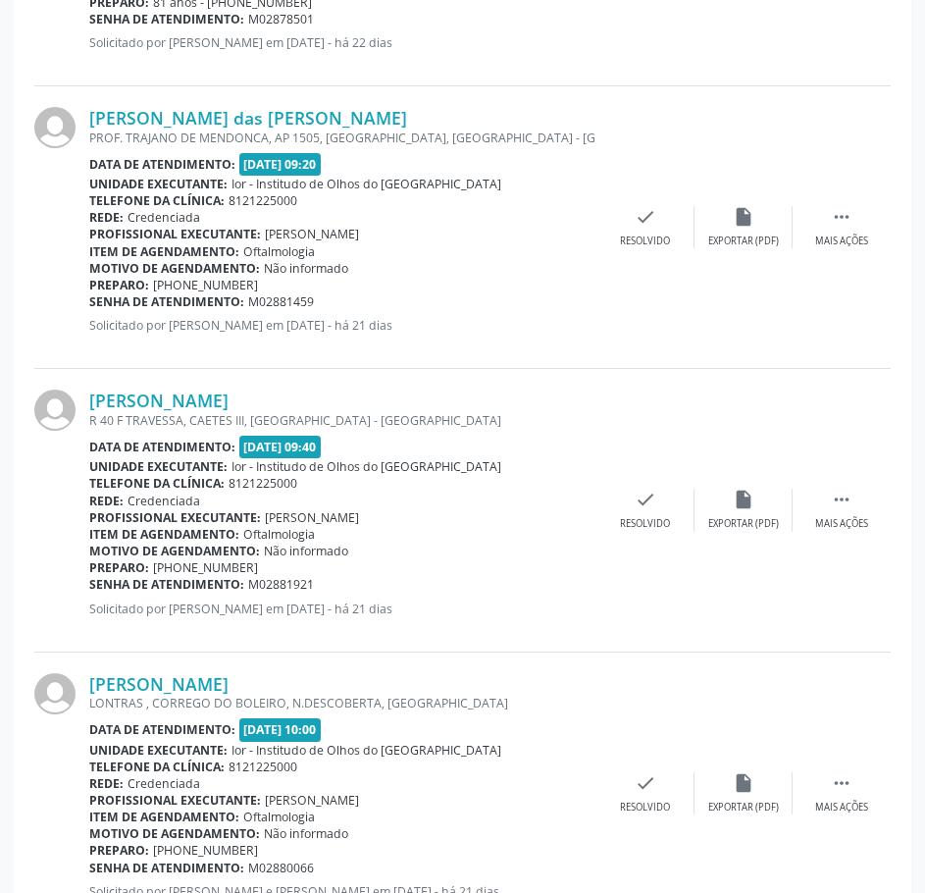
scroll to position [1667, 0]
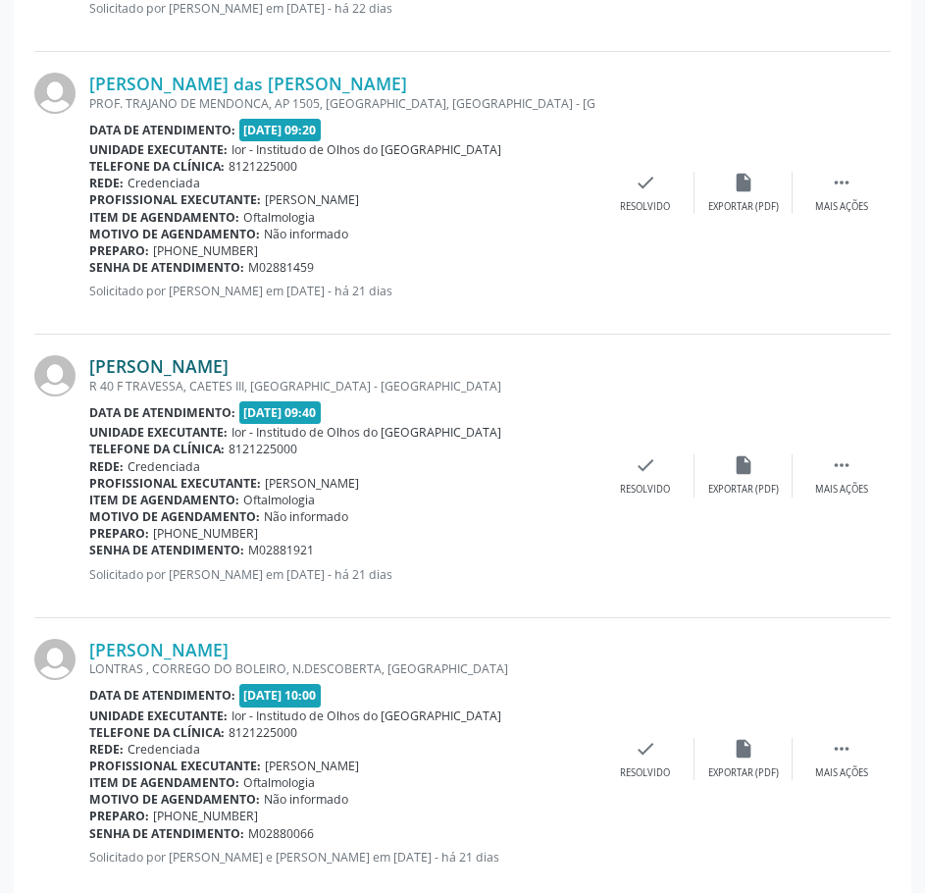
click at [229, 361] on link "[PERSON_NAME]" at bounding box center [158, 366] width 139 height 22
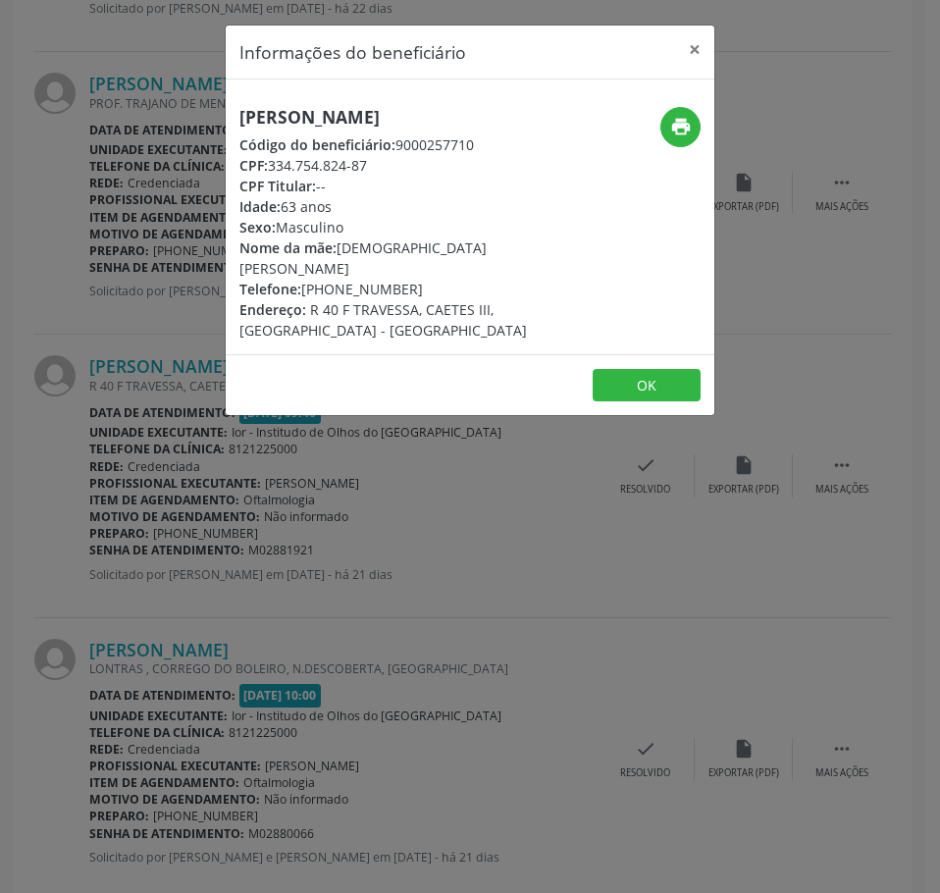
drag, startPoint x: 376, startPoint y: 174, endPoint x: 274, endPoint y: 173, distance: 102.0
click at [274, 173] on div "CPF: 334.754.824-87" at bounding box center [388, 165] width 298 height 21
click at [146, 193] on div "Informações do beneficiário × [PERSON_NAME] Código do beneficiário: 9000257710 …" at bounding box center [470, 446] width 940 height 893
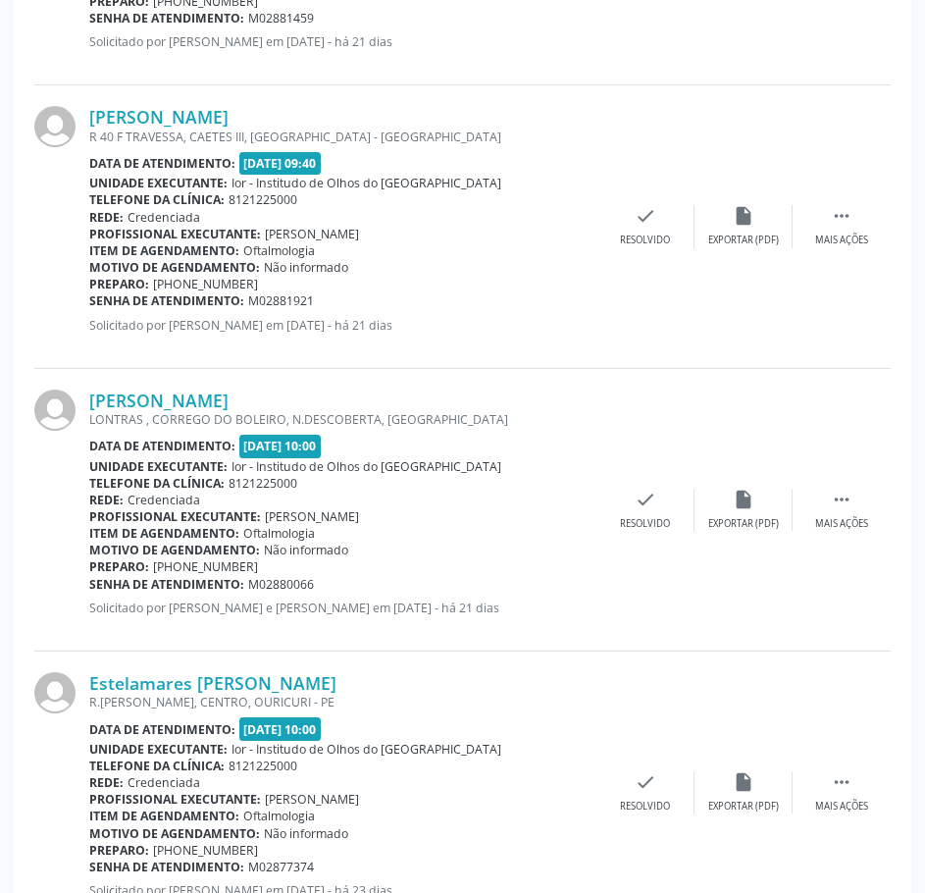
scroll to position [1962, 0]
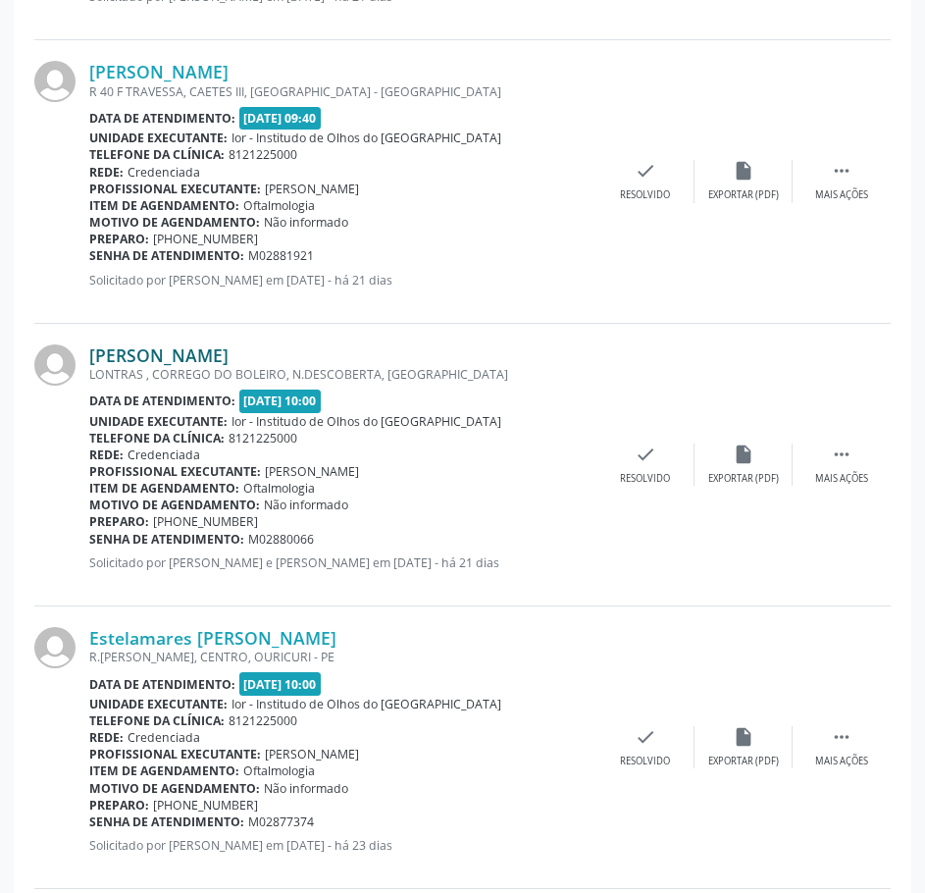
click at [229, 349] on link "[PERSON_NAME]" at bounding box center [158, 355] width 139 height 22
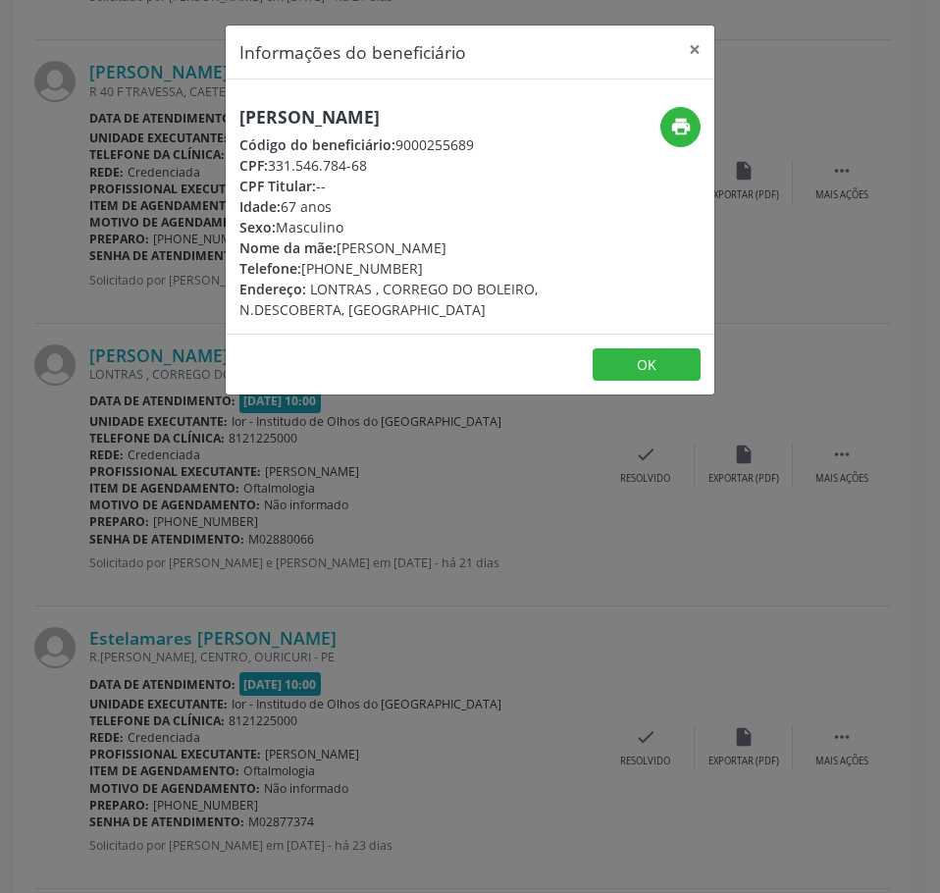
click at [313, 502] on div "Informações do beneficiário × [PERSON_NAME] Código do beneficiário: 9000255689 …" at bounding box center [470, 446] width 940 height 893
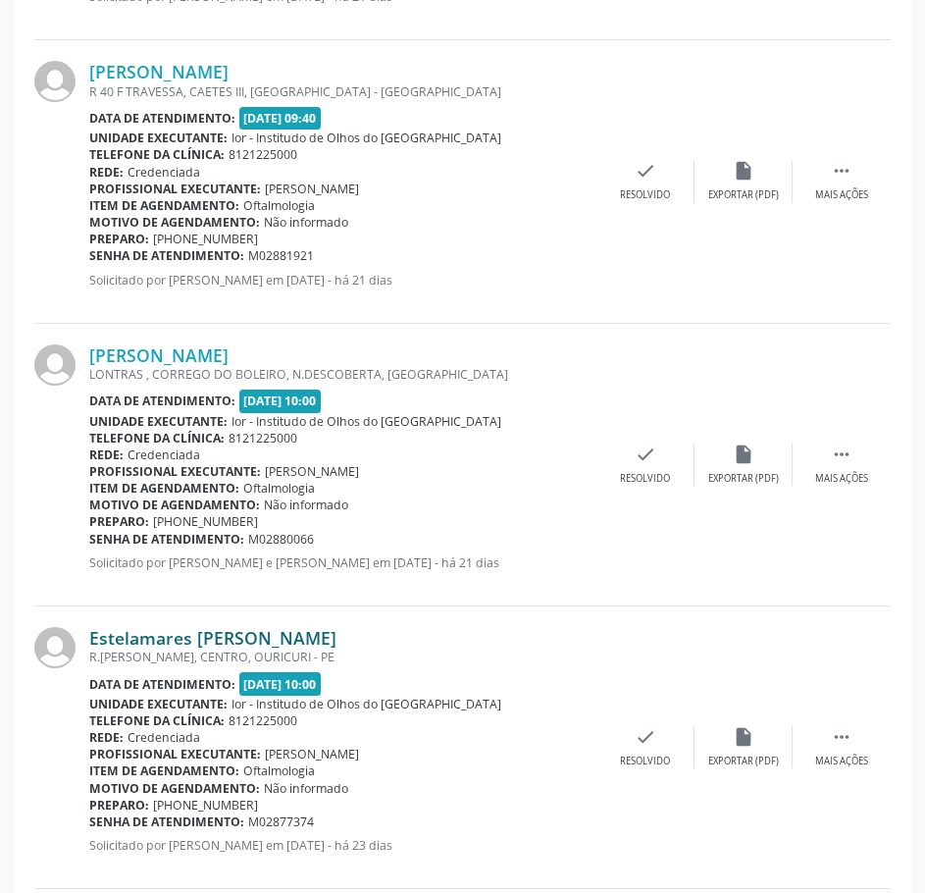
click at [336, 645] on link "Estelamares [PERSON_NAME]" at bounding box center [212, 638] width 247 height 22
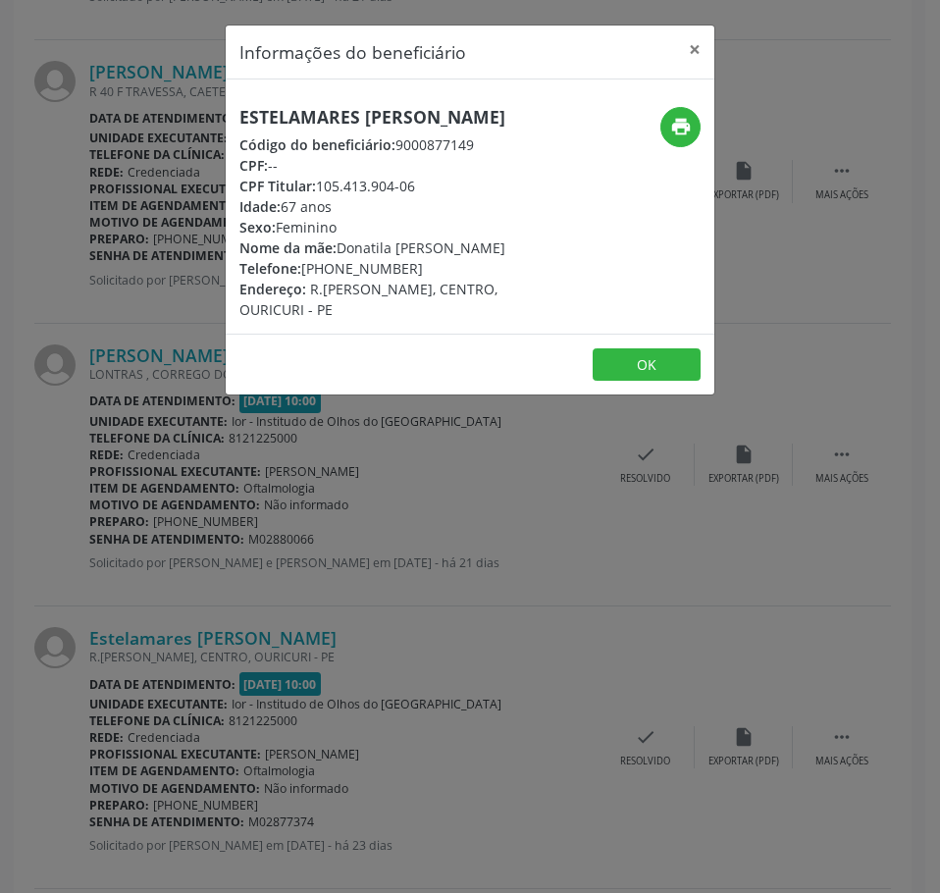
click at [352, 117] on h5 "Estelamares [PERSON_NAME]" at bounding box center [388, 117] width 298 height 21
click at [130, 187] on div "Informações do beneficiário × Estelamares [PERSON_NAME] Código do beneficiário:…" at bounding box center [470, 446] width 940 height 893
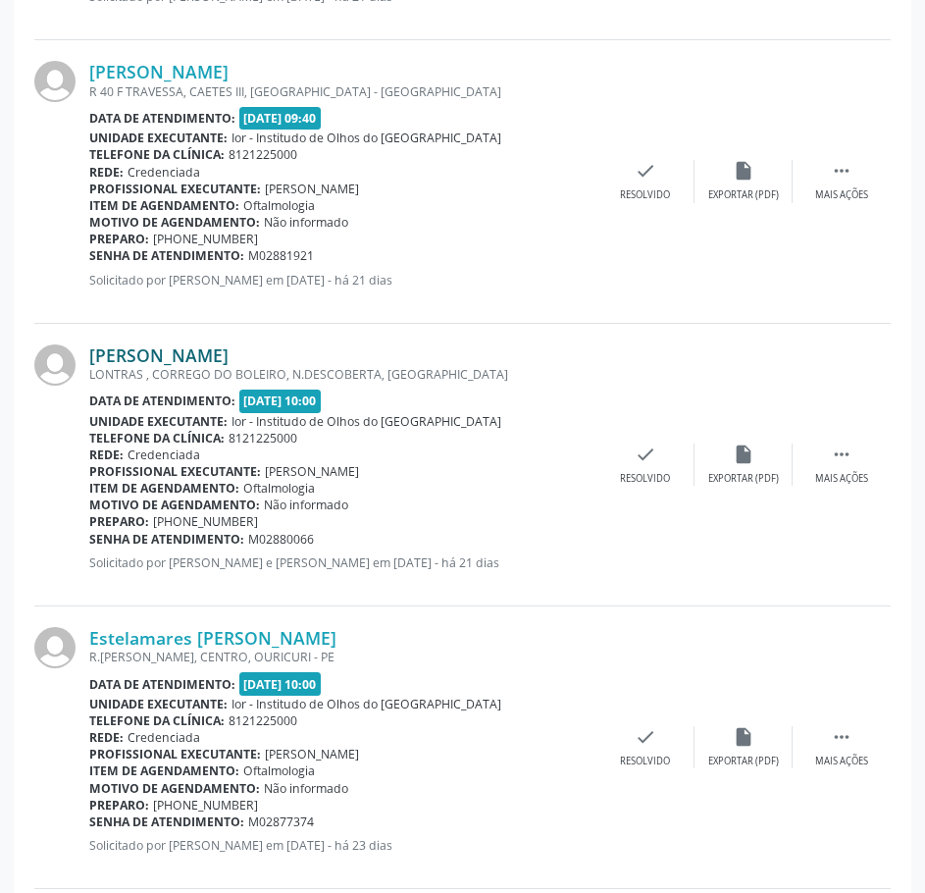
click at [222, 359] on link "[PERSON_NAME]" at bounding box center [158, 355] width 139 height 22
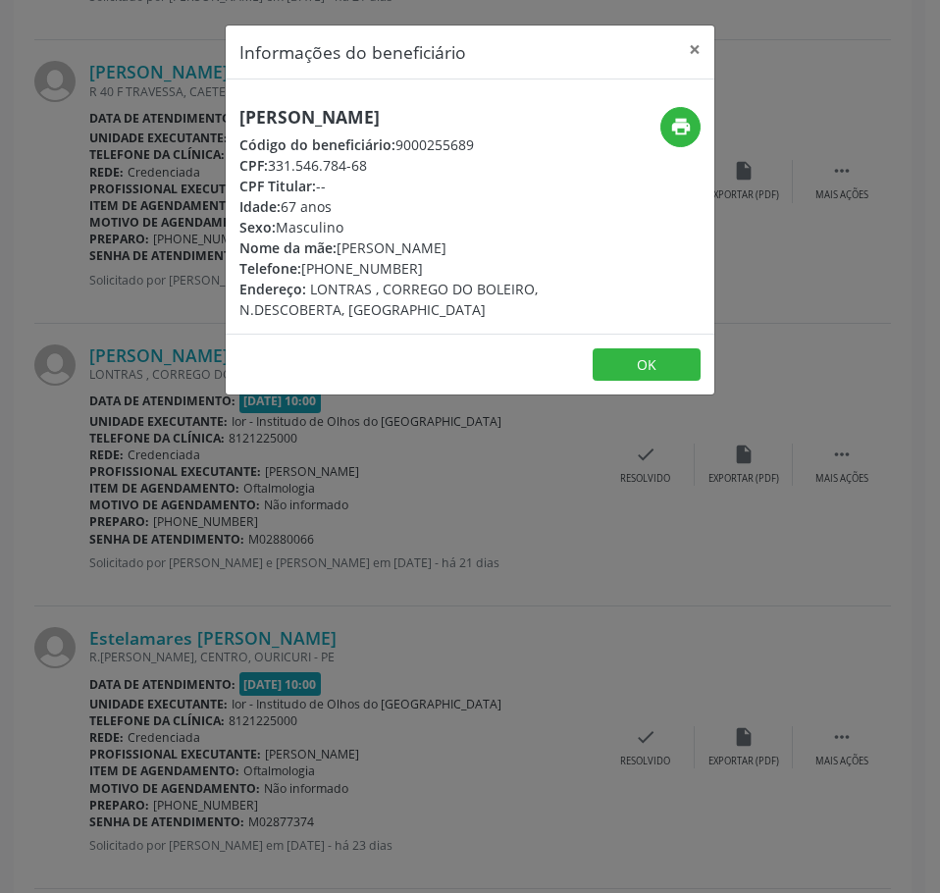
drag, startPoint x: 382, startPoint y: 167, endPoint x: 275, endPoint y: 154, distance: 107.7
click at [275, 155] on div "CPF: 331.546.784-68" at bounding box center [388, 165] width 298 height 21
click at [249, 533] on div "Informações do beneficiário × [PERSON_NAME] Código do beneficiário: 9000255689 …" at bounding box center [470, 446] width 940 height 893
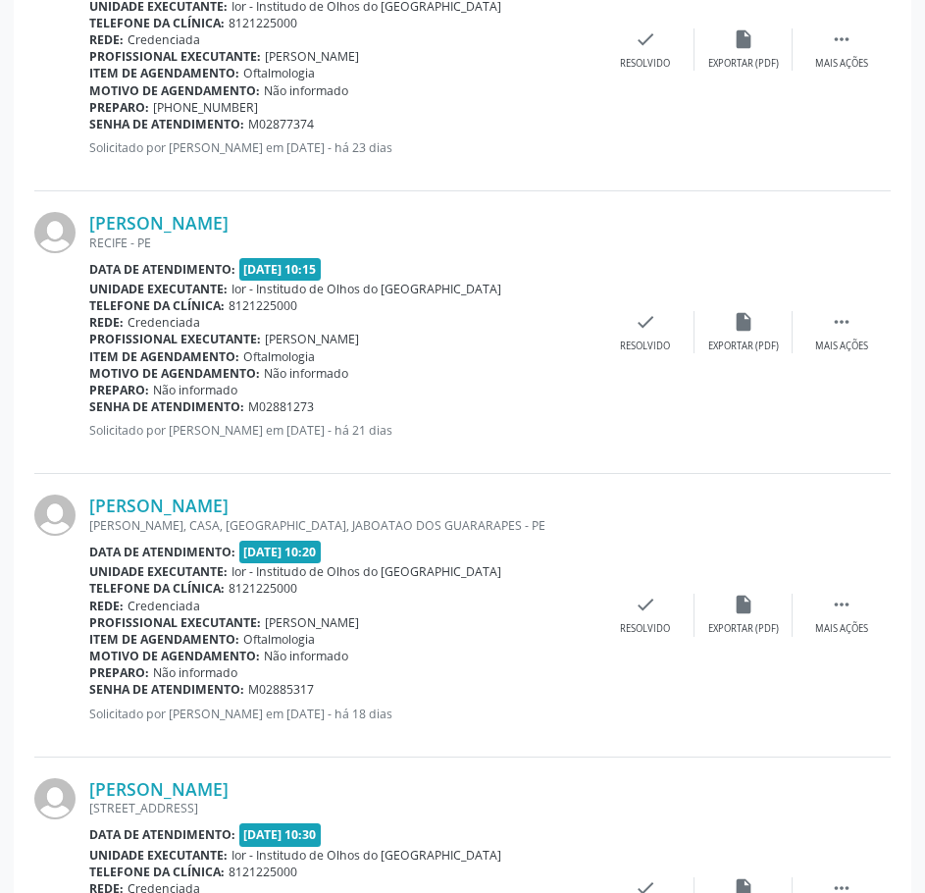
scroll to position [2746, 0]
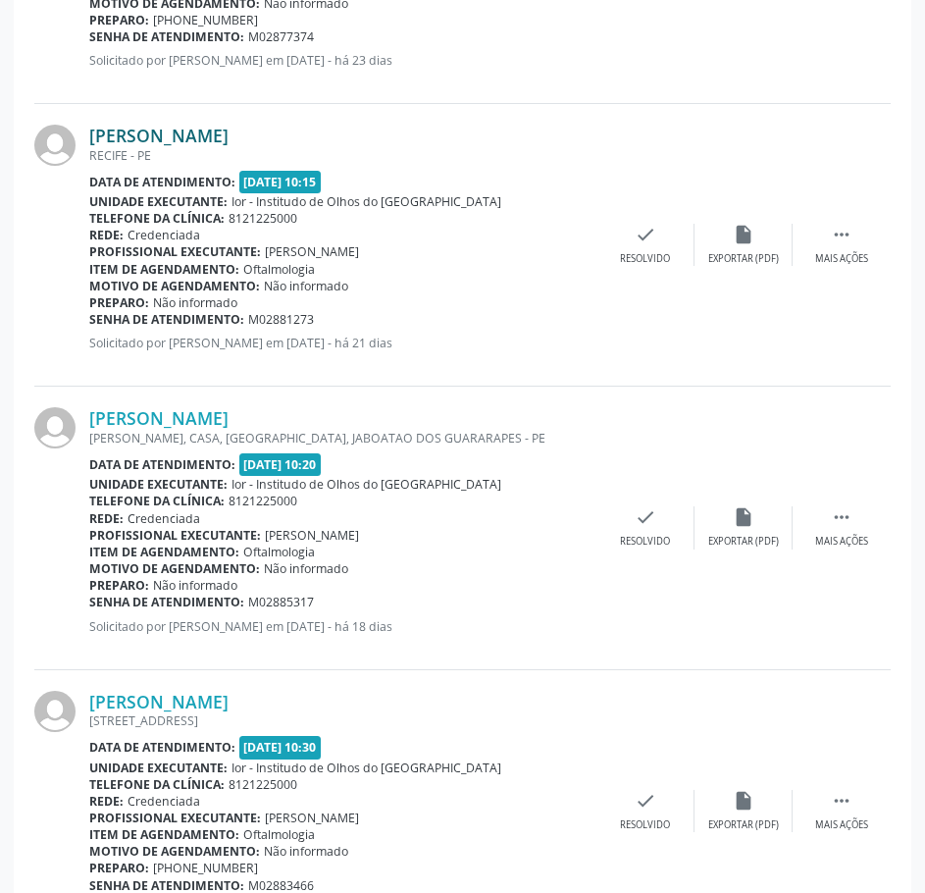
click at [220, 136] on link "[PERSON_NAME]" at bounding box center [158, 136] width 139 height 22
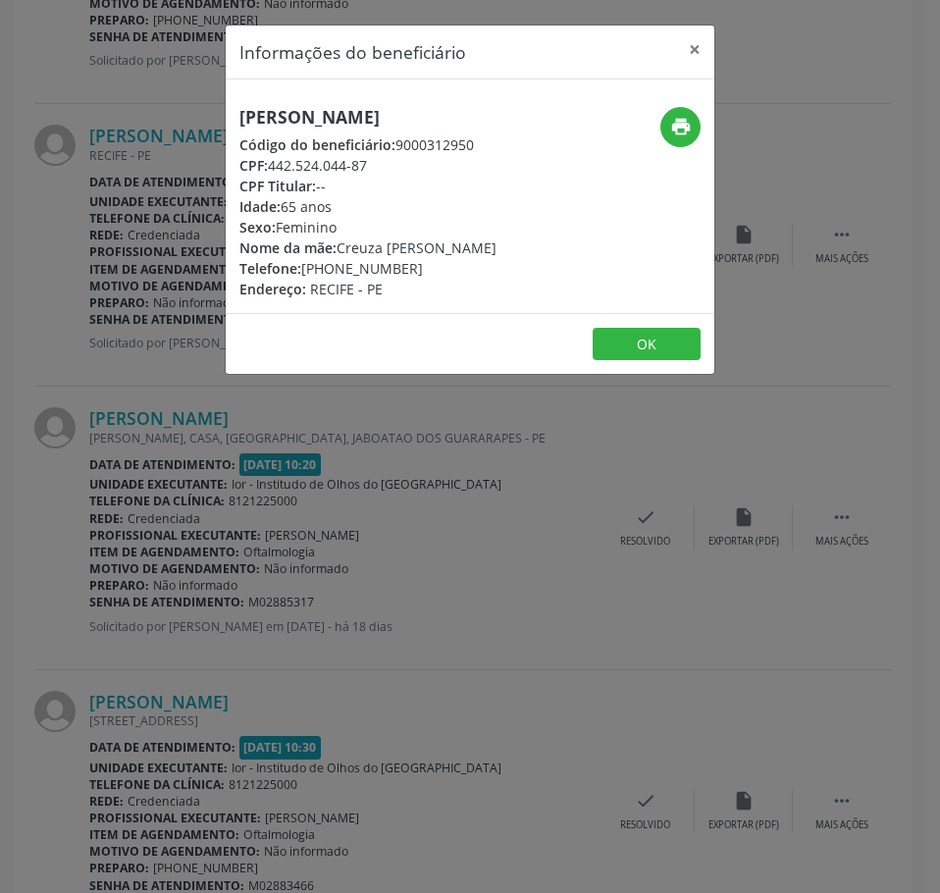
drag, startPoint x: 382, startPoint y: 171, endPoint x: 268, endPoint y: 164, distance: 114.0
click at [268, 164] on div "CPF: 442.524.044-87" at bounding box center [367, 165] width 257 height 21
click at [288, 521] on div "Informações do beneficiário × [PERSON_NAME] Código do beneficiário: 9000312950 …" at bounding box center [470, 446] width 940 height 893
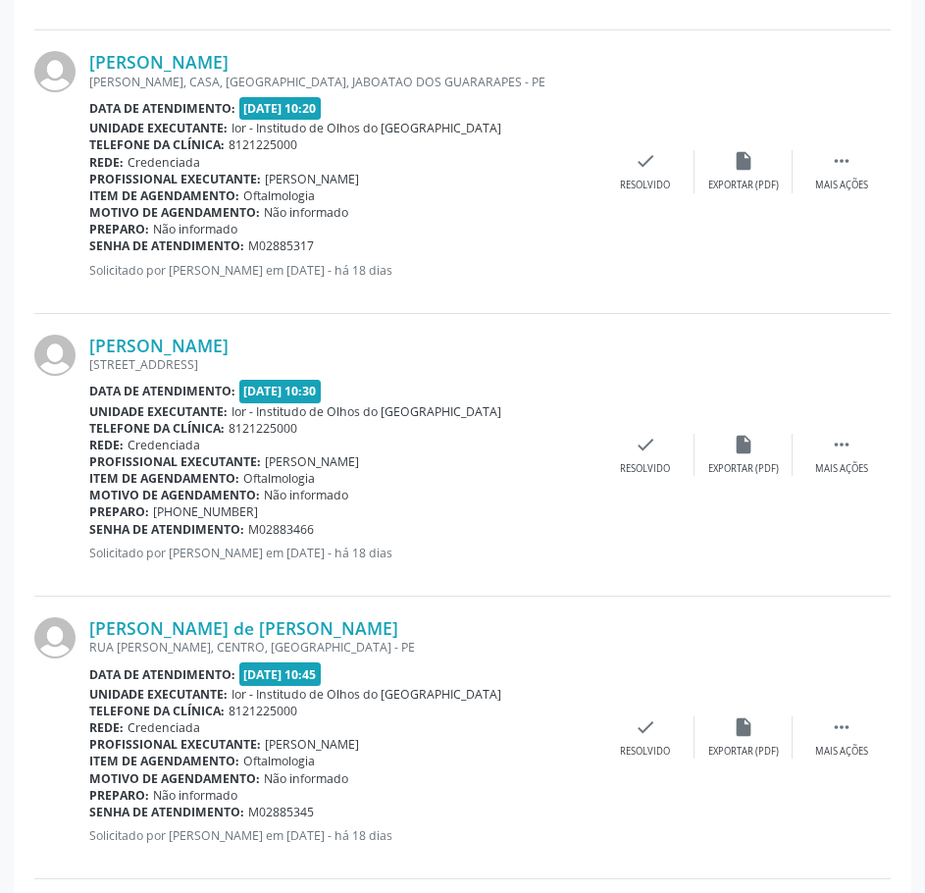
scroll to position [3139, 0]
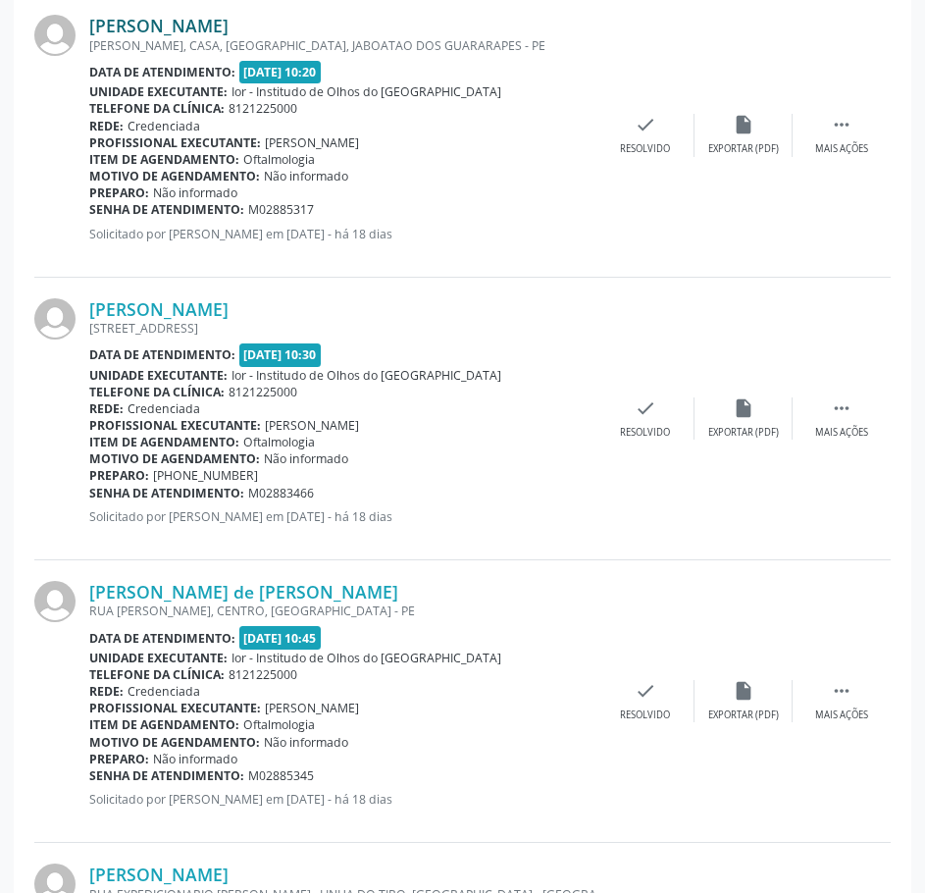
click at [229, 31] on link "[PERSON_NAME]" at bounding box center [158, 26] width 139 height 22
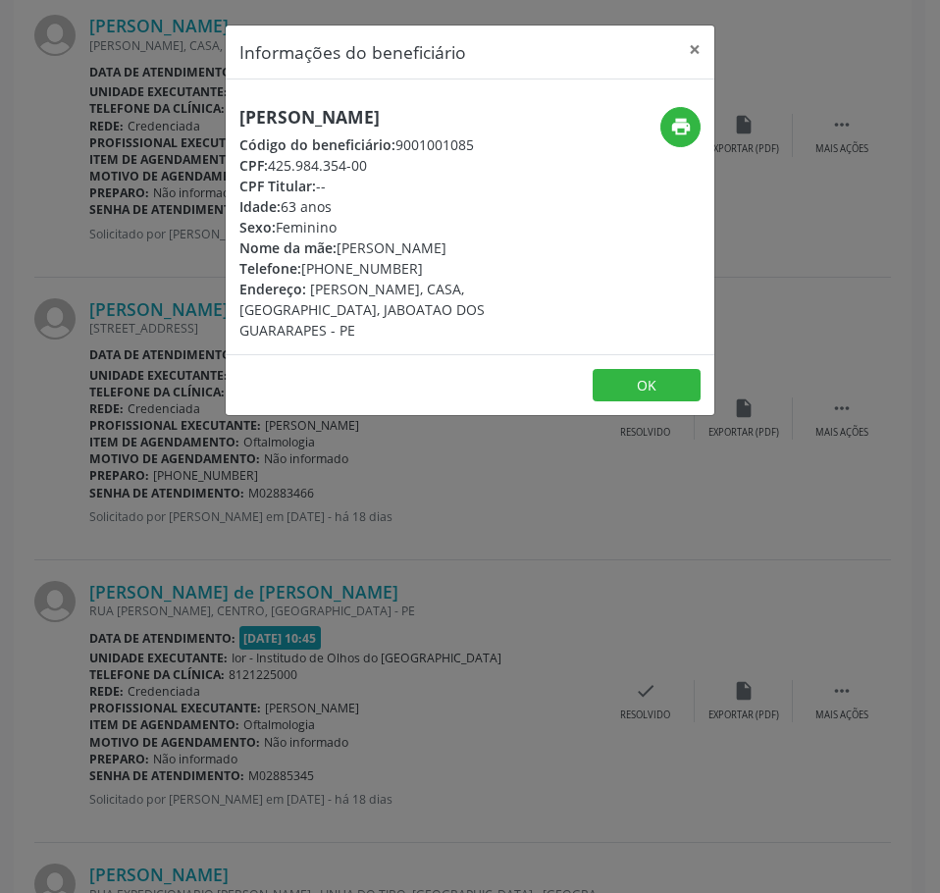
drag, startPoint x: 376, startPoint y: 187, endPoint x: 270, endPoint y: 185, distance: 106.0
click at [270, 176] on div "CPF: 425.984.354-00" at bounding box center [388, 165] width 298 height 21
click at [696, 51] on button "×" at bounding box center [694, 50] width 39 height 48
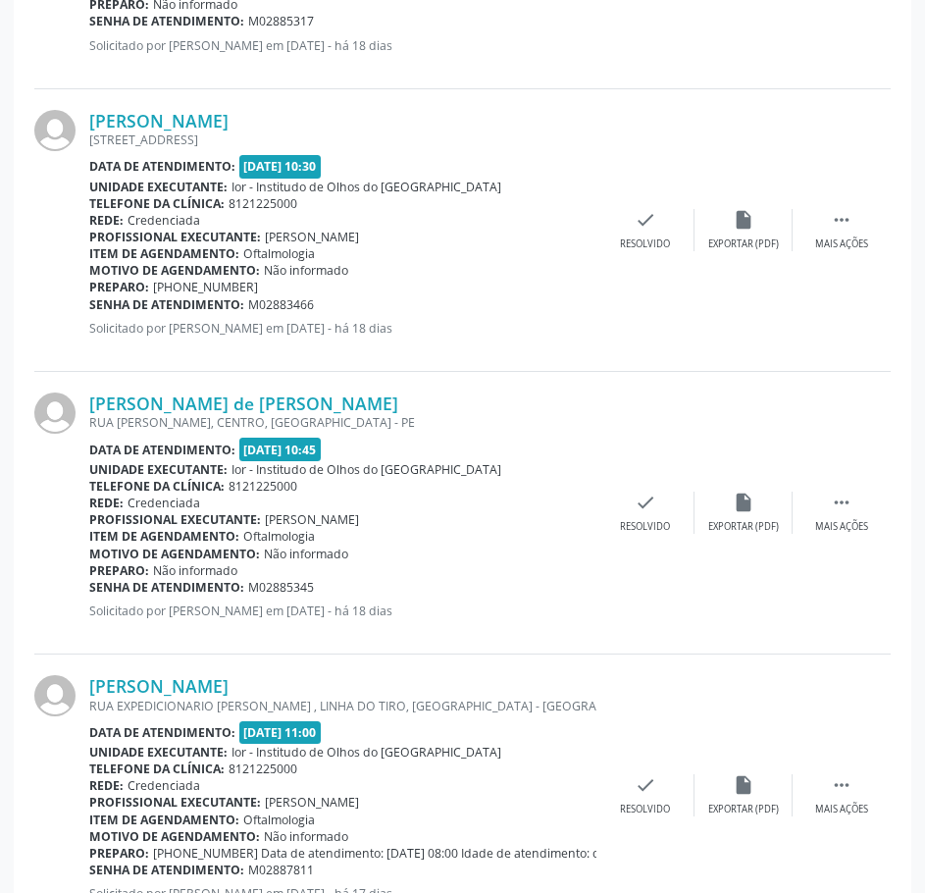
scroll to position [3335, 0]
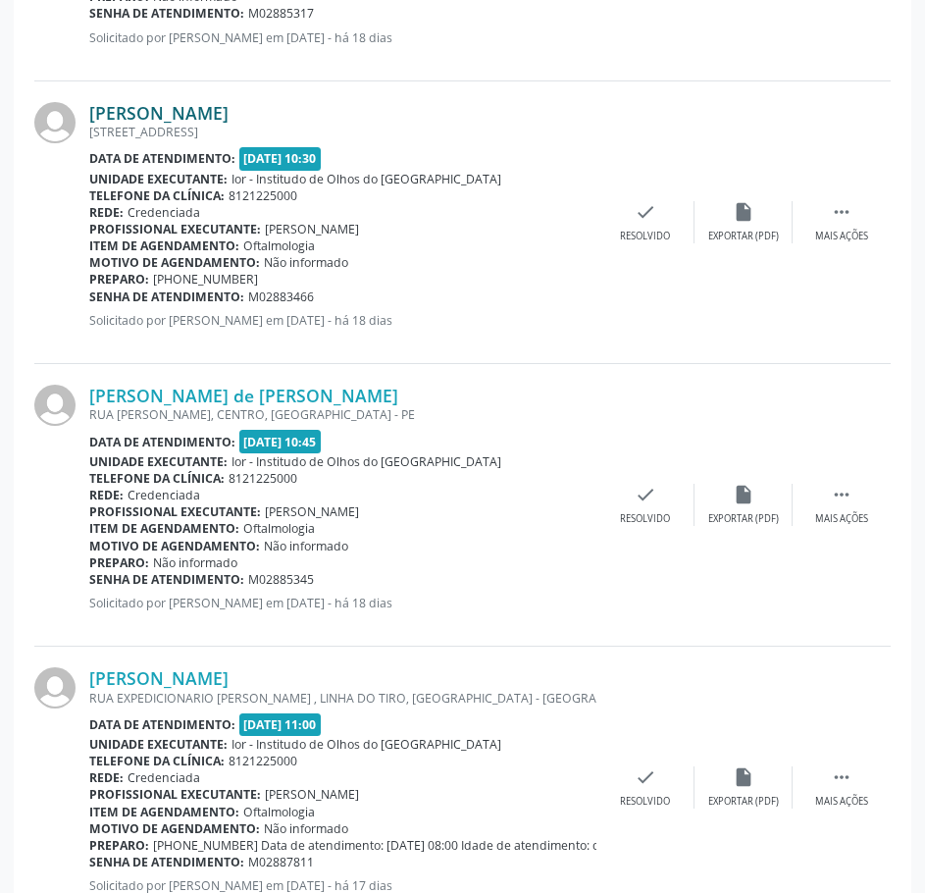
click at [229, 112] on link "[PERSON_NAME]" at bounding box center [158, 113] width 139 height 22
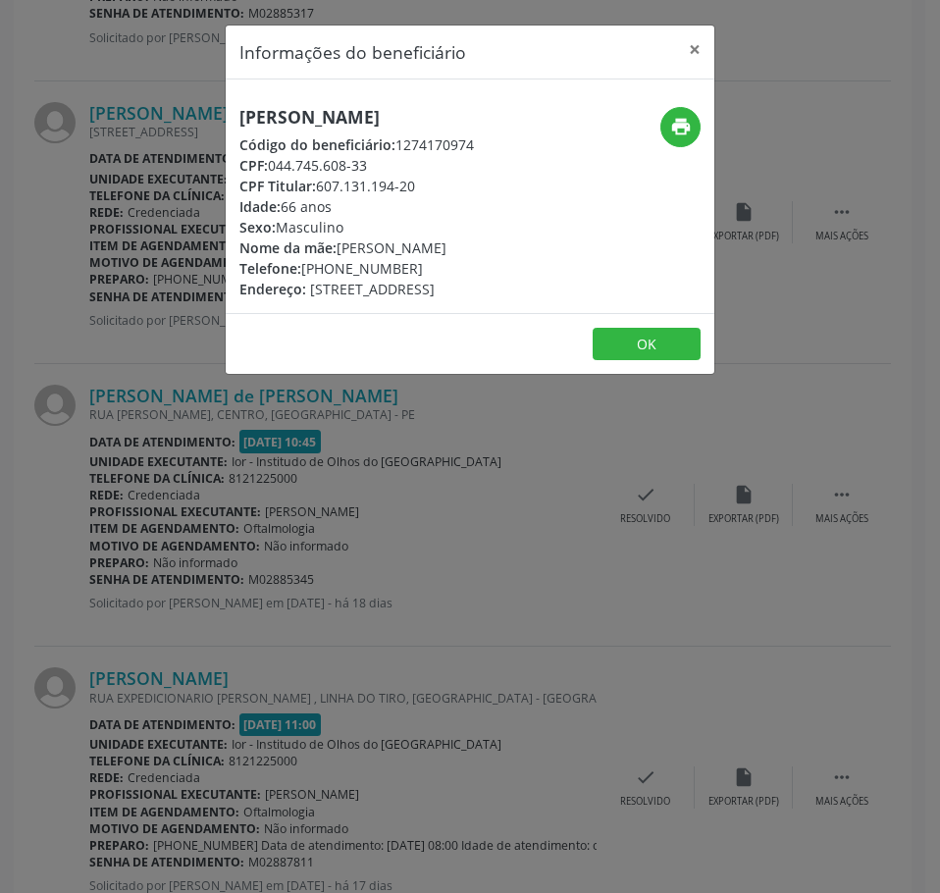
drag, startPoint x: 375, startPoint y: 165, endPoint x: 273, endPoint y: 169, distance: 102.1
click at [273, 169] on div "CPF: 044.745.608-33" at bounding box center [356, 165] width 234 height 21
click at [248, 611] on div "Informações do beneficiário × [PERSON_NAME] Código do beneficiário: 1274170974 …" at bounding box center [470, 446] width 940 height 893
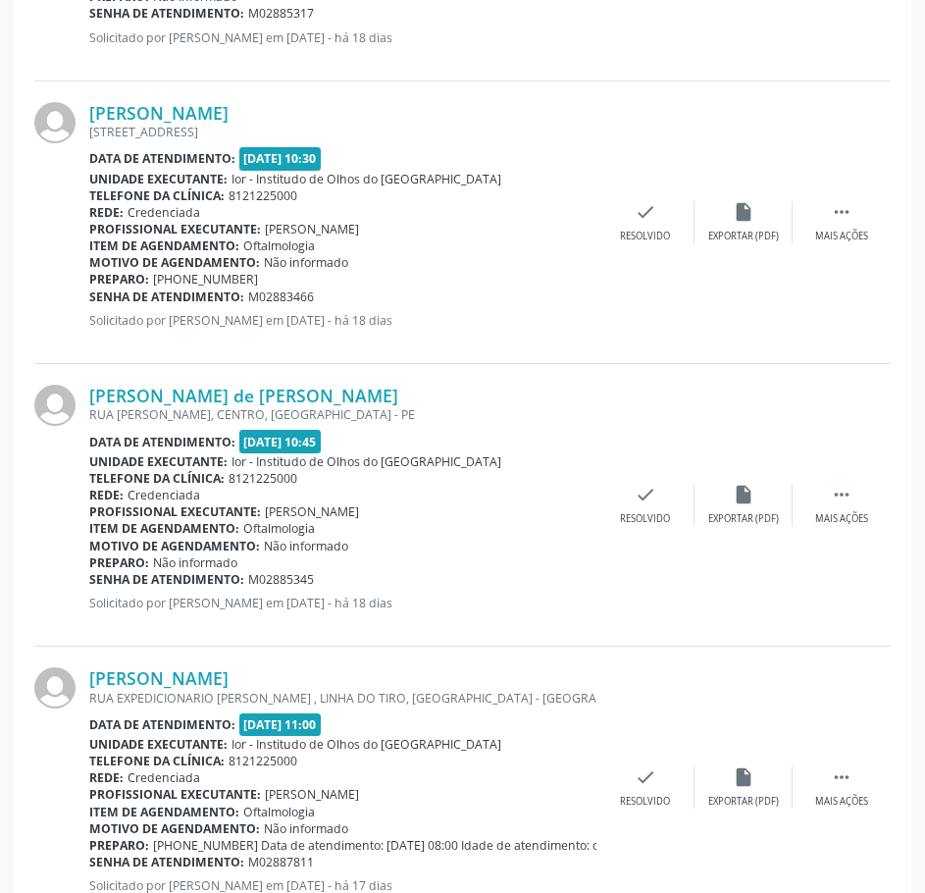
scroll to position [3629, 0]
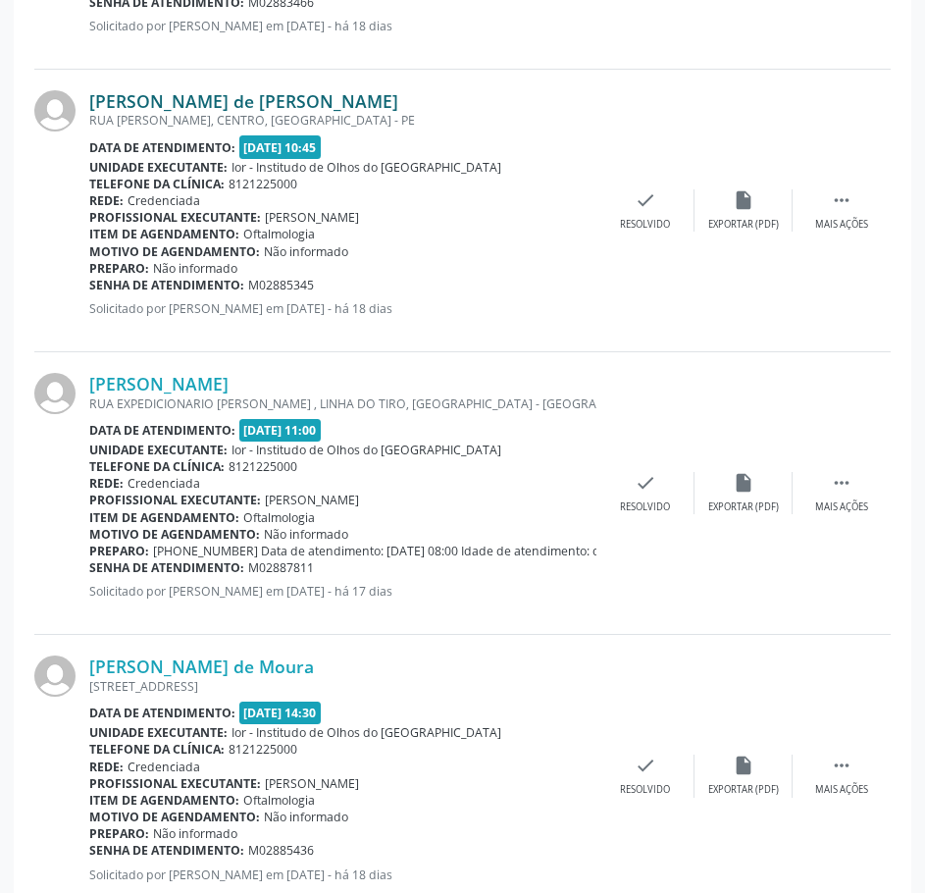
click at [308, 105] on link "[PERSON_NAME] de [PERSON_NAME]" at bounding box center [243, 101] width 309 height 22
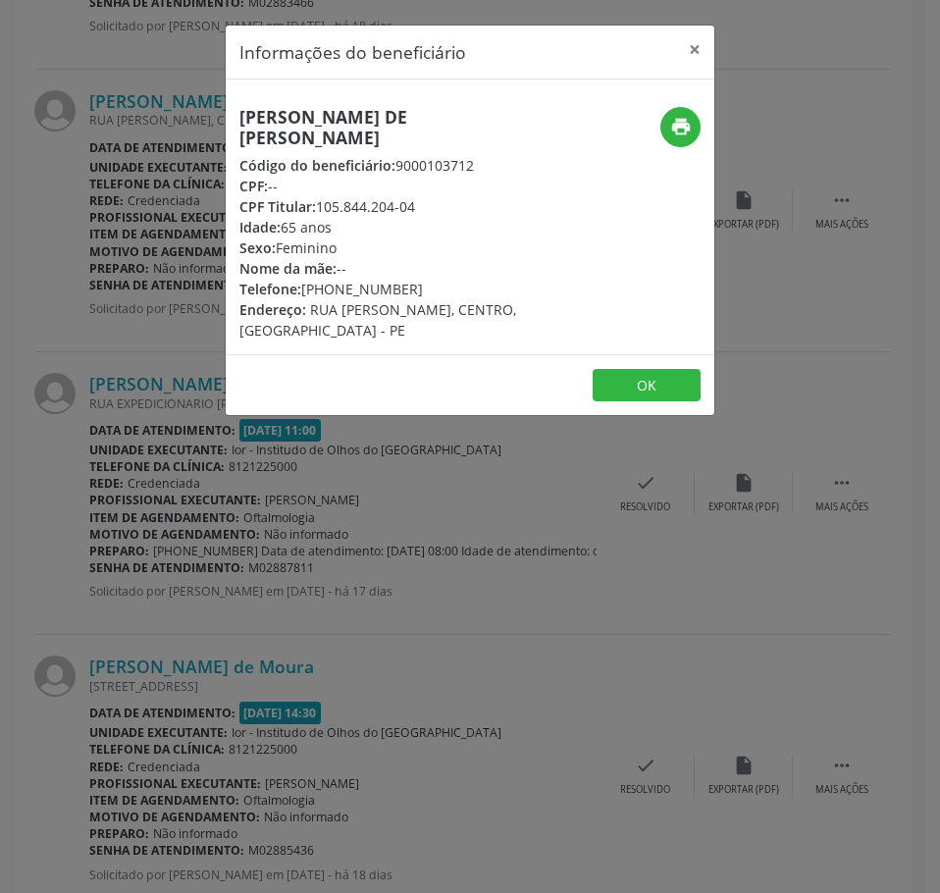
click at [352, 127] on h5 "[PERSON_NAME] de [PERSON_NAME]" at bounding box center [388, 127] width 298 height 41
click at [351, 127] on h5 "[PERSON_NAME] de [PERSON_NAME]" at bounding box center [388, 127] width 298 height 41
drag, startPoint x: 262, startPoint y: 562, endPoint x: 283, endPoint y: 523, distance: 44.8
click at [262, 562] on div "Informações do beneficiário × [PERSON_NAME] de [PERSON_NAME] Código do benefici…" at bounding box center [470, 446] width 940 height 893
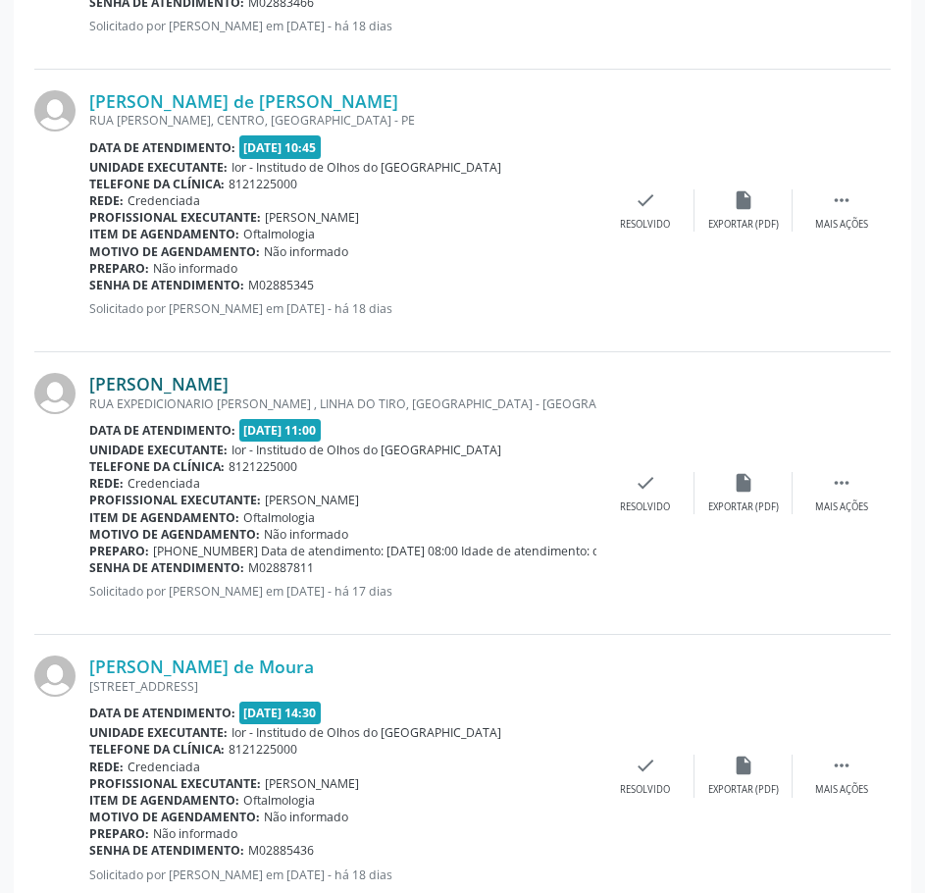
click at [229, 377] on link "[PERSON_NAME]" at bounding box center [158, 384] width 139 height 22
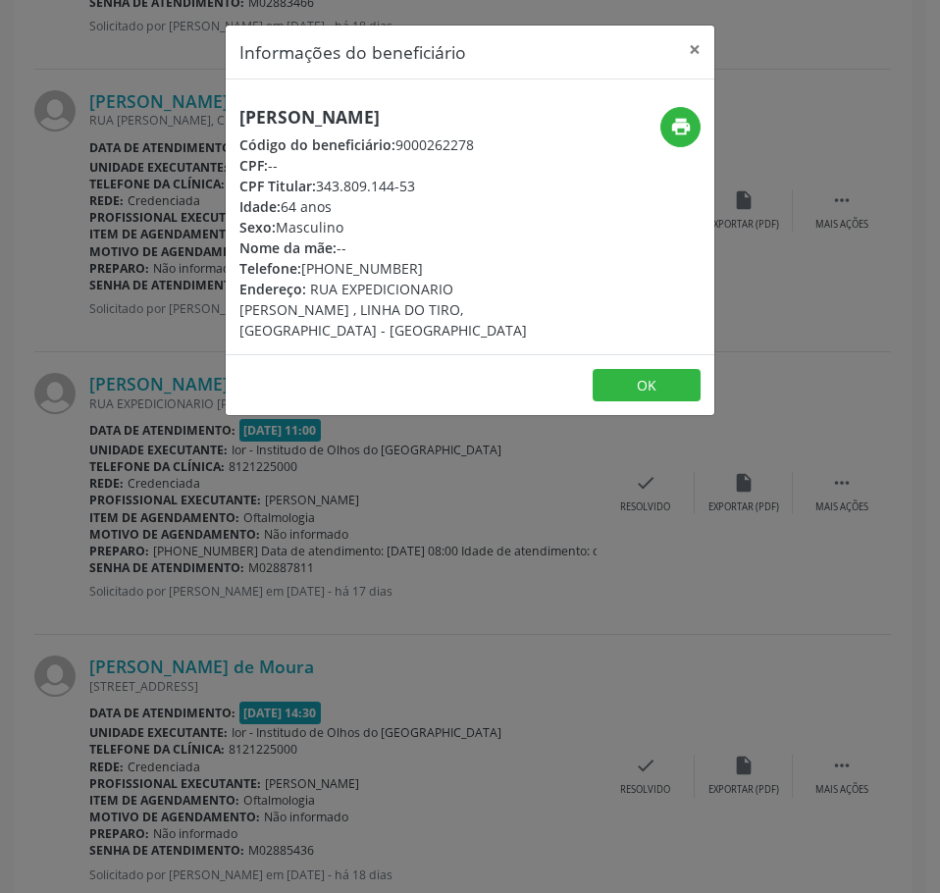
click at [322, 117] on h5 "[PERSON_NAME]" at bounding box center [388, 117] width 298 height 21
click at [687, 136] on icon "print" at bounding box center [681, 127] width 22 height 22
click at [147, 504] on div "Informações do beneficiário × [PERSON_NAME] Código do beneficiário: 9000262278 …" at bounding box center [470, 446] width 940 height 893
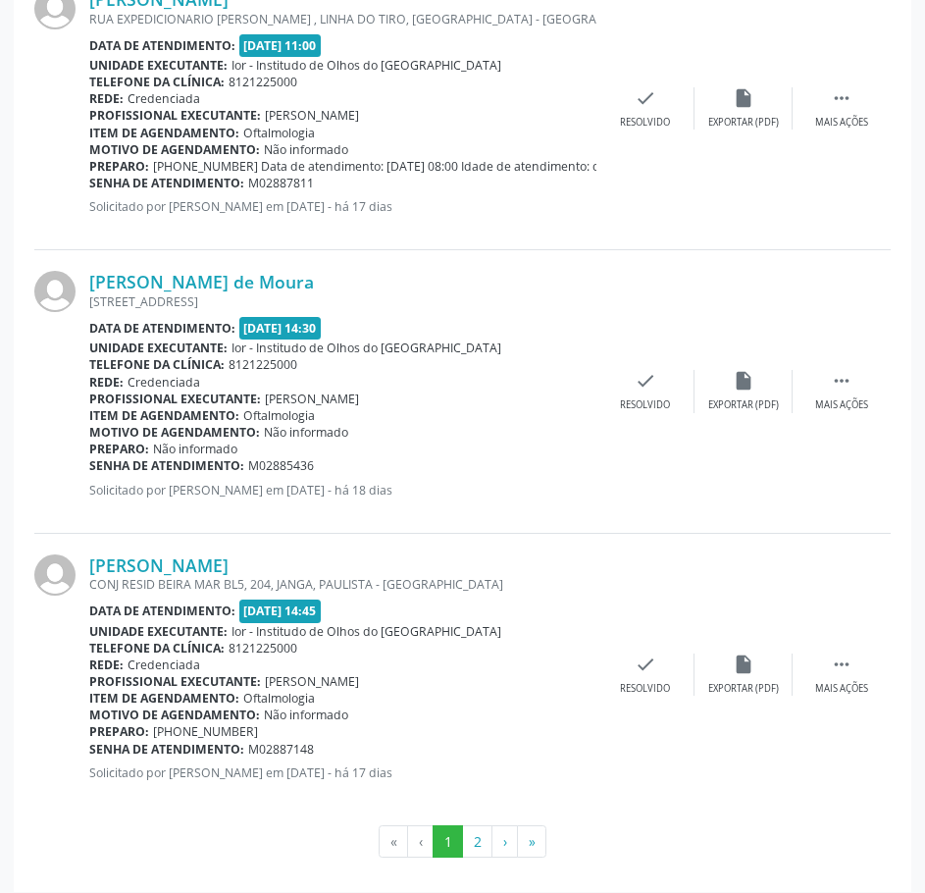
scroll to position [4026, 0]
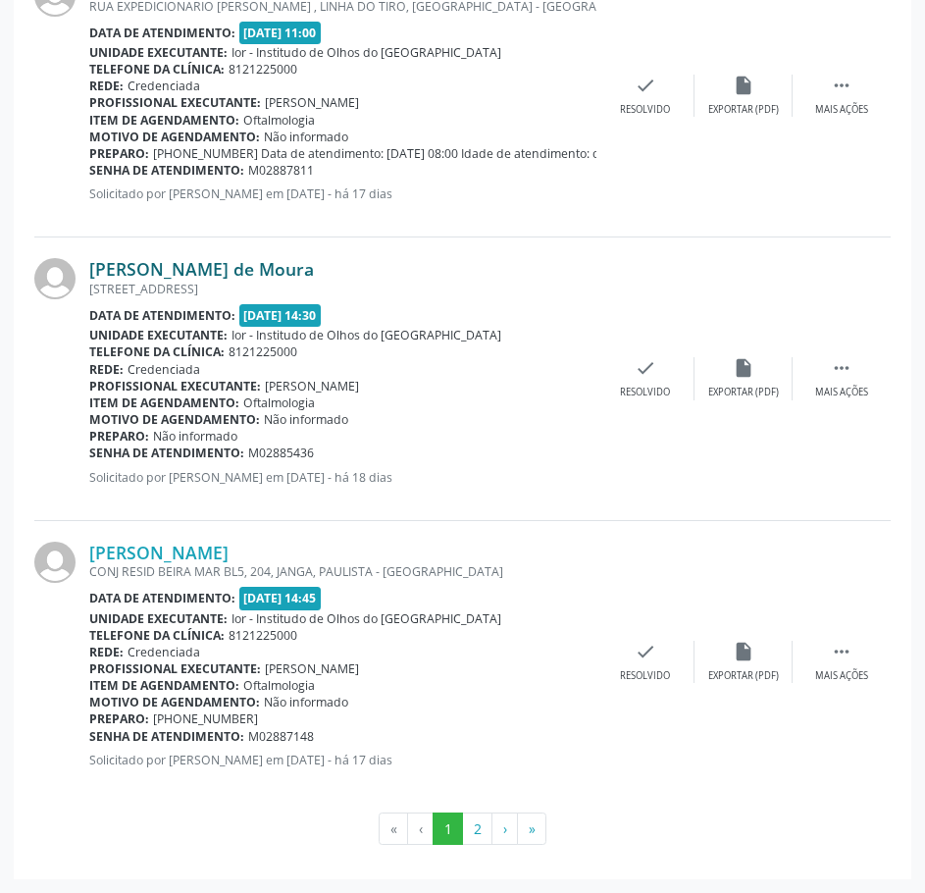
click at [297, 269] on link "[PERSON_NAME] de Moura" at bounding box center [201, 269] width 225 height 22
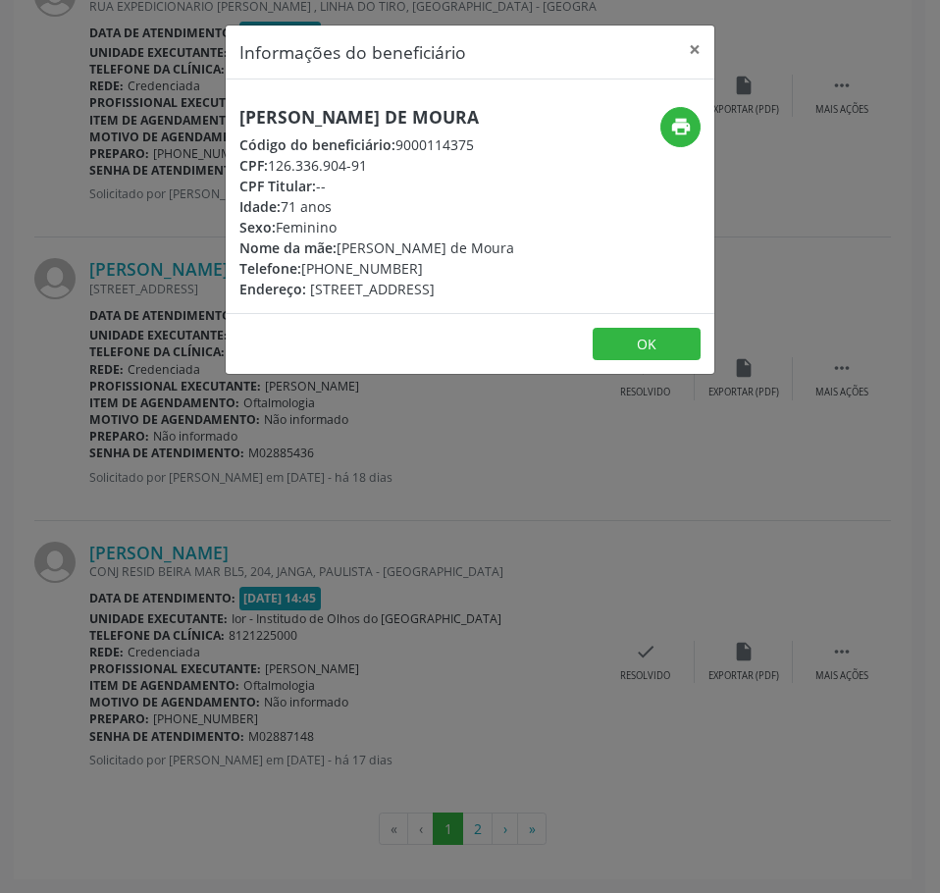
drag, startPoint x: 374, startPoint y: 187, endPoint x: 266, endPoint y: 197, distance: 108.3
click at [267, 195] on div "[PERSON_NAME] de Moura Código do beneficiário: 9000114375 CPF: 126.336.904-91 C…" at bounding box center [376, 203] width 275 height 192
click at [338, 176] on div "CPF: 126.336.904-91" at bounding box center [376, 165] width 275 height 21
drag, startPoint x: 374, startPoint y: 186, endPoint x: 273, endPoint y: 186, distance: 101.0
click at [273, 176] on div "CPF: 126.336.904-91" at bounding box center [376, 165] width 275 height 21
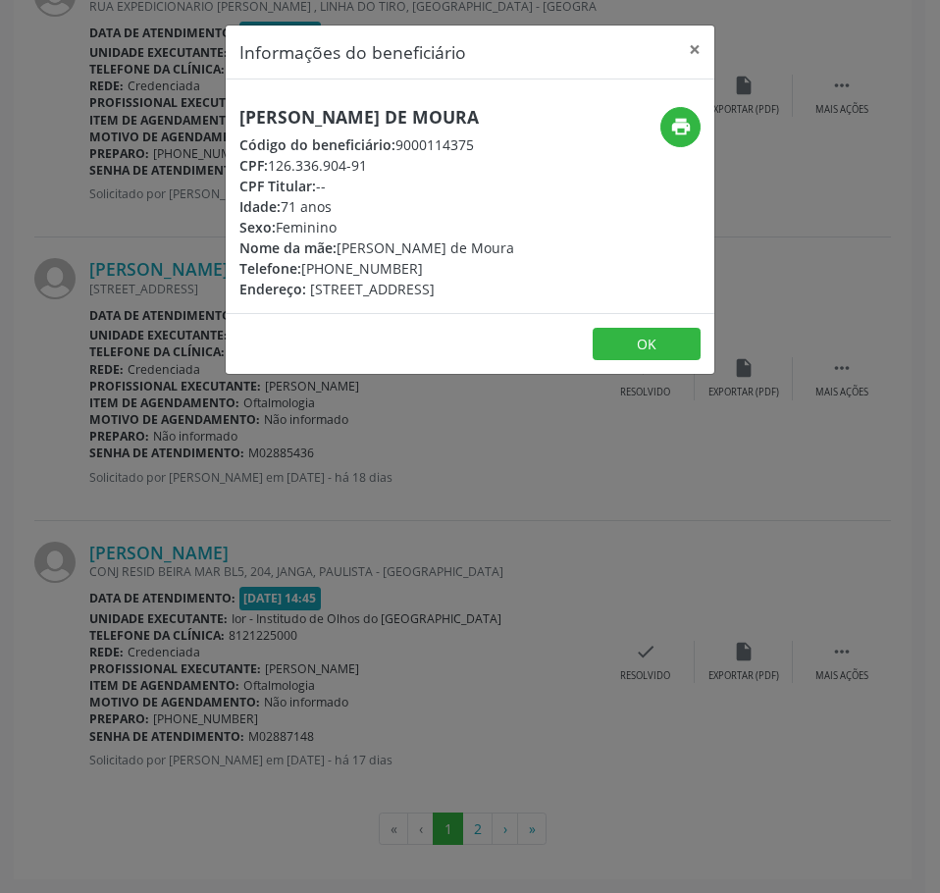
drag, startPoint x: 429, startPoint y: 666, endPoint x: 332, endPoint y: 581, distance: 129.3
click at [418, 655] on div "Informações do beneficiário × [PERSON_NAME] de Moura Código do beneficiário: 90…" at bounding box center [470, 446] width 940 height 893
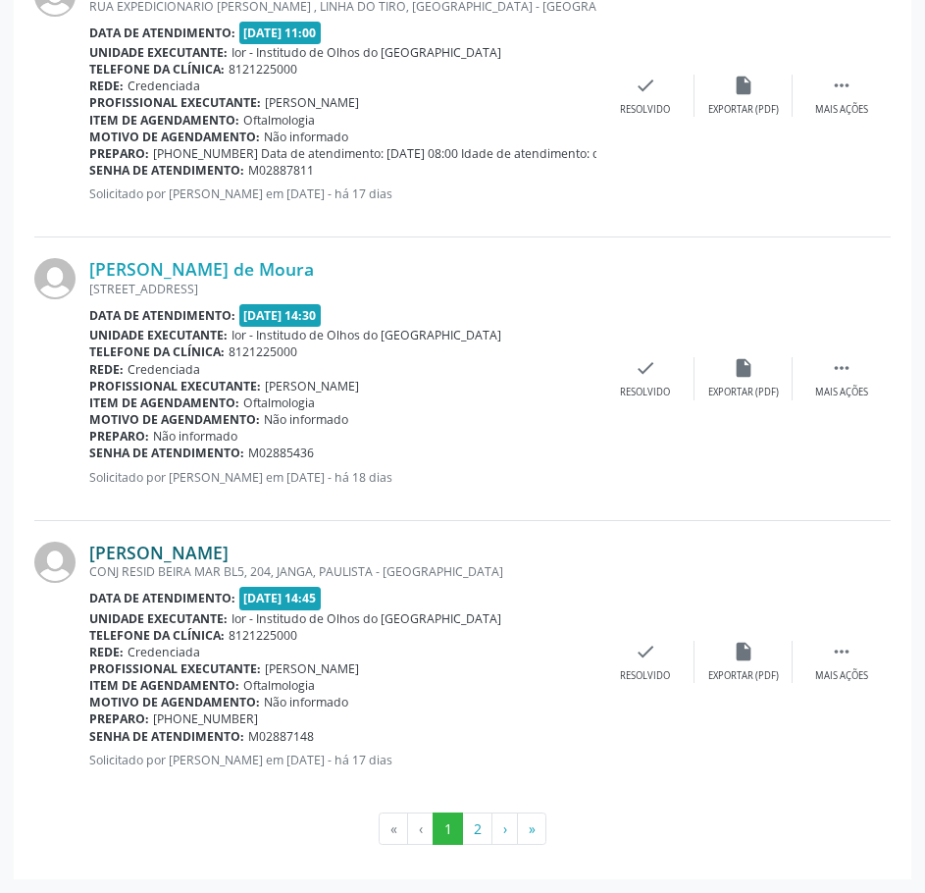
click at [229, 545] on link "[PERSON_NAME]" at bounding box center [158, 552] width 139 height 22
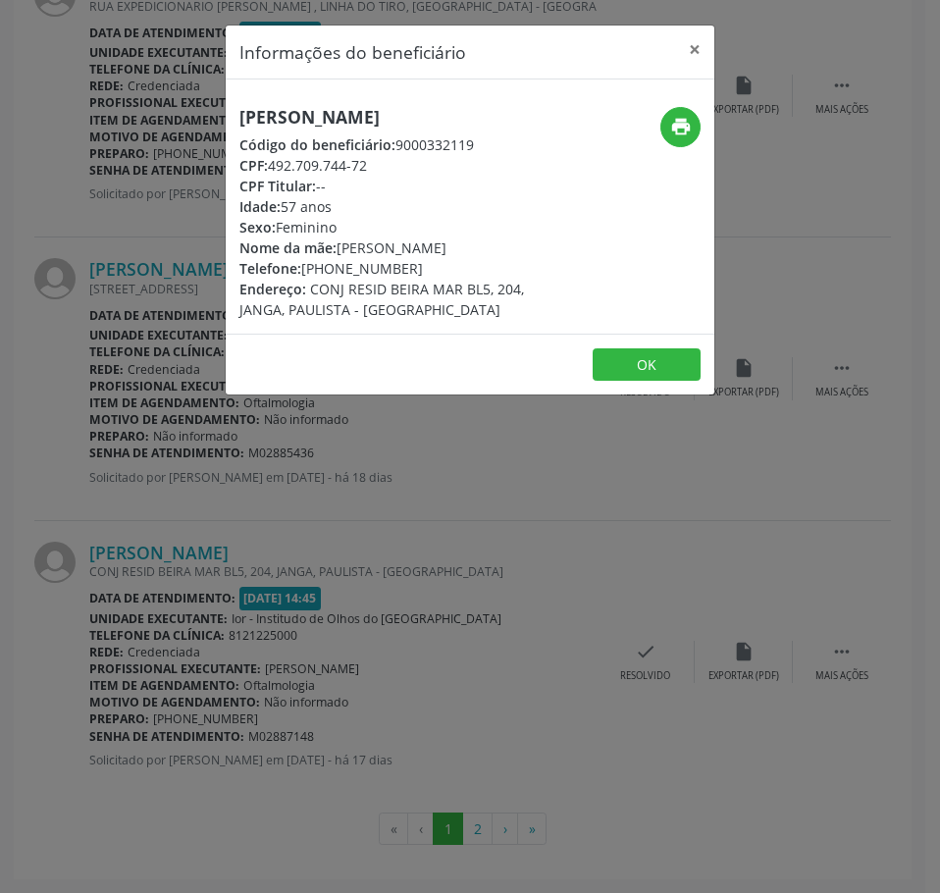
drag, startPoint x: 377, startPoint y: 182, endPoint x: 267, endPoint y: 179, distance: 109.9
click at [272, 176] on div "CPF: 492.709.744-72" at bounding box center [388, 165] width 298 height 21
click at [446, 746] on div "Informações do beneficiário × [PERSON_NAME] Código do beneficiário: 9000332119 …" at bounding box center [470, 446] width 940 height 893
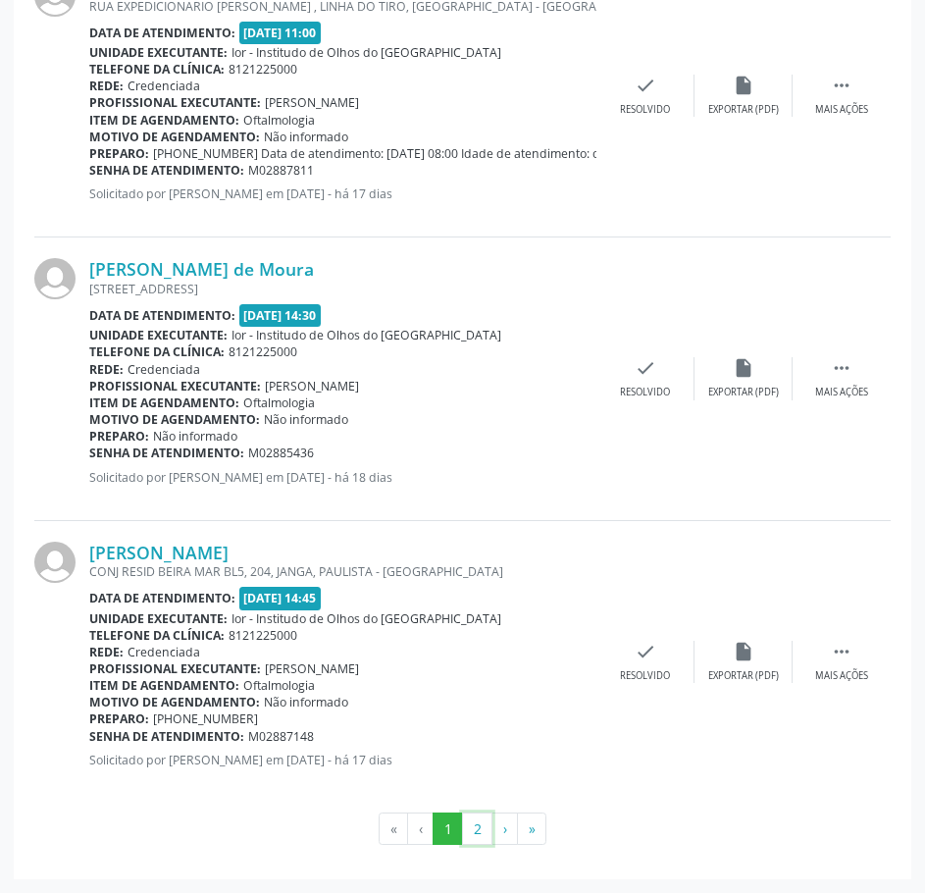
click at [466, 826] on button "2" at bounding box center [477, 828] width 30 height 33
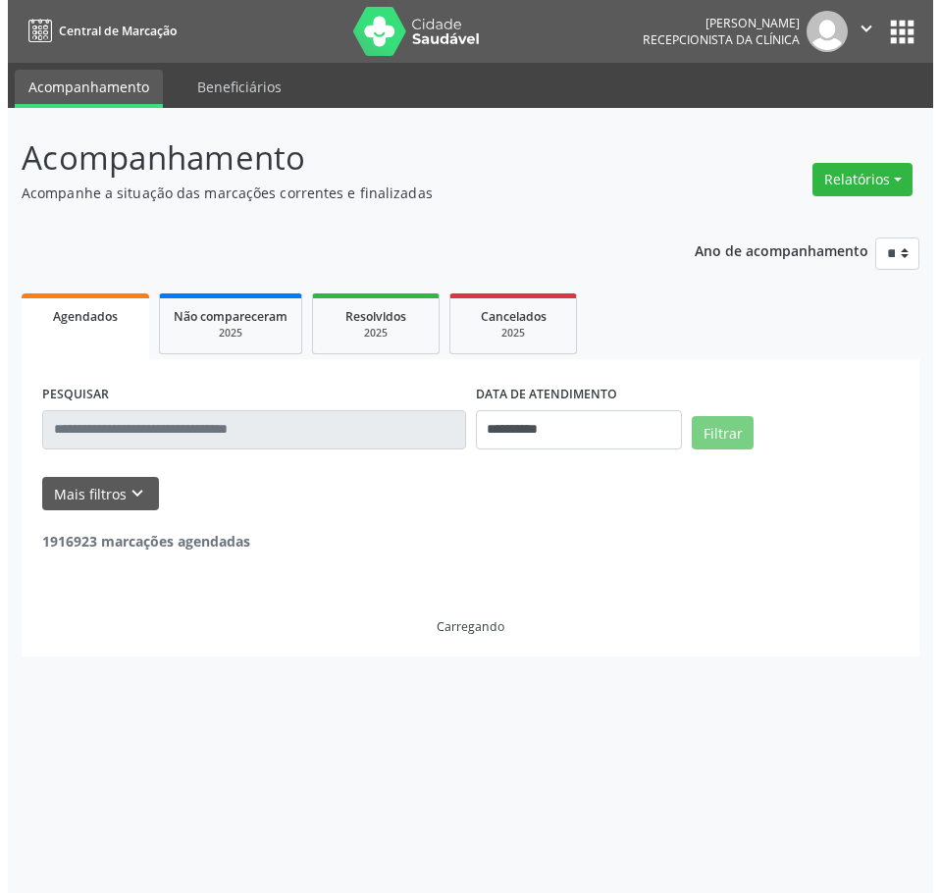
scroll to position [0, 0]
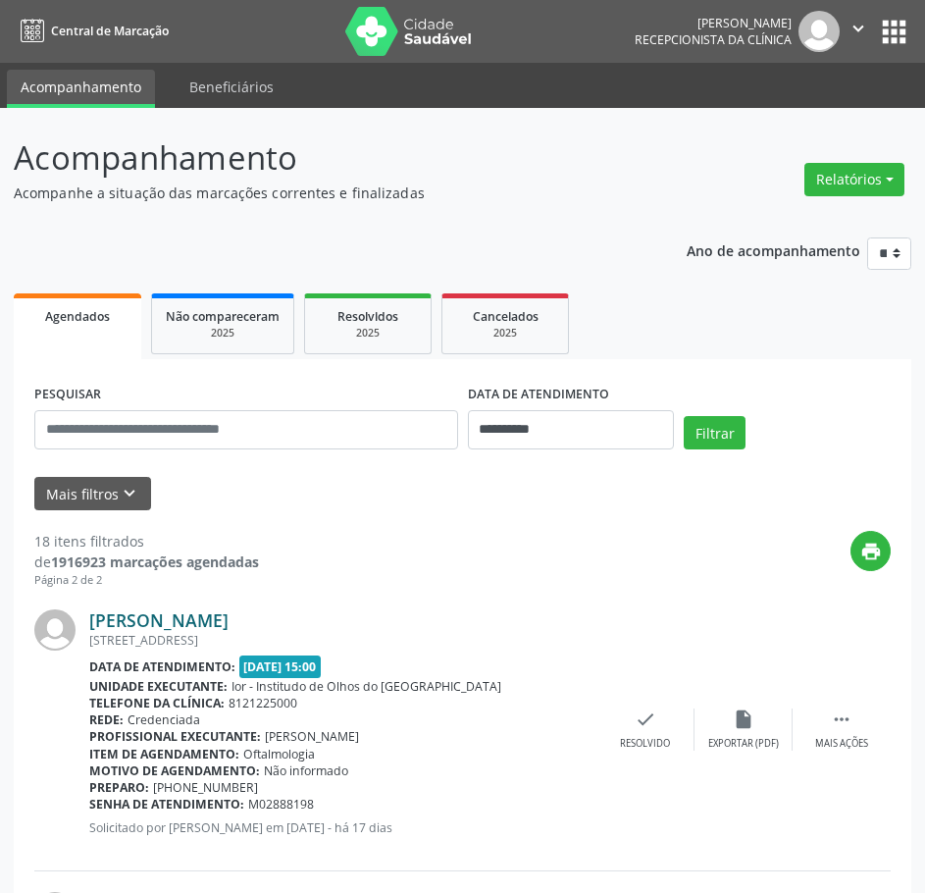
click at [140, 616] on link "[PERSON_NAME]" at bounding box center [158, 620] width 139 height 22
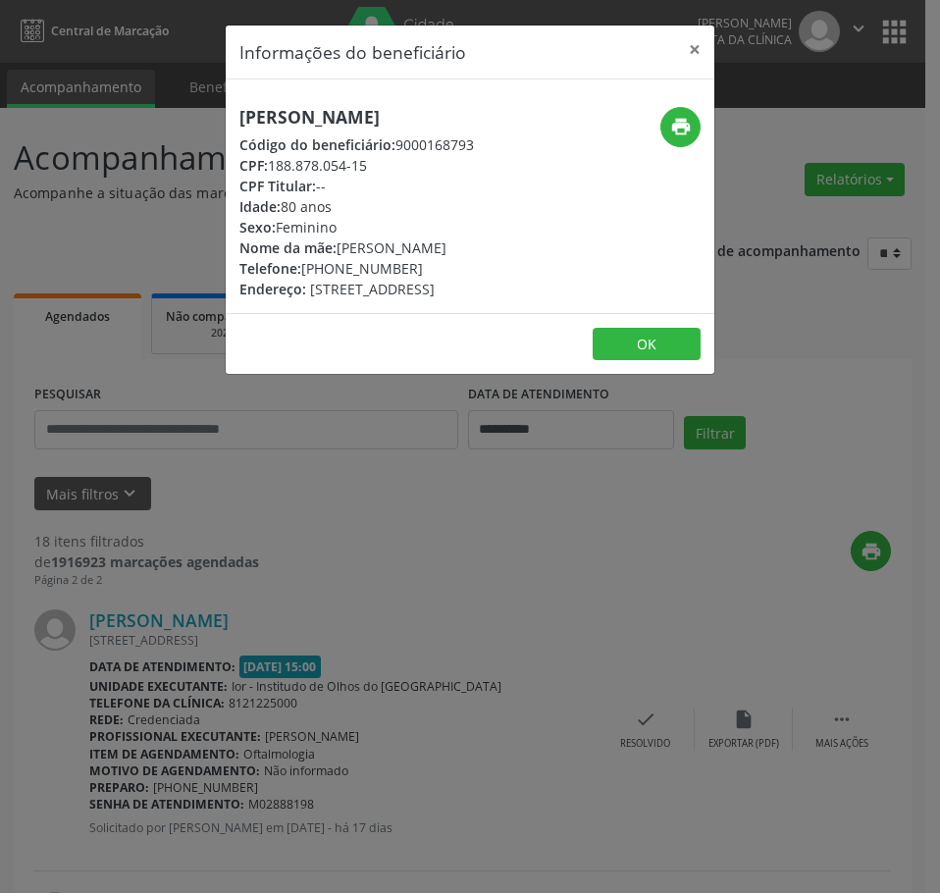
drag, startPoint x: 375, startPoint y: 165, endPoint x: 277, endPoint y: 155, distance: 98.6
click at [277, 155] on div "CPF: 188.878.054-15" at bounding box center [356, 165] width 234 height 21
drag, startPoint x: 273, startPoint y: 161, endPoint x: 364, endPoint y: 167, distance: 91.4
click at [376, 165] on div "CPF: 188.878.054-15" at bounding box center [356, 165] width 234 height 21
click at [338, 745] on div "Informações do beneficiário × [PERSON_NAME] Código do beneficiário: 9000168793 …" at bounding box center [470, 446] width 940 height 893
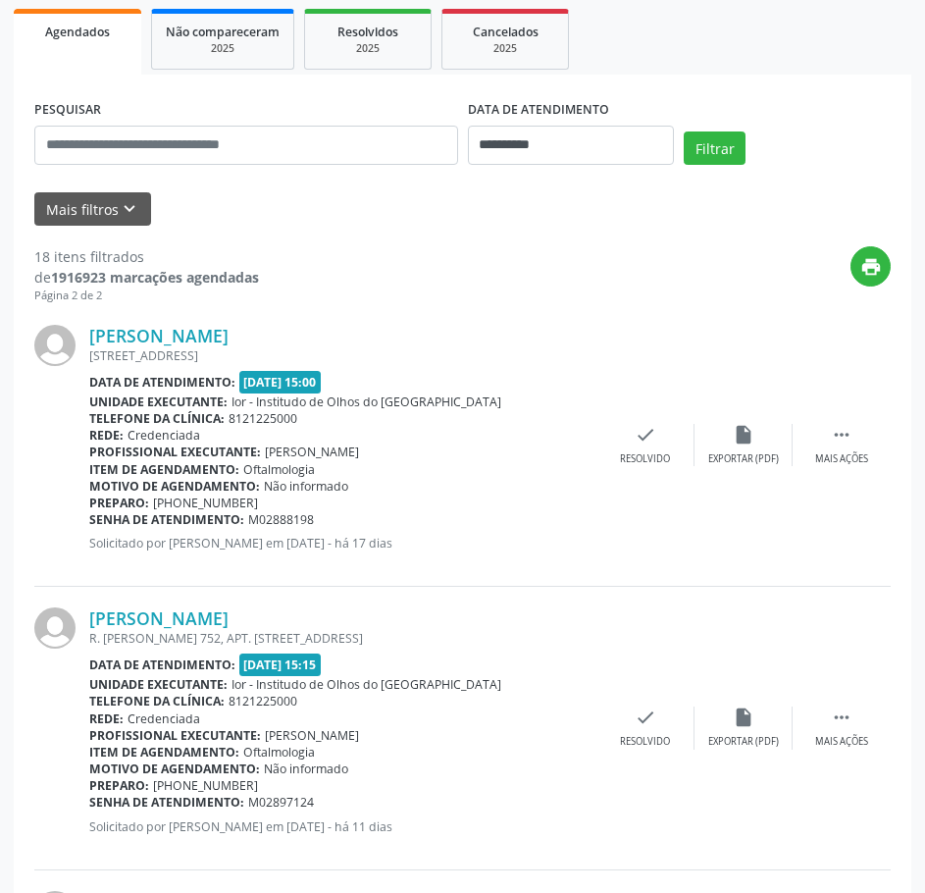
scroll to position [634, 0]
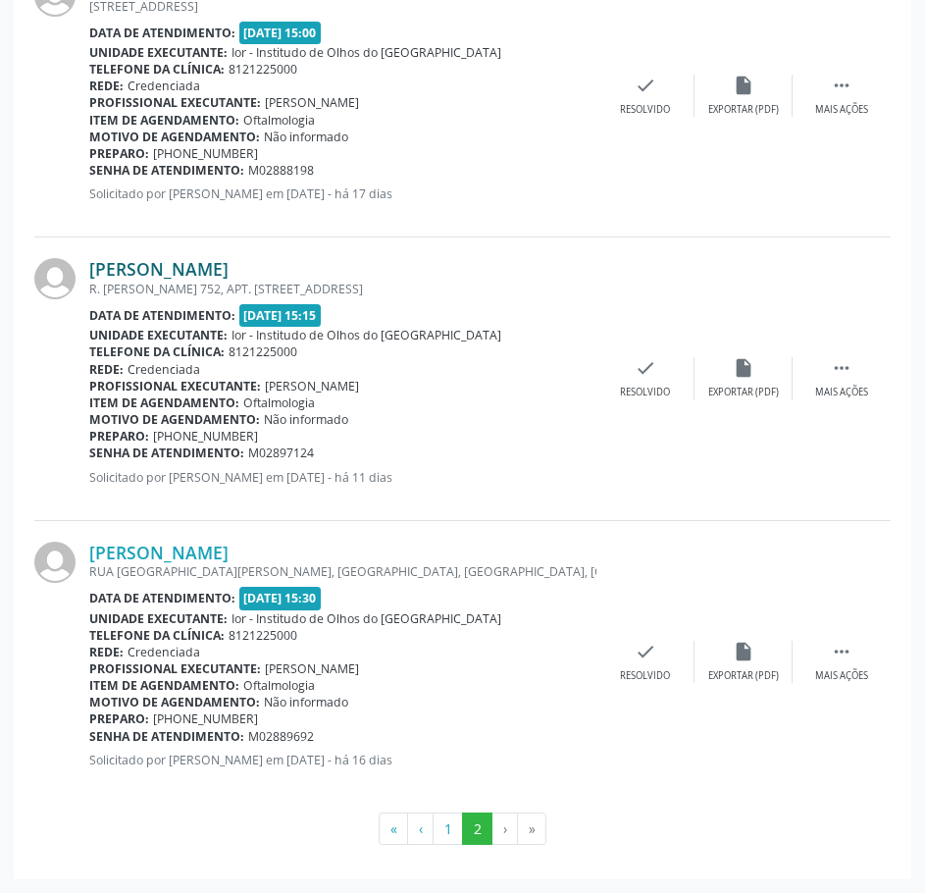
click at [229, 272] on link "[PERSON_NAME]" at bounding box center [158, 269] width 139 height 22
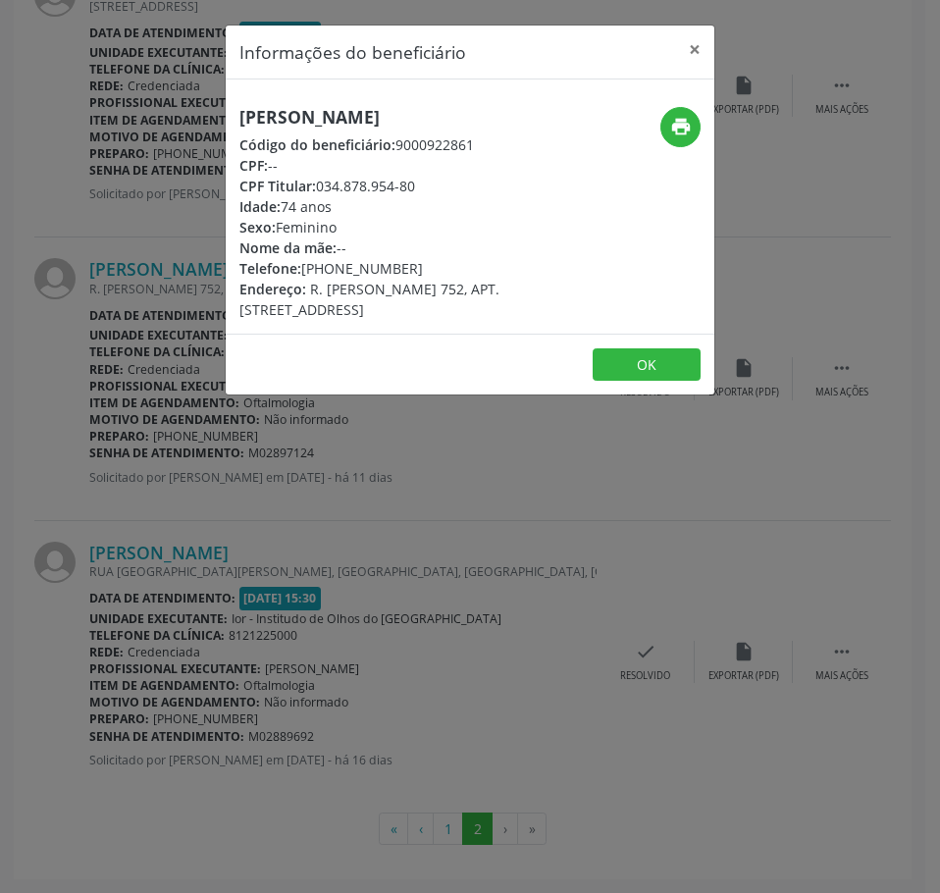
click at [351, 127] on h5 "[PERSON_NAME]" at bounding box center [388, 117] width 298 height 21
click at [464, 119] on h5 "[PERSON_NAME]" at bounding box center [388, 117] width 298 height 21
drag, startPoint x: 464, startPoint y: 119, endPoint x: 446, endPoint y: 111, distance: 19.3
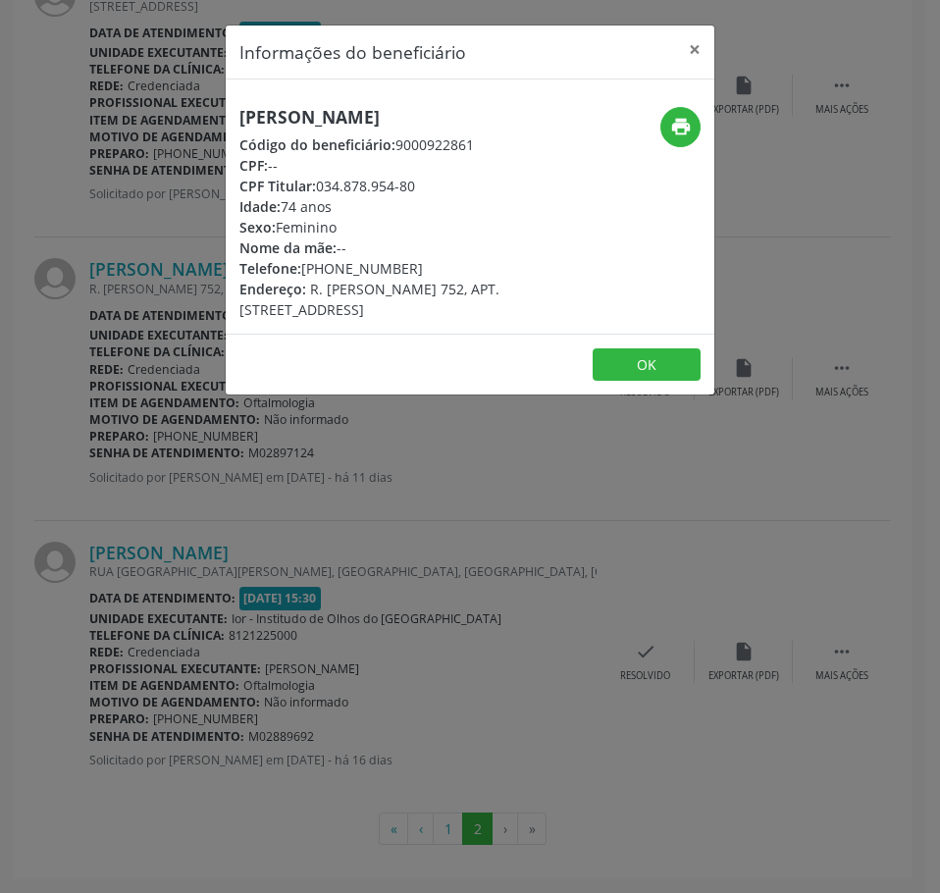
click at [446, 111] on h5 "[PERSON_NAME]" at bounding box center [388, 117] width 298 height 21
click at [444, 552] on div "Informações do beneficiário × [PERSON_NAME] Código do beneficiário: 9000922861 …" at bounding box center [470, 446] width 940 height 893
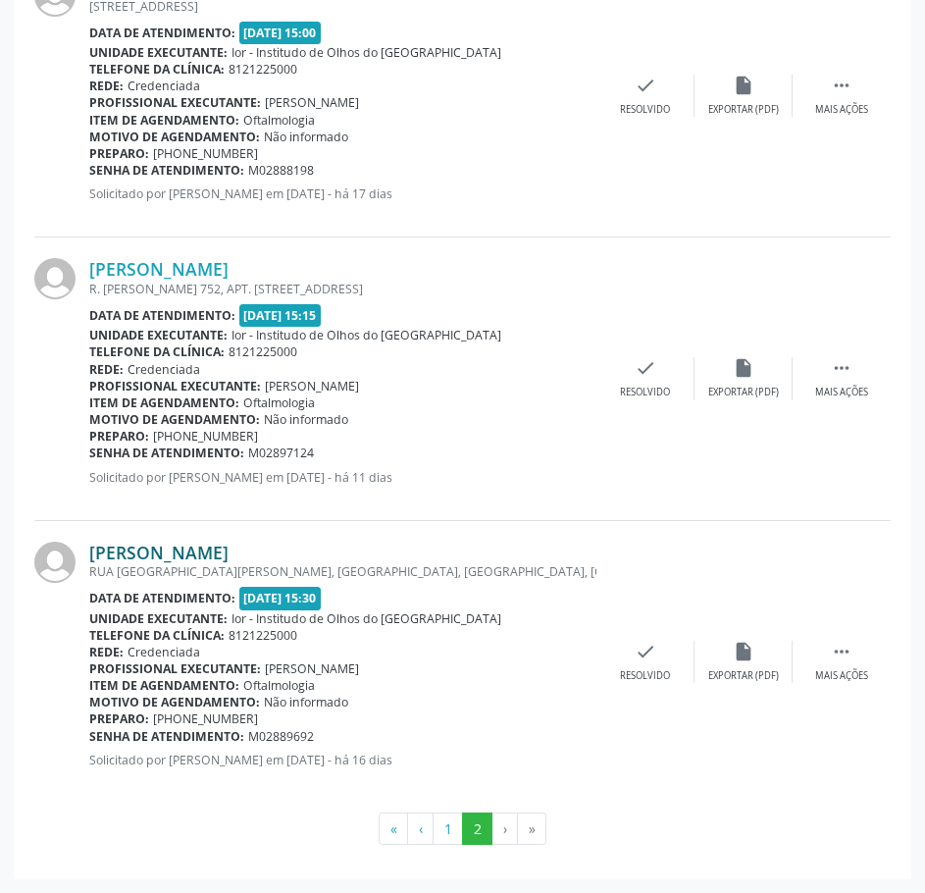
click at [229, 545] on link "[PERSON_NAME]" at bounding box center [158, 552] width 139 height 22
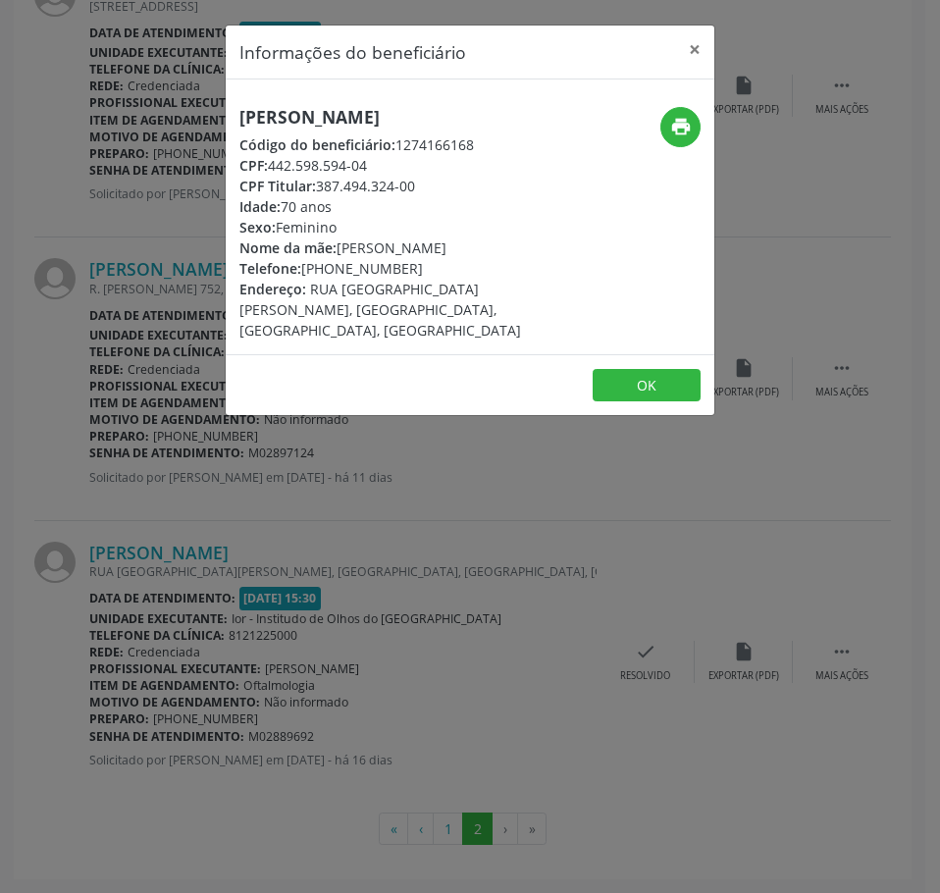
drag, startPoint x: 370, startPoint y: 166, endPoint x: 276, endPoint y: 172, distance: 94.3
click at [276, 172] on div "CPF: 442.598.594-04" at bounding box center [388, 165] width 298 height 21
drag, startPoint x: 272, startPoint y: 169, endPoint x: 360, endPoint y: 169, distance: 88.3
click at [376, 172] on div "CPF: 442.598.594-04" at bounding box center [388, 165] width 298 height 21
drag, startPoint x: 689, startPoint y: 51, endPoint x: 599, endPoint y: 32, distance: 91.2
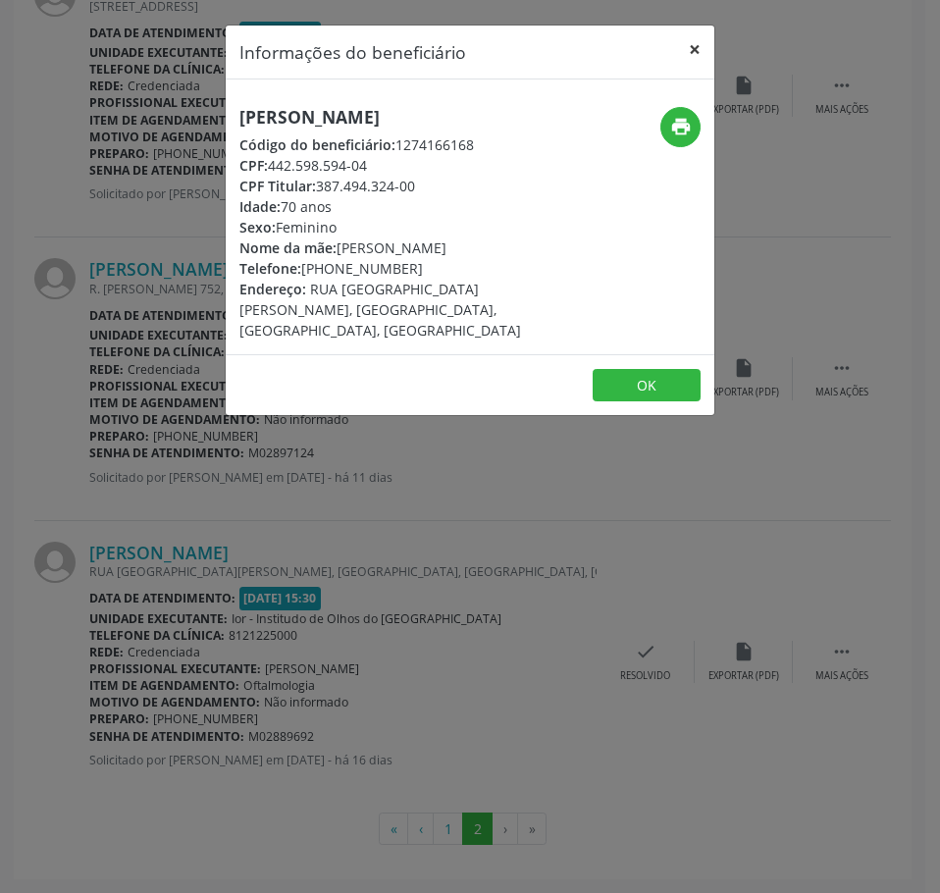
click at [689, 51] on button "×" at bounding box center [694, 50] width 39 height 48
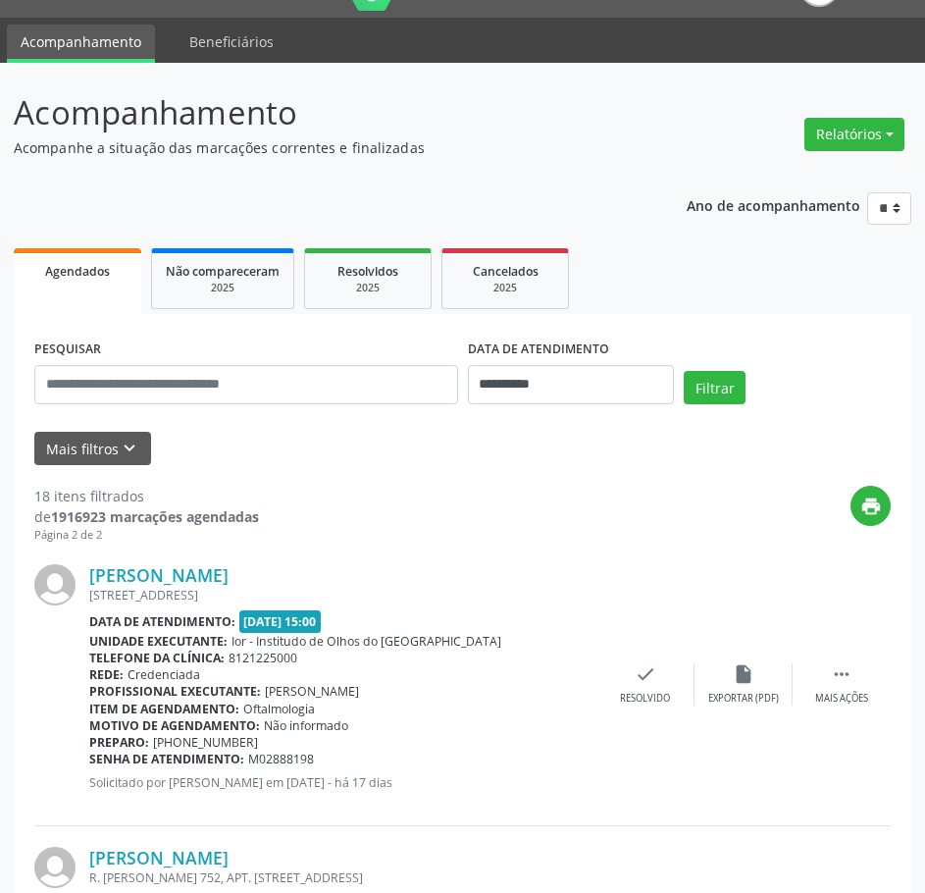
scroll to position [0, 0]
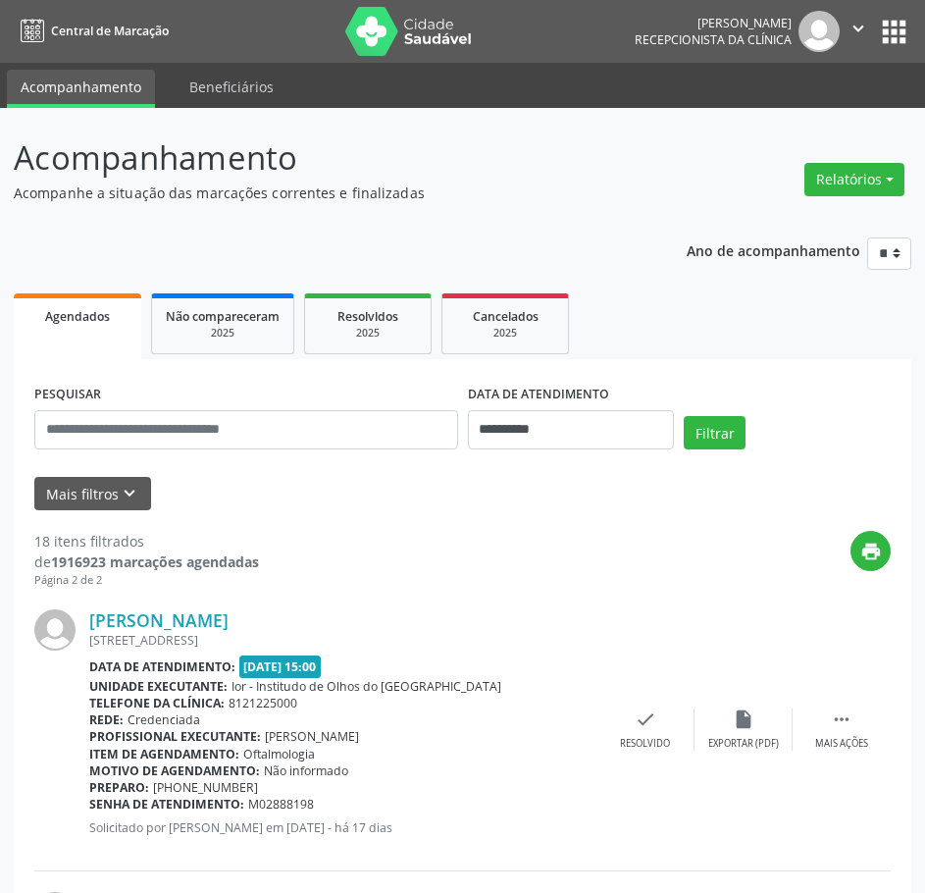
click at [855, 37] on icon "" at bounding box center [858, 29] width 22 height 22
click at [804, 113] on link "Sair" at bounding box center [808, 119] width 135 height 27
